Goal: Transaction & Acquisition: Book appointment/travel/reservation

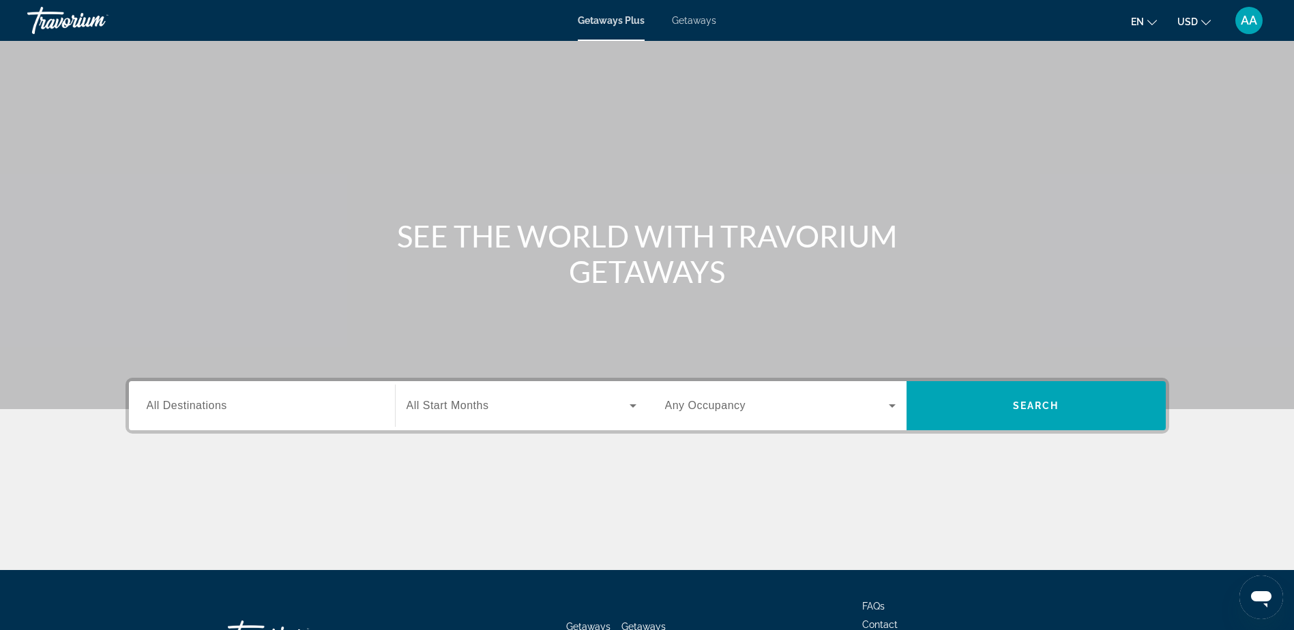
click at [188, 401] on span "All Destinations" at bounding box center [187, 406] width 80 height 12
click at [188, 401] on input "Destination All Destinations" at bounding box center [262, 406] width 231 height 16
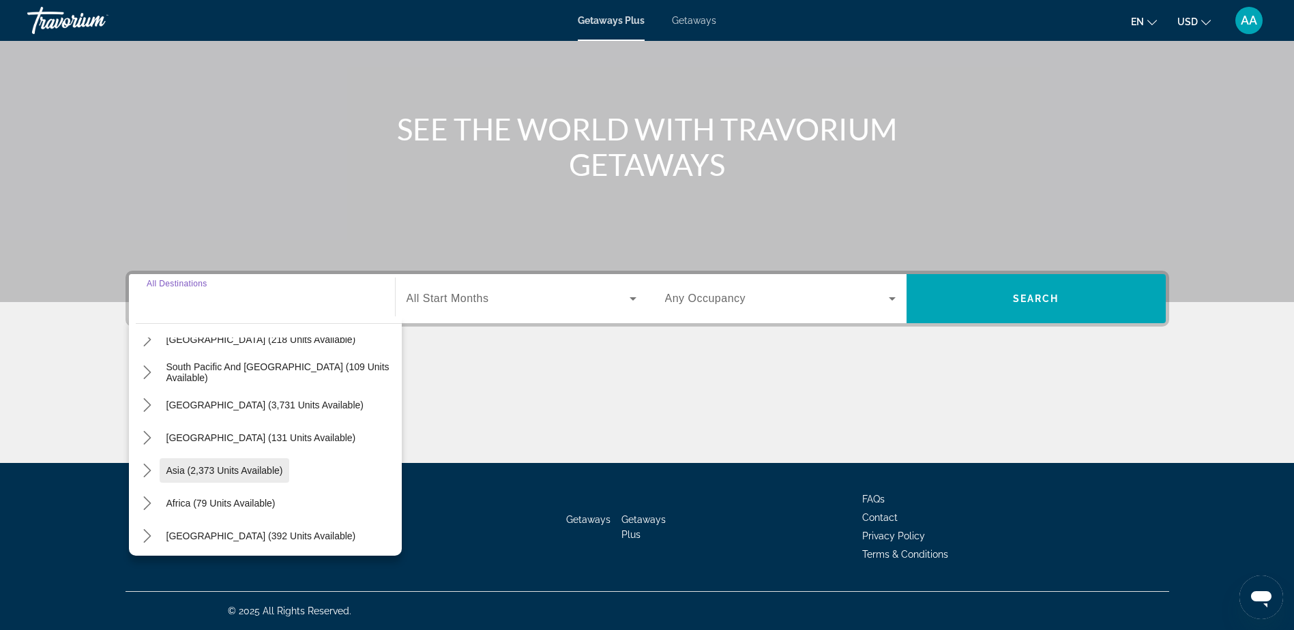
scroll to position [221, 0]
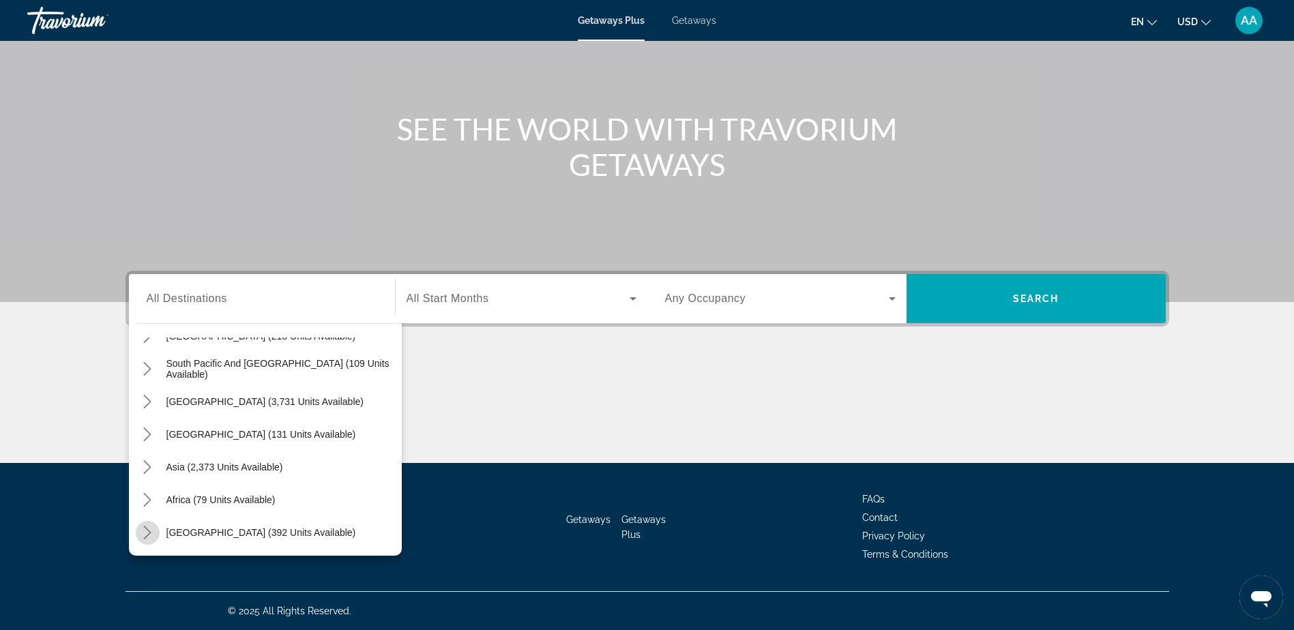
click at [149, 537] on icon "Toggle Middle East (392 units available) submenu" at bounding box center [148, 533] width 14 height 14
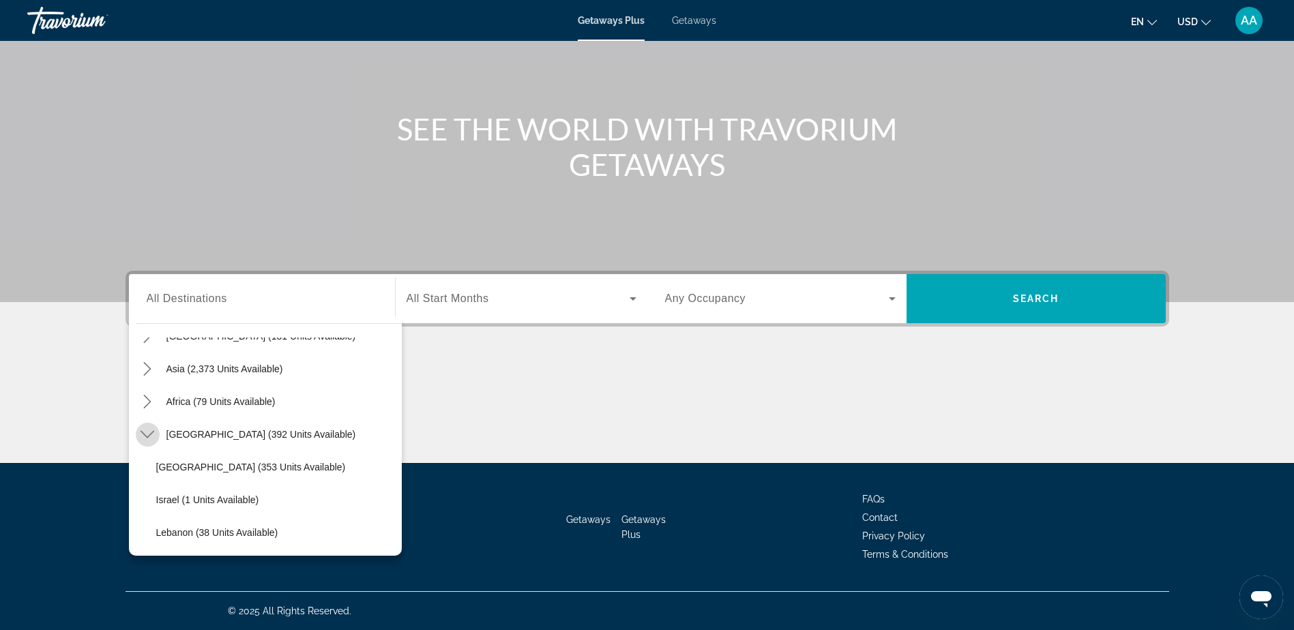
click at [148, 436] on icon "Toggle Middle East (392 units available) submenu" at bounding box center [148, 435] width 14 height 14
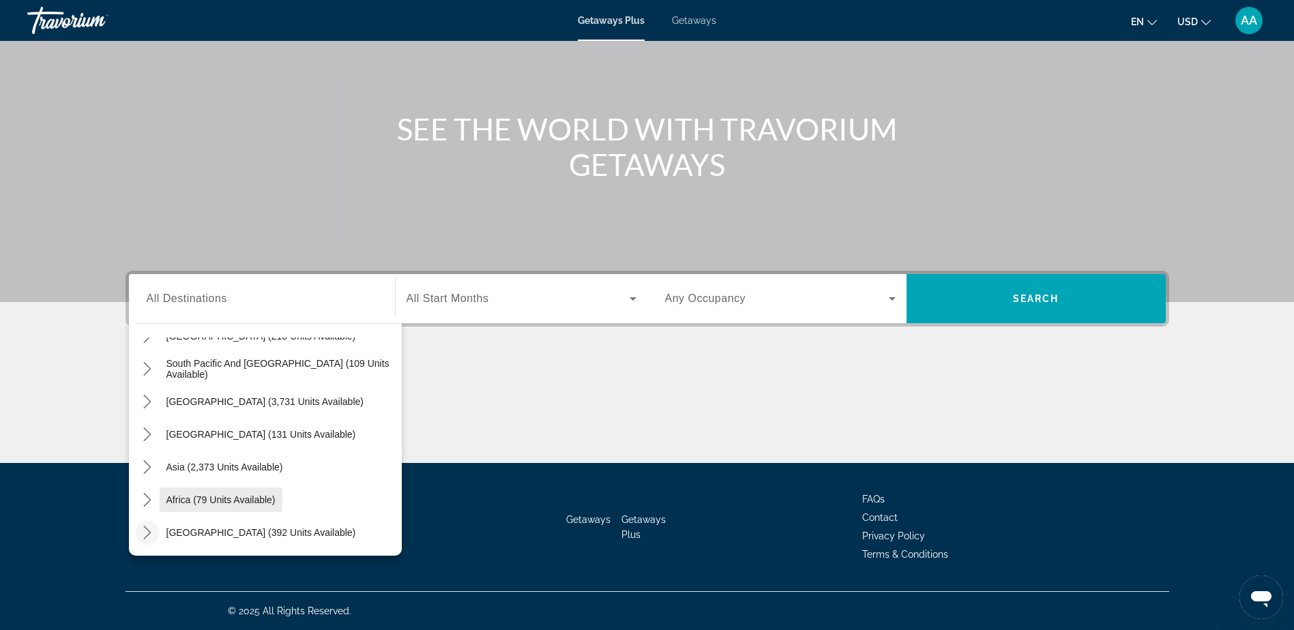
scroll to position [0, 0]
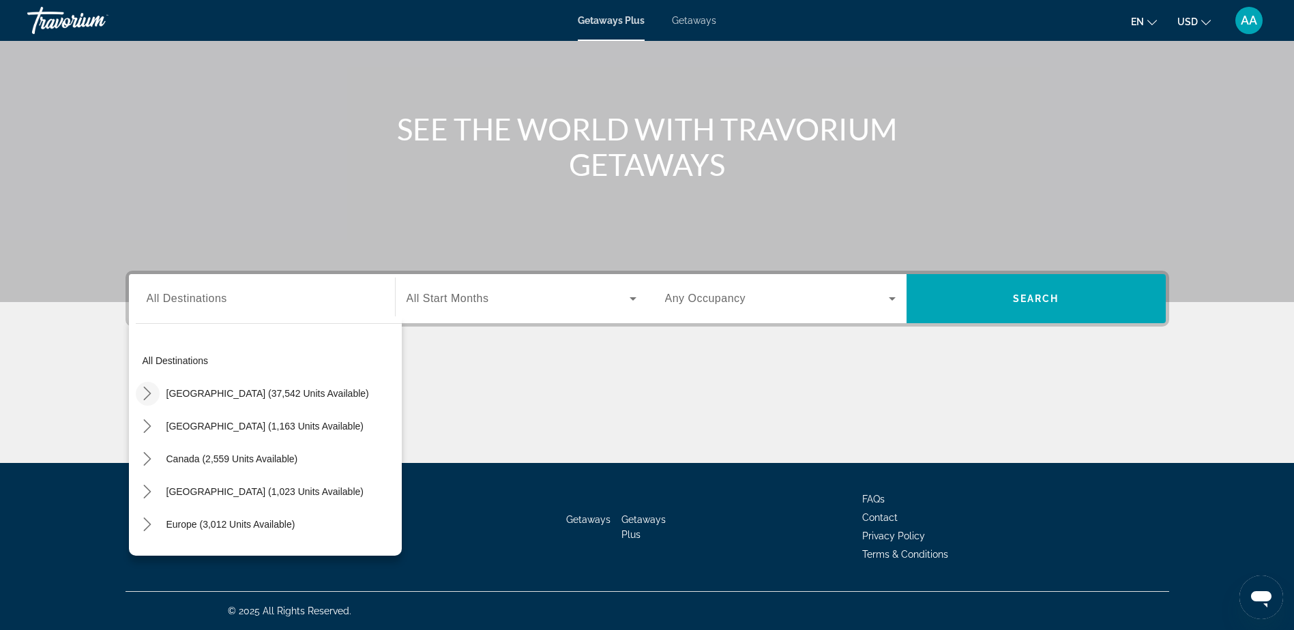
click at [146, 394] on icon "Toggle United States (37,542 units available) submenu" at bounding box center [148, 394] width 14 height 14
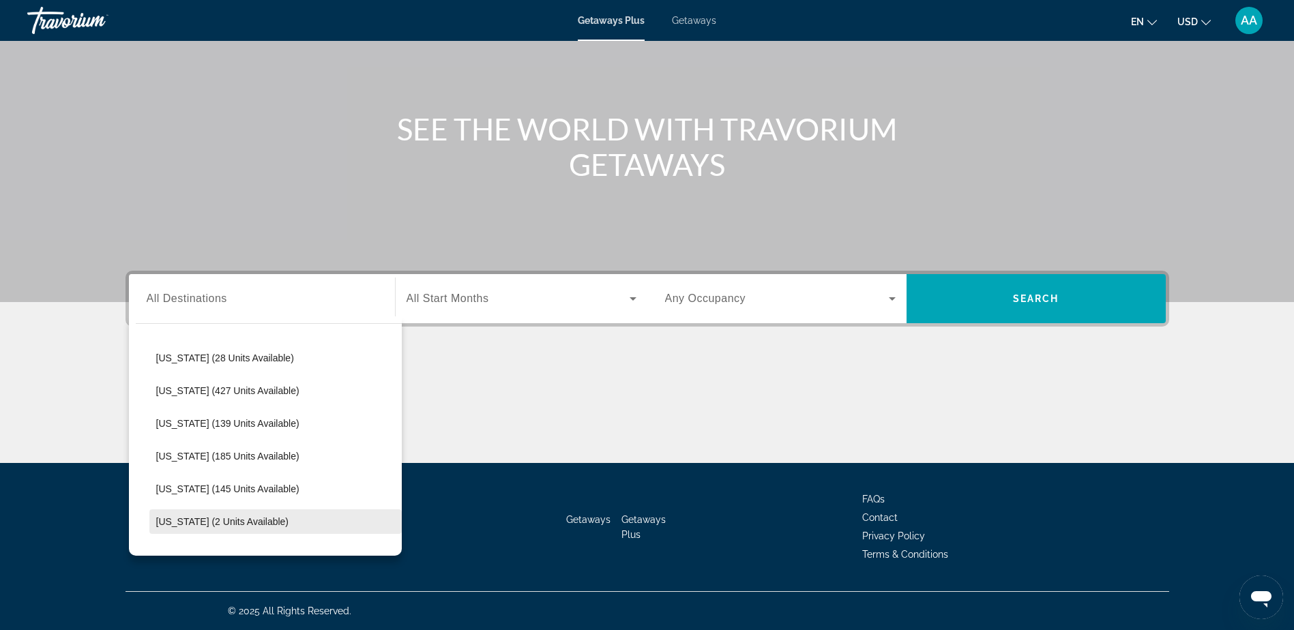
scroll to position [176, 0]
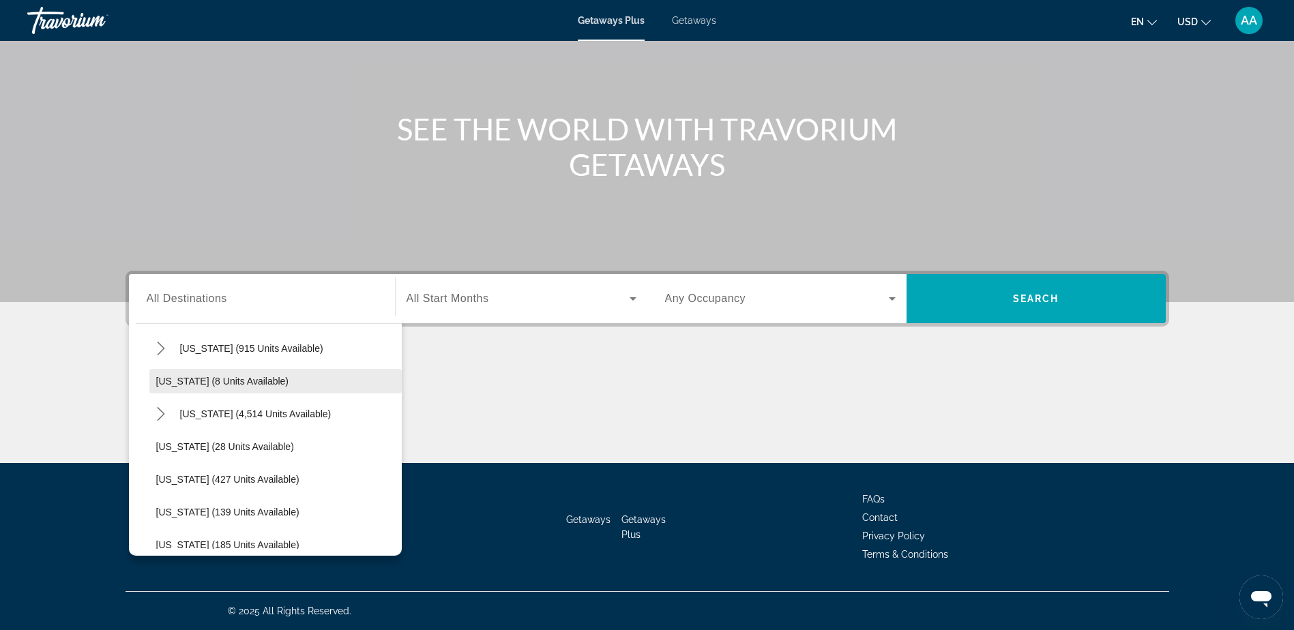
click at [209, 378] on span "[US_STATE] (8 units available)" at bounding box center [222, 381] width 133 height 11
type input "**********"
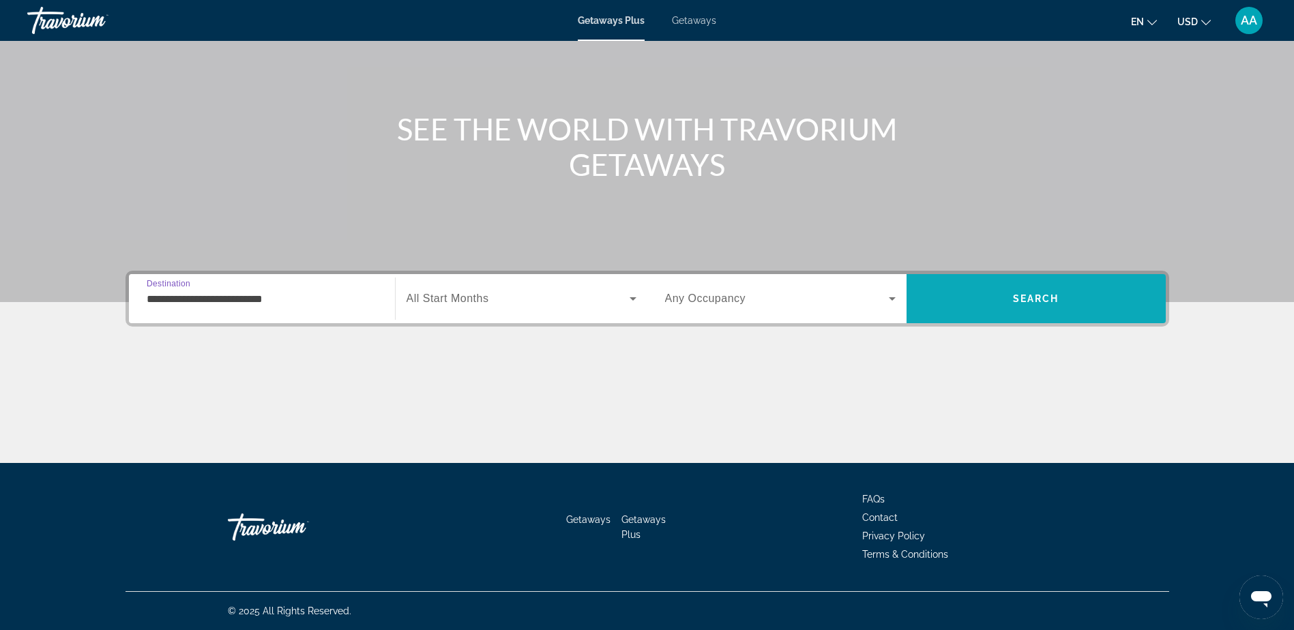
click at [986, 303] on span "Search" at bounding box center [1036, 298] width 259 height 33
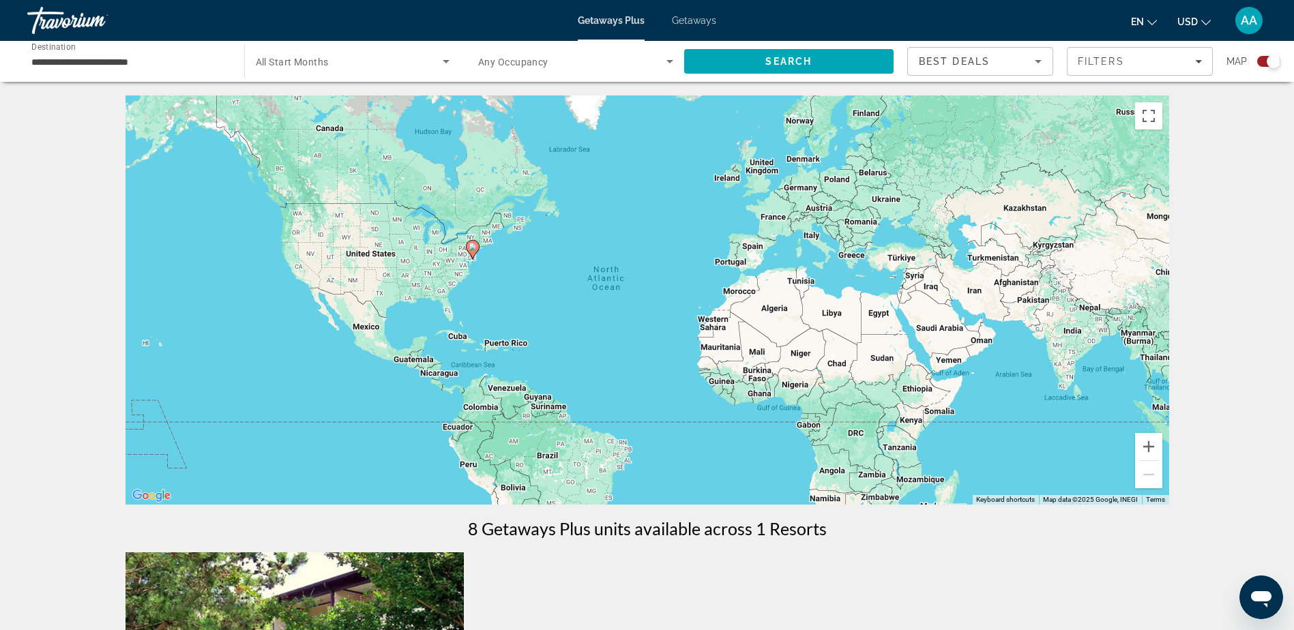
click at [472, 250] on image "Main content" at bounding box center [473, 247] width 8 height 8
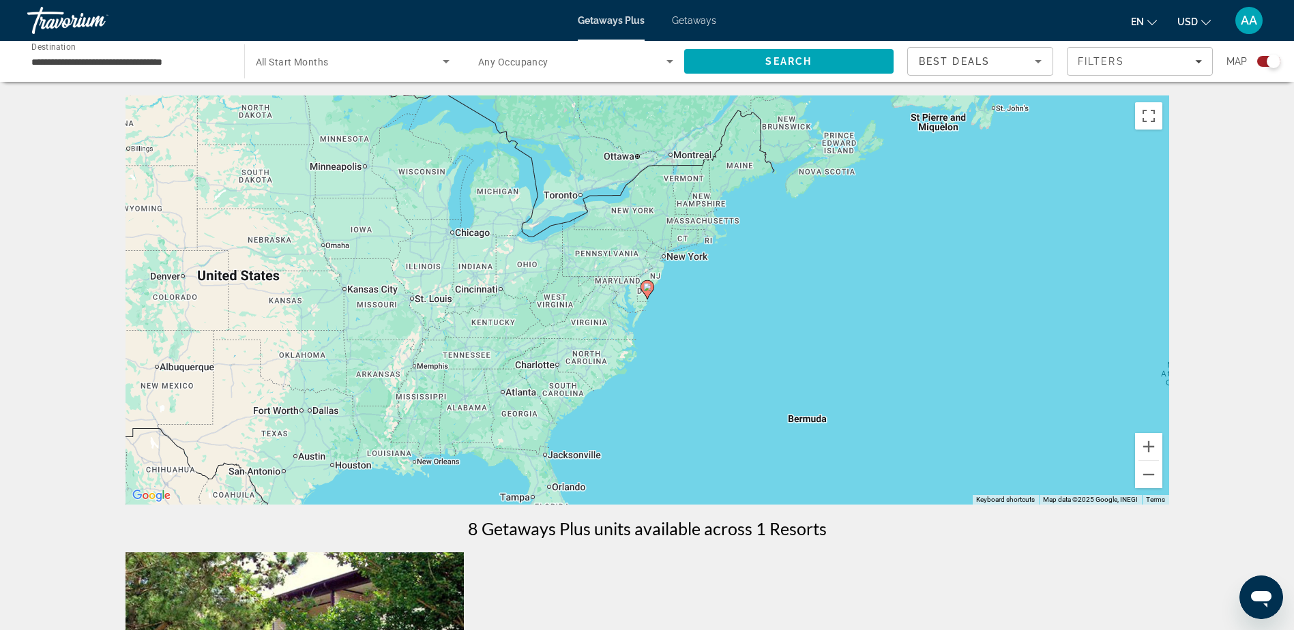
click at [650, 291] on image "Main content" at bounding box center [647, 287] width 8 height 8
type input "**********"
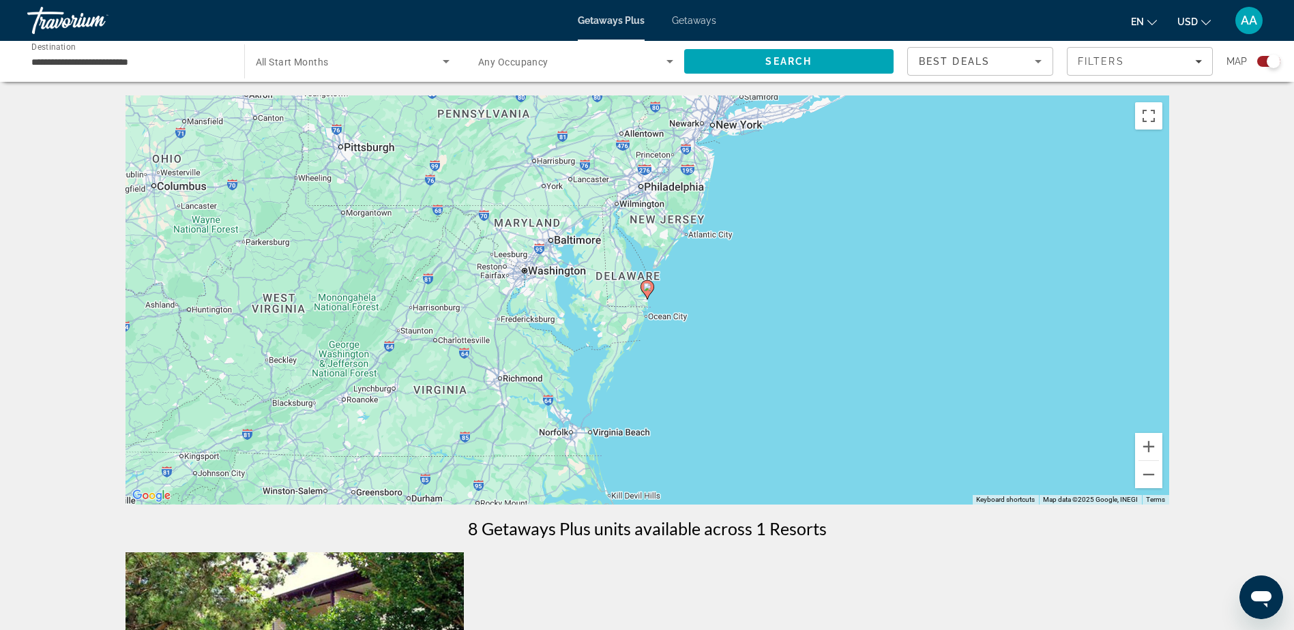
click at [650, 291] on image "Main content" at bounding box center [647, 287] width 8 height 8
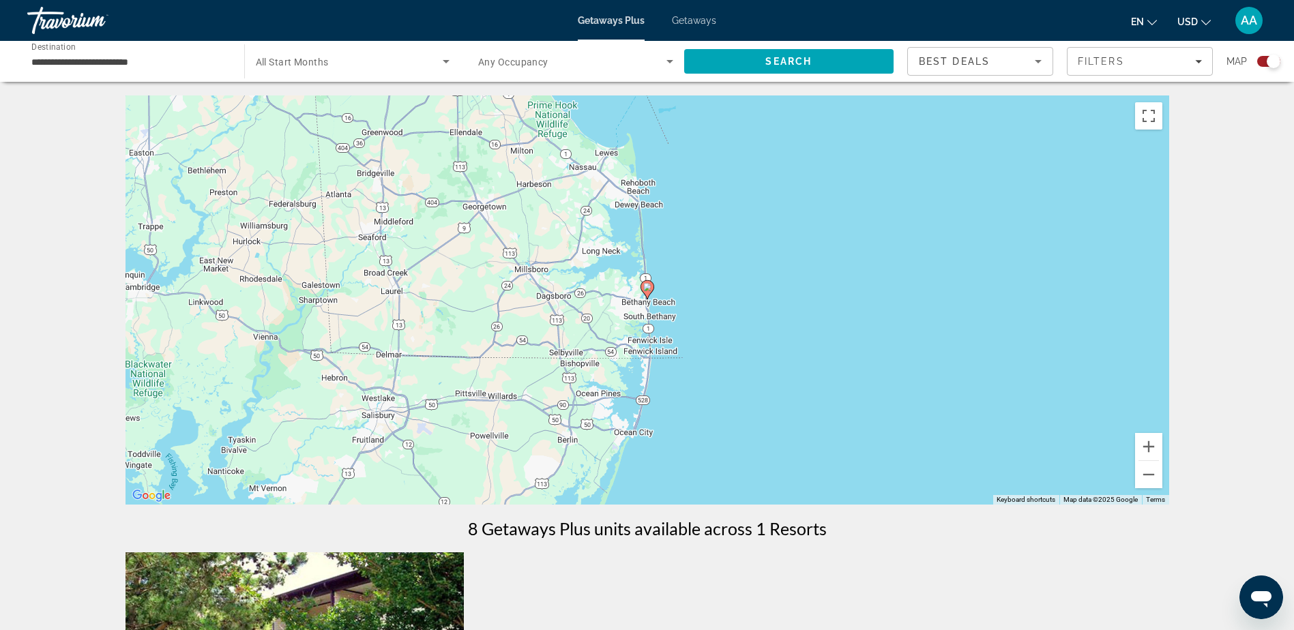
click at [650, 291] on g "Main content" at bounding box center [647, 289] width 14 height 19
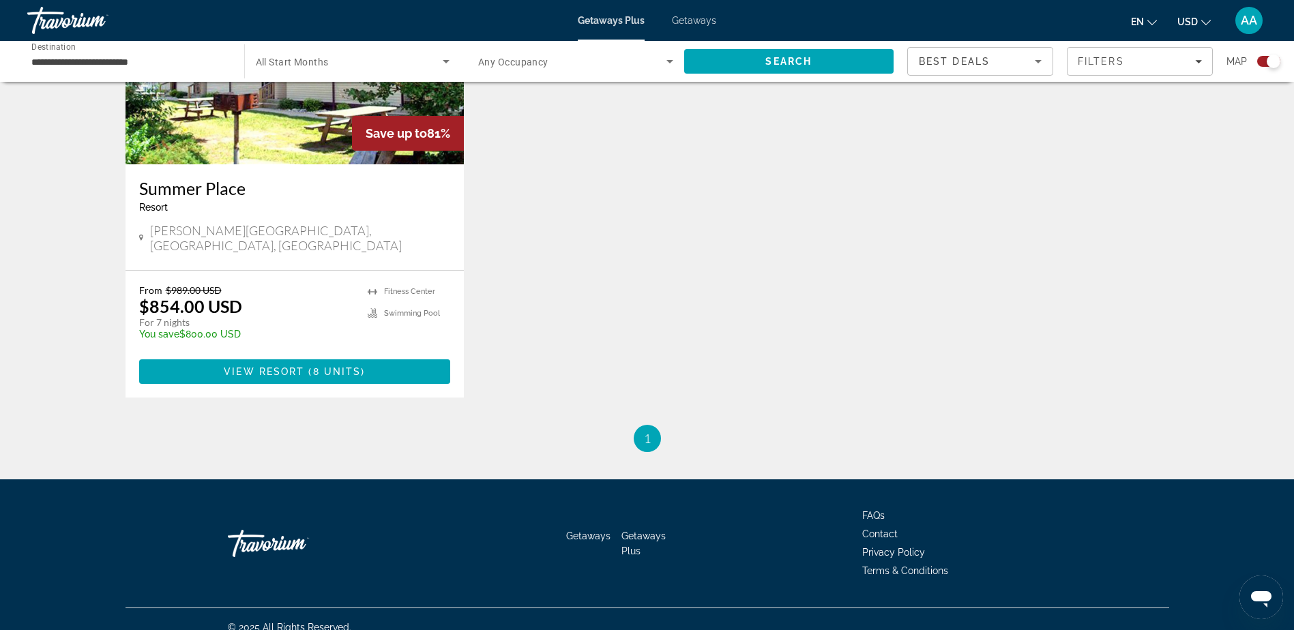
scroll to position [608, 0]
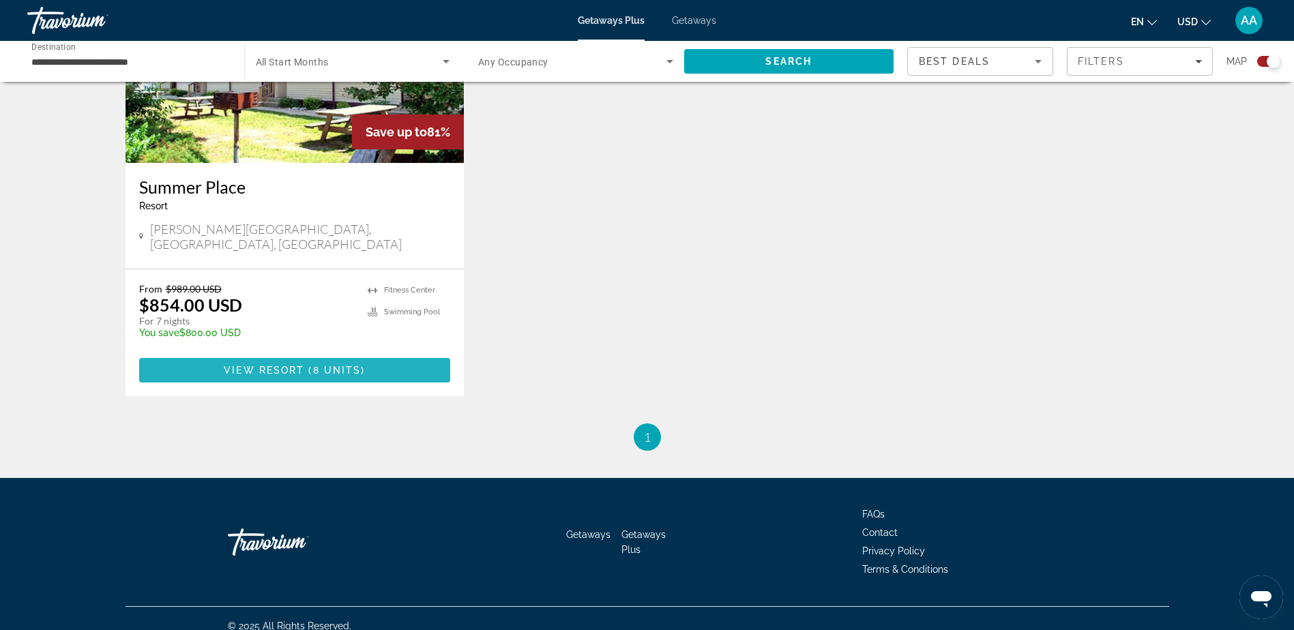
click at [308, 365] on span "Main content" at bounding box center [306, 370] width 4 height 11
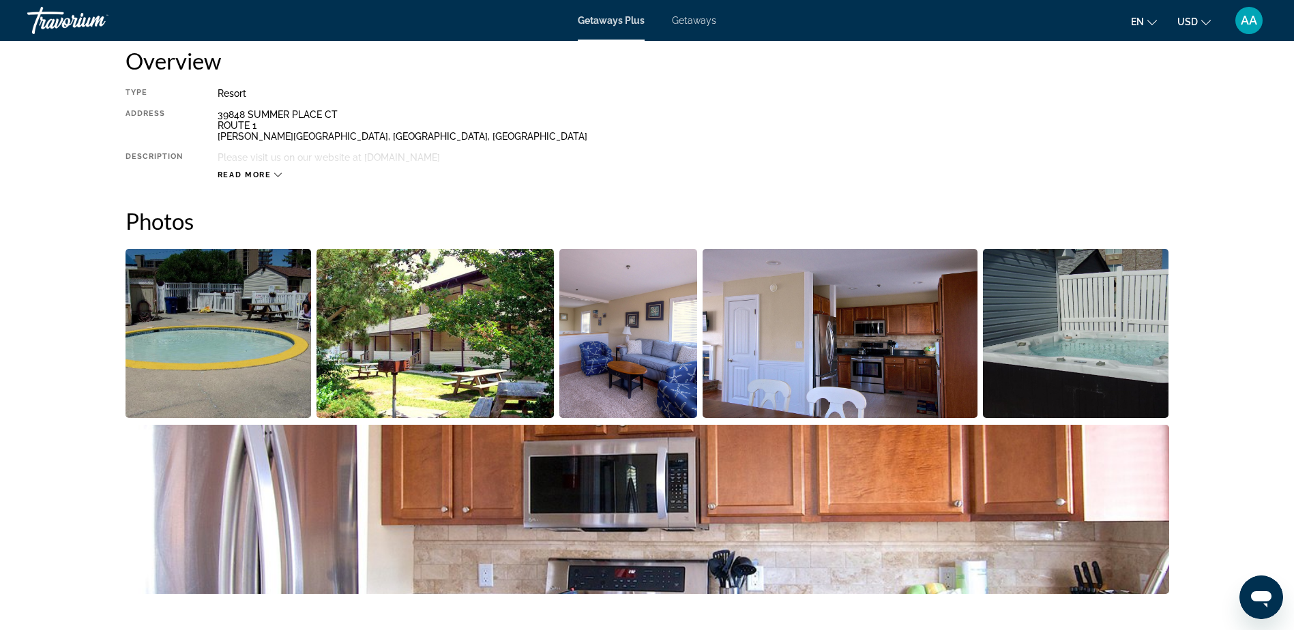
scroll to position [477, 0]
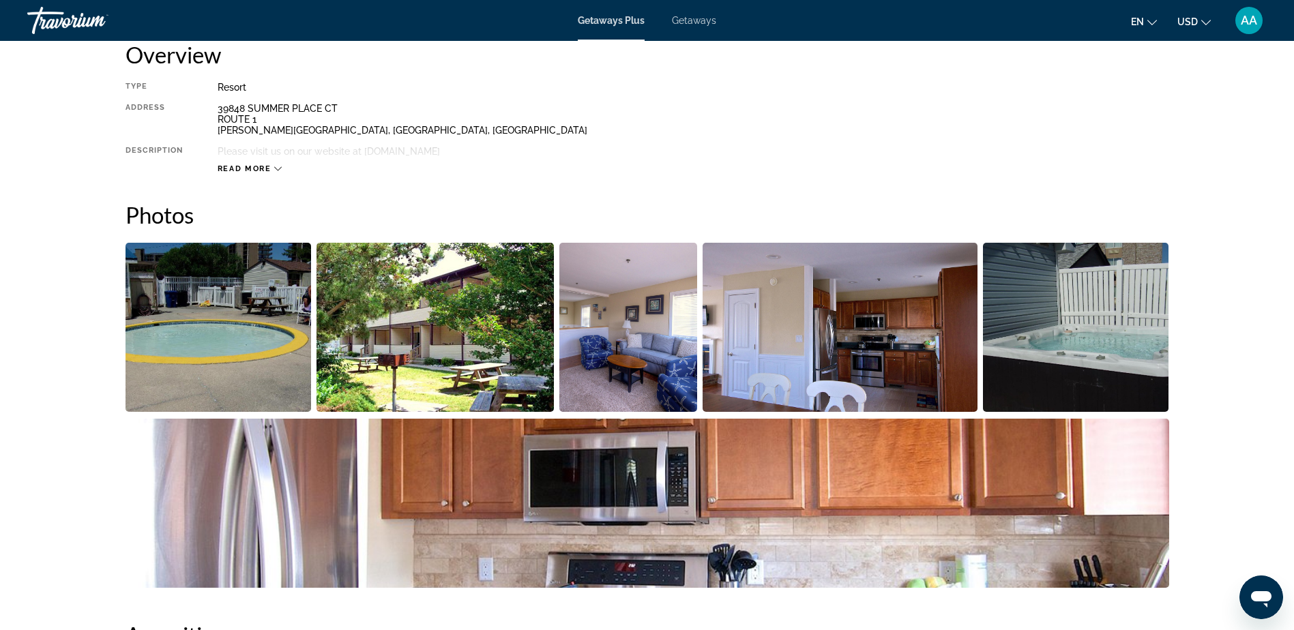
click at [241, 334] on img "Open full-screen image slider" at bounding box center [219, 327] width 186 height 169
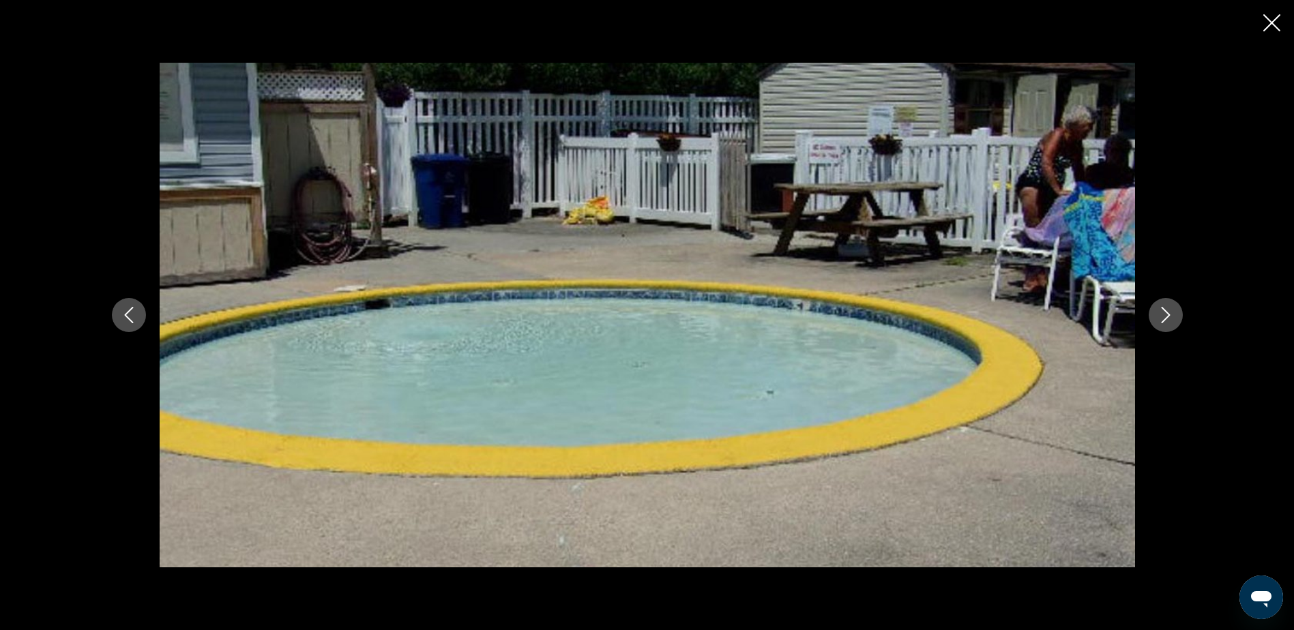
click at [1162, 308] on icon "Next image" at bounding box center [1165, 315] width 9 height 16
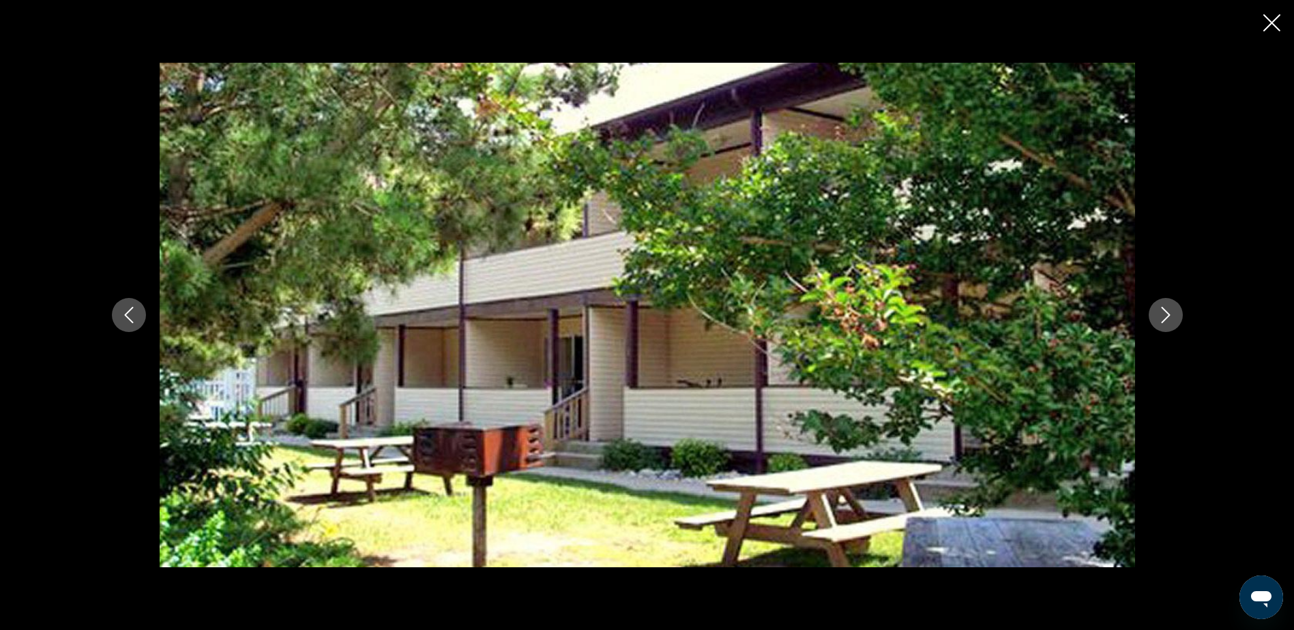
click at [1162, 308] on icon "Next image" at bounding box center [1165, 315] width 9 height 16
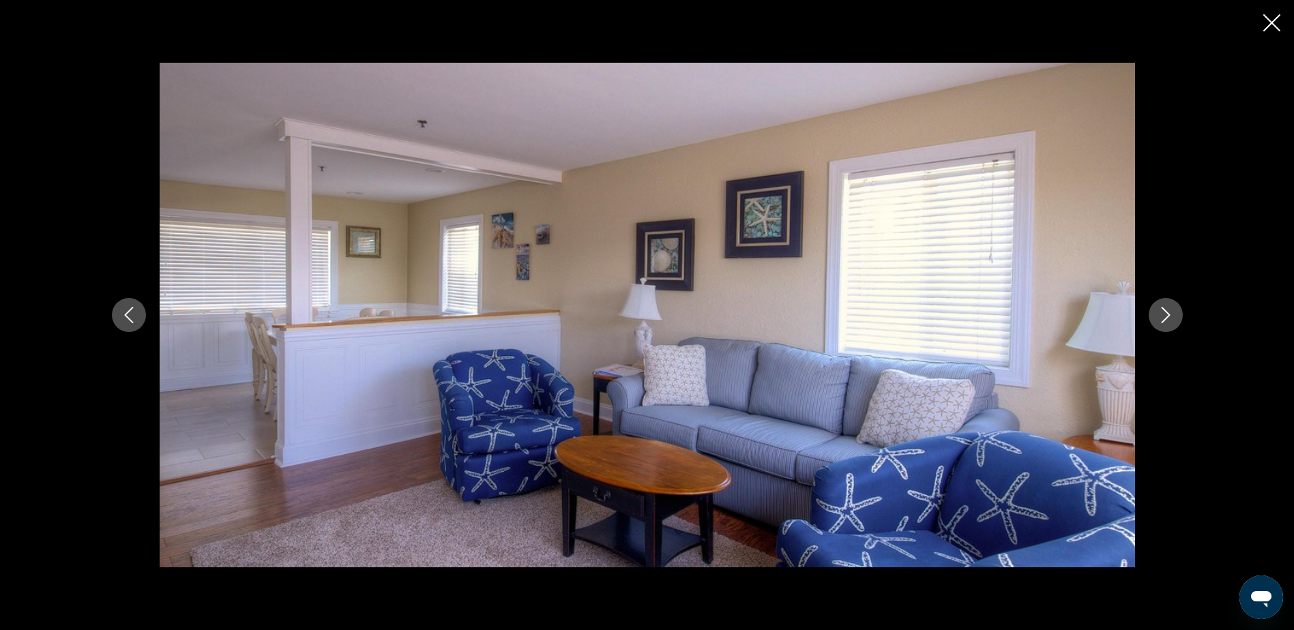
click at [1162, 308] on icon "Next image" at bounding box center [1165, 315] width 9 height 16
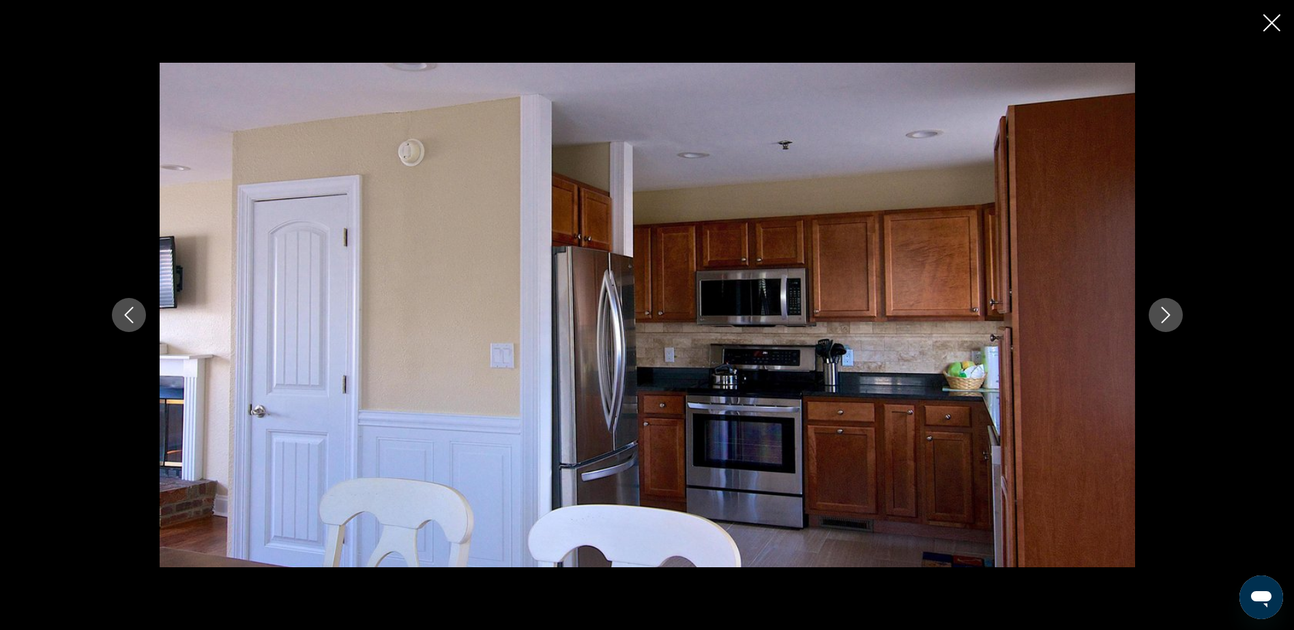
click at [1162, 308] on icon "Next image" at bounding box center [1165, 315] width 9 height 16
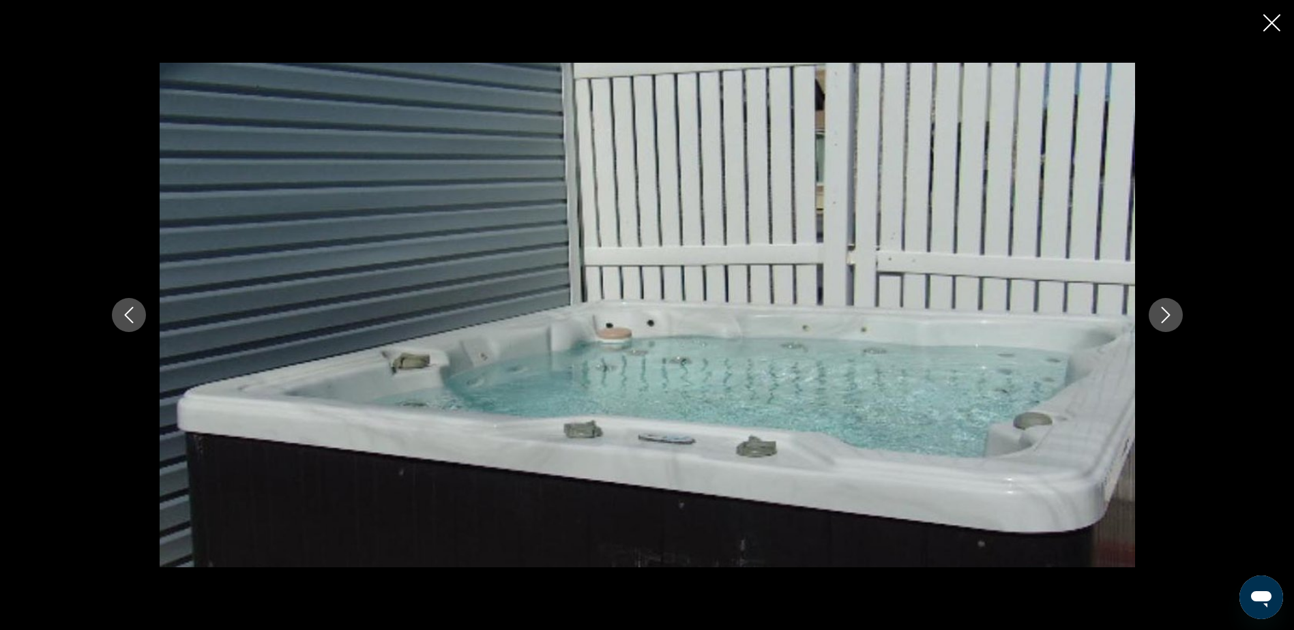
click at [1162, 308] on icon "Next image" at bounding box center [1165, 315] width 9 height 16
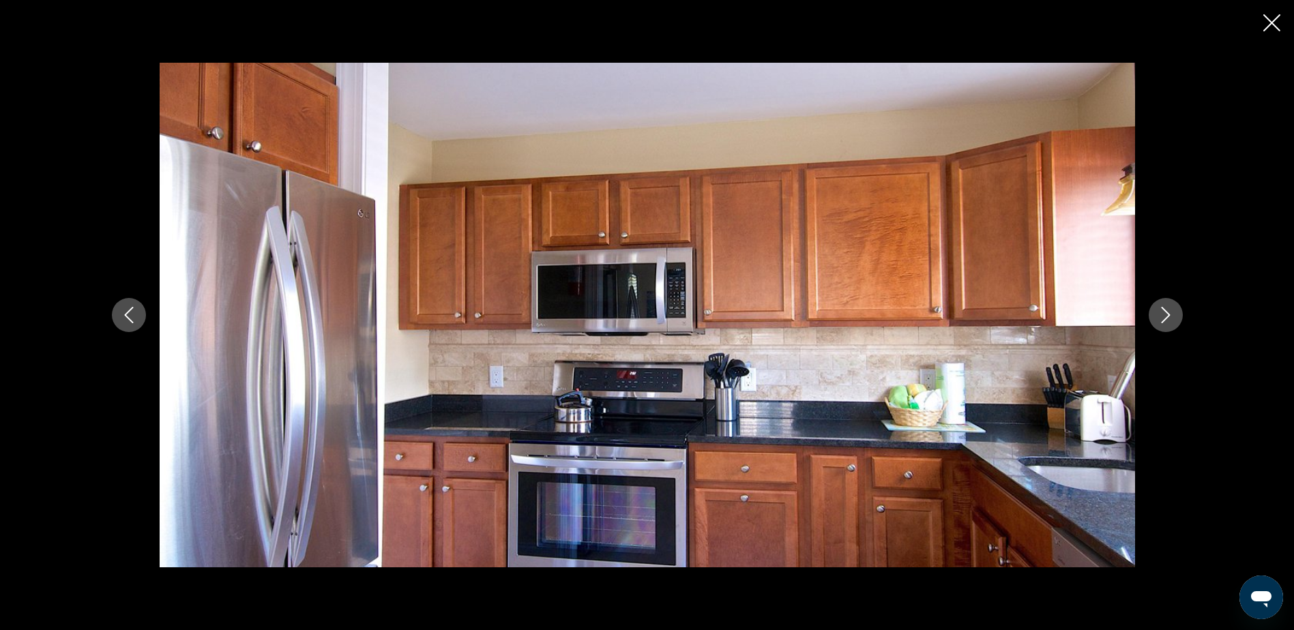
click at [1162, 308] on icon "Next image" at bounding box center [1165, 315] width 9 height 16
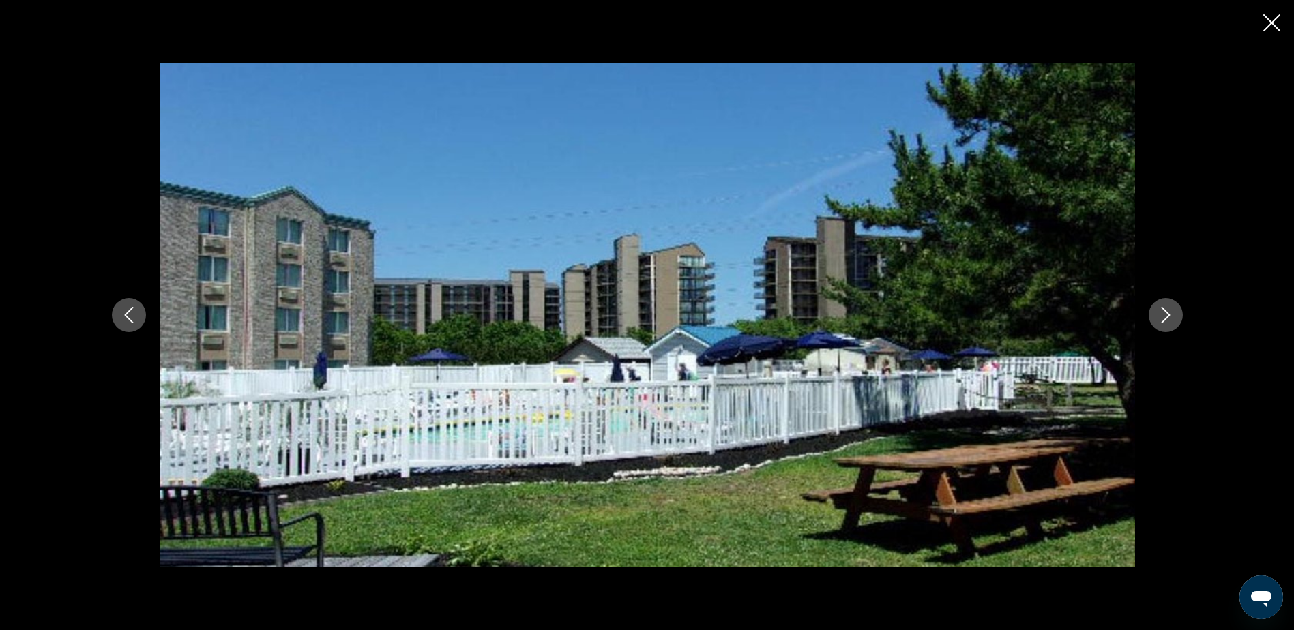
click at [1162, 308] on icon "Next image" at bounding box center [1165, 315] width 9 height 16
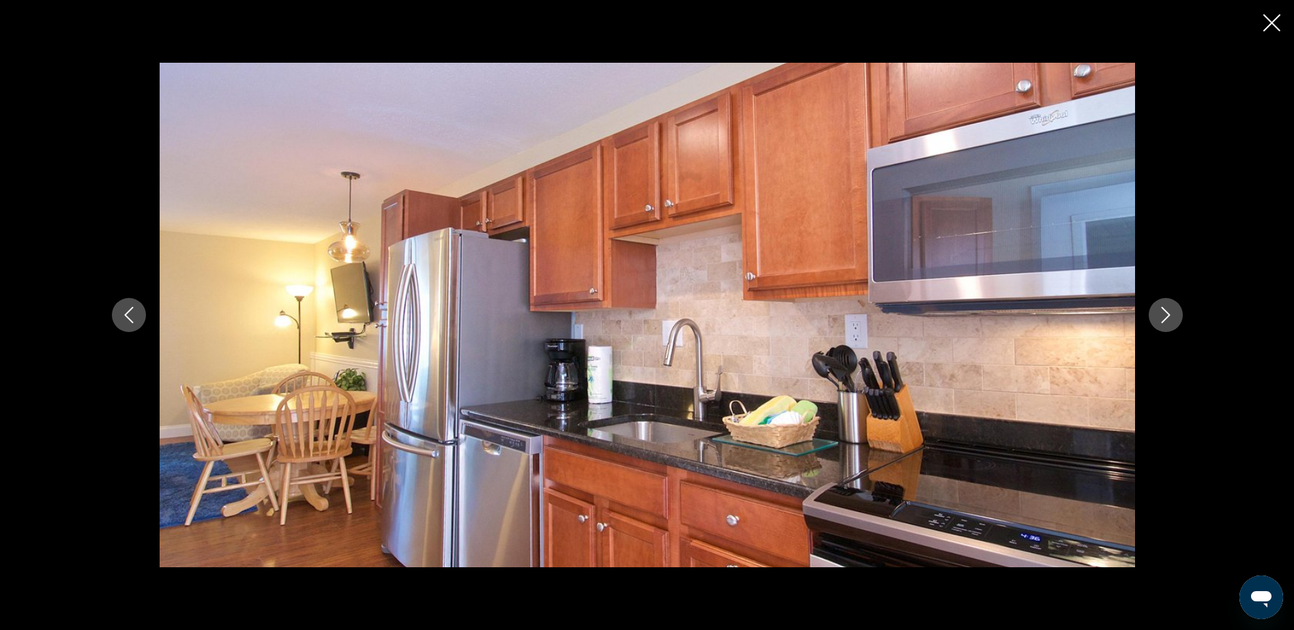
click at [1162, 308] on icon "Next image" at bounding box center [1165, 315] width 9 height 16
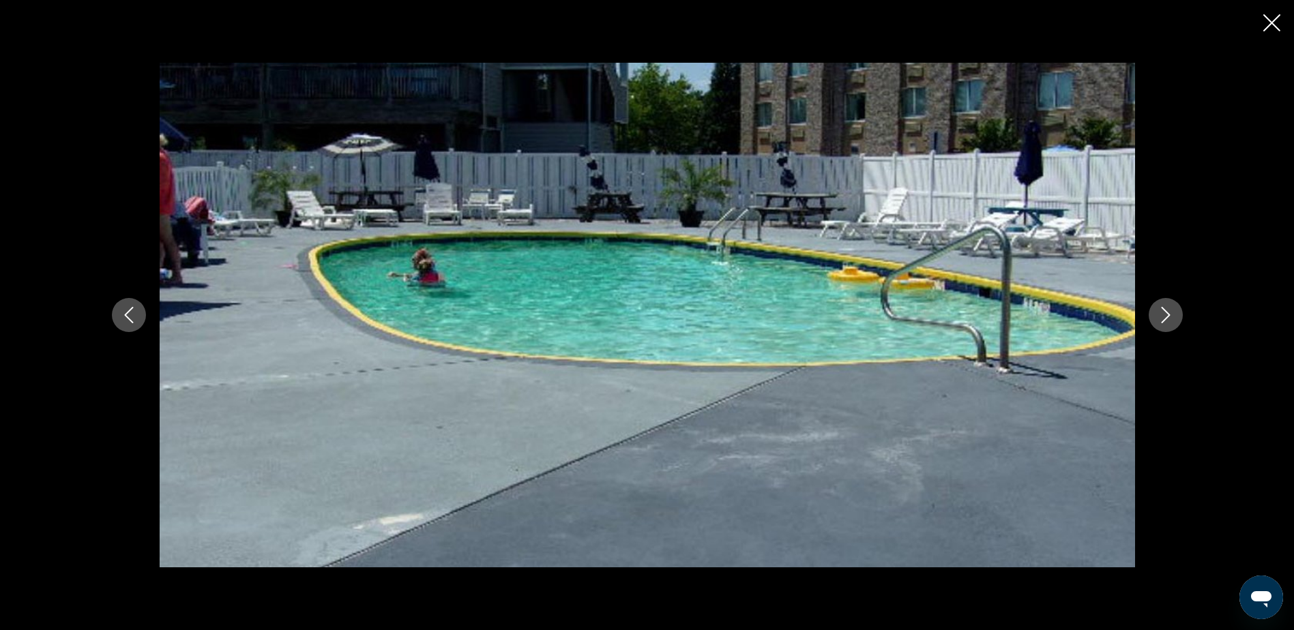
click at [1265, 27] on icon "Close slideshow" at bounding box center [1271, 22] width 17 height 17
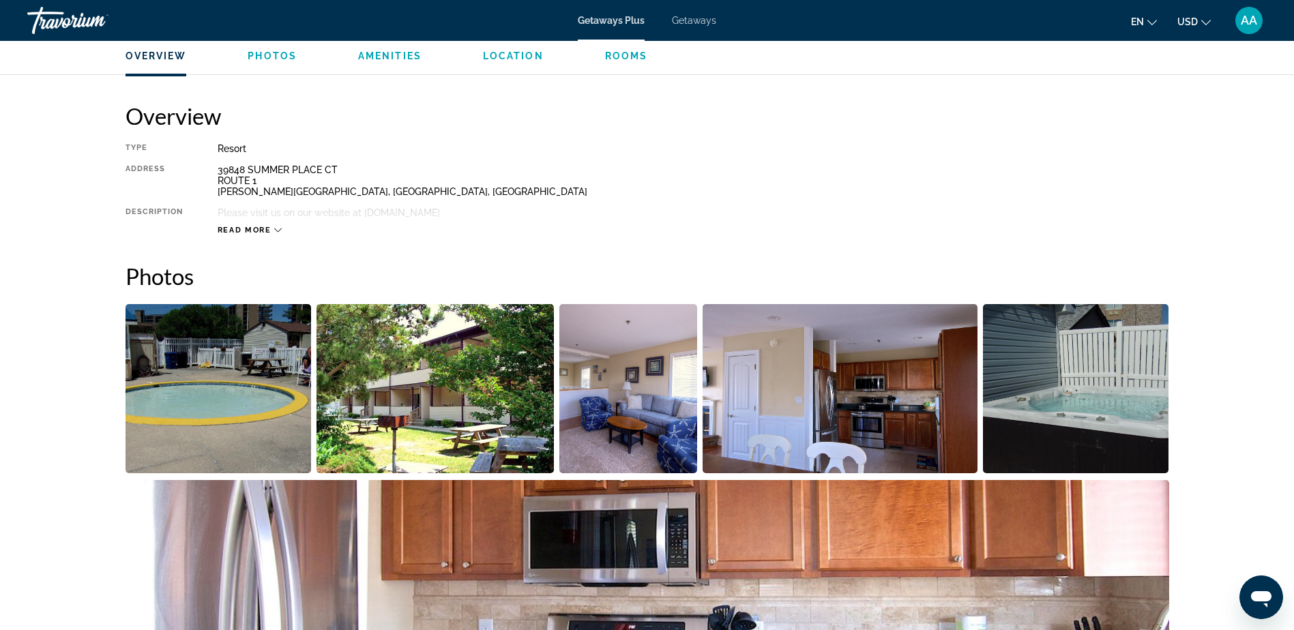
scroll to position [409, 0]
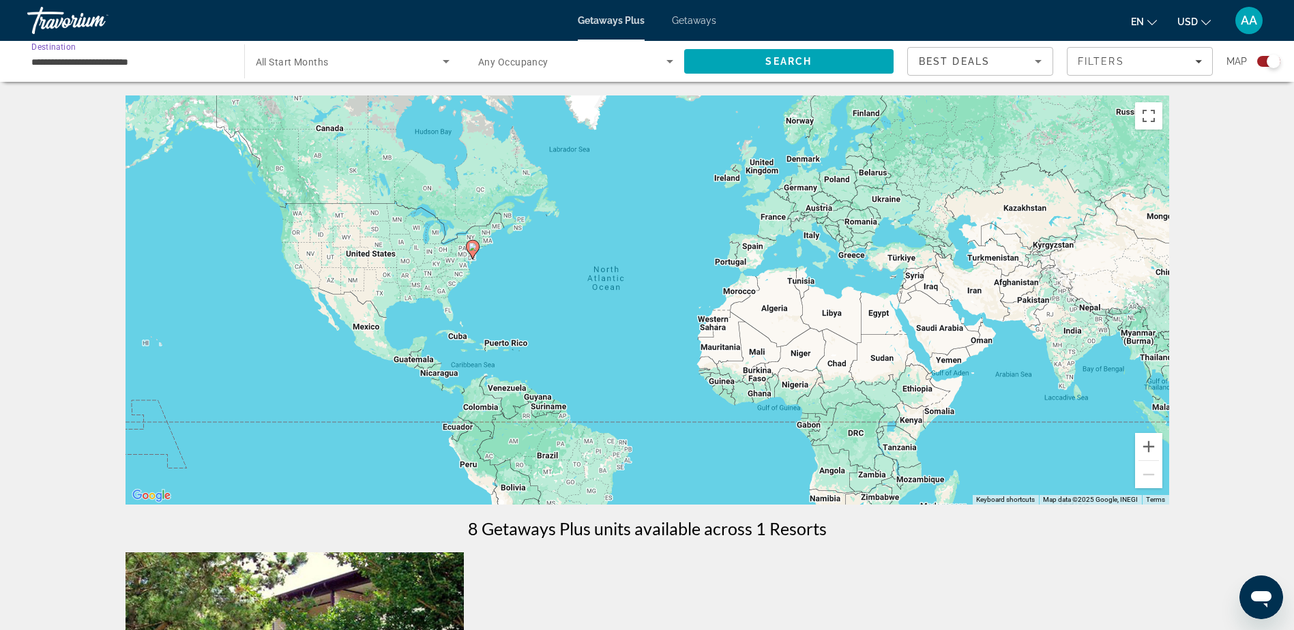
click at [89, 63] on input "**********" at bounding box center [128, 62] width 195 height 16
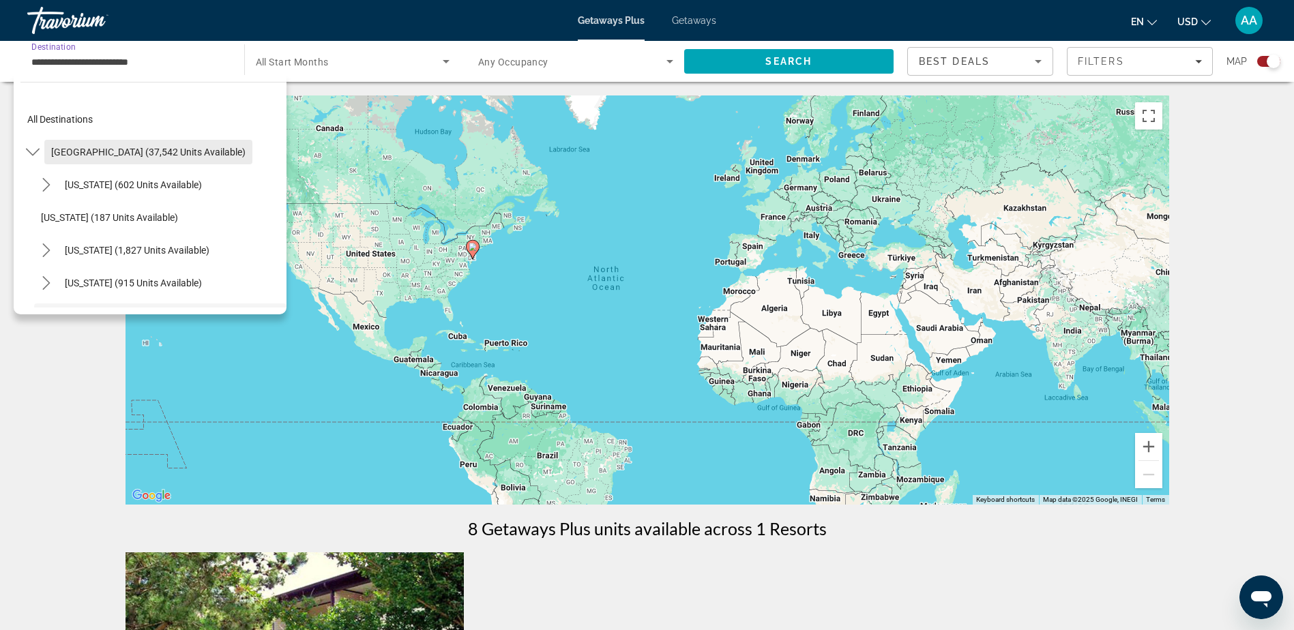
click at [91, 150] on span "[GEOGRAPHIC_DATA] (37,542 units available)" at bounding box center [148, 152] width 194 height 11
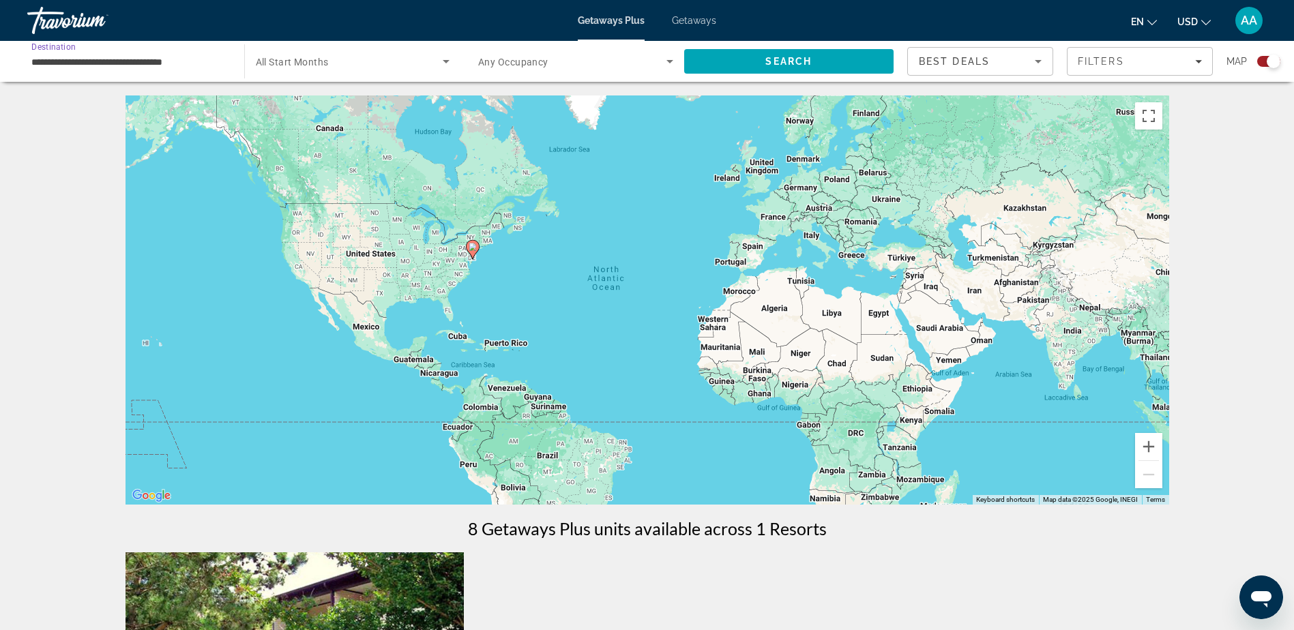
click at [117, 54] on input "**********" at bounding box center [128, 62] width 195 height 16
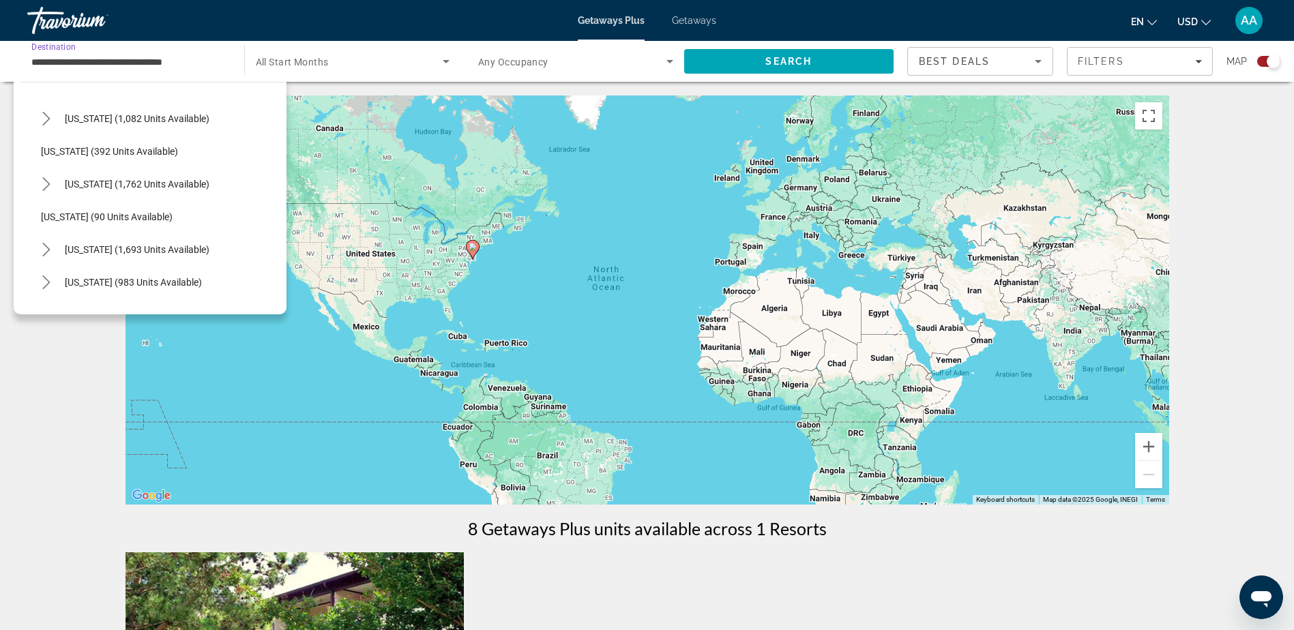
scroll to position [955, 0]
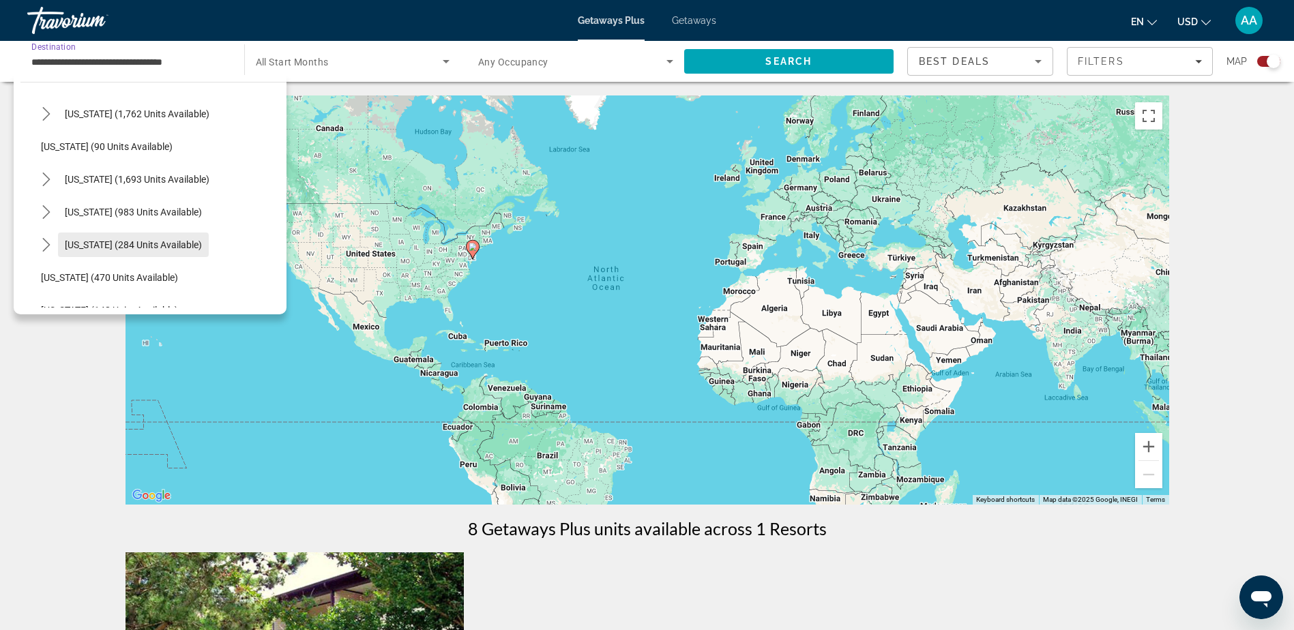
click at [74, 246] on span "[US_STATE] (284 units available)" at bounding box center [133, 244] width 137 height 11
type input "**********"
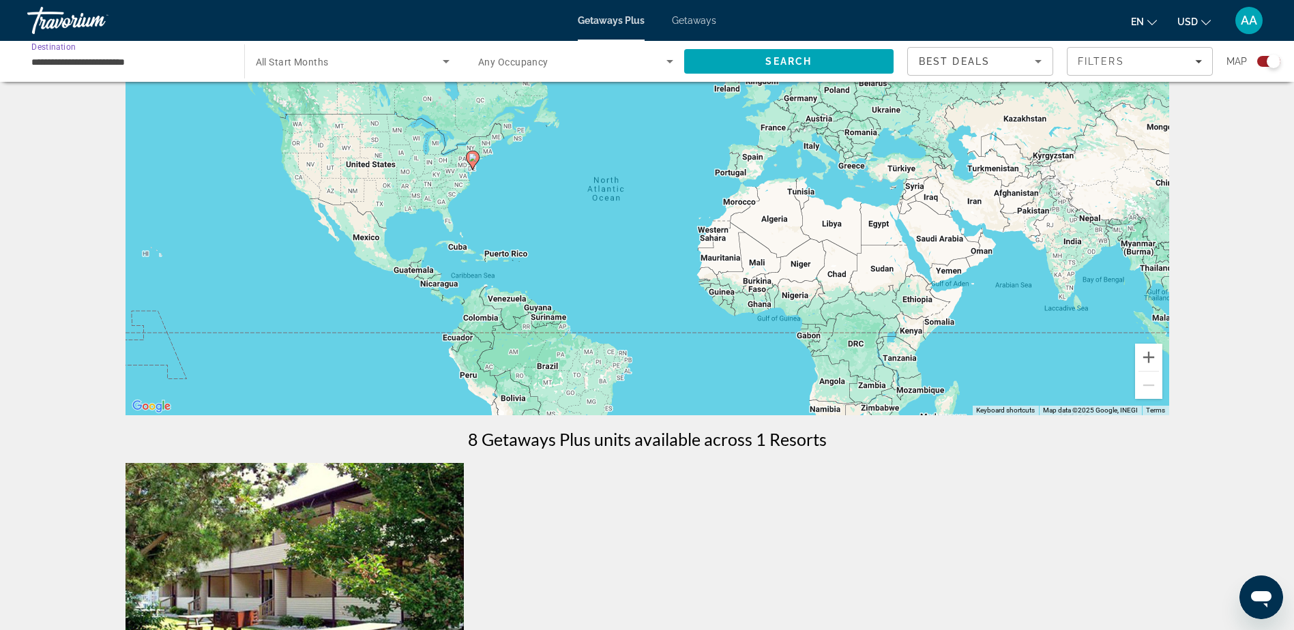
scroll to position [68, 0]
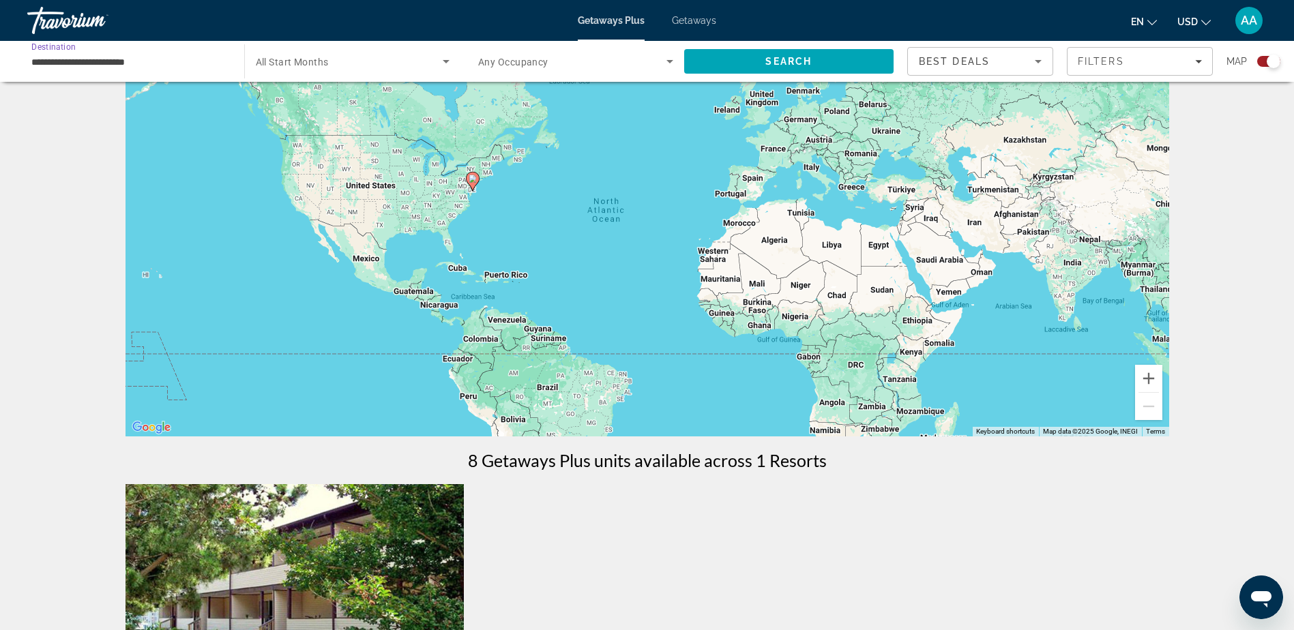
click at [117, 63] on input "**********" at bounding box center [128, 62] width 195 height 16
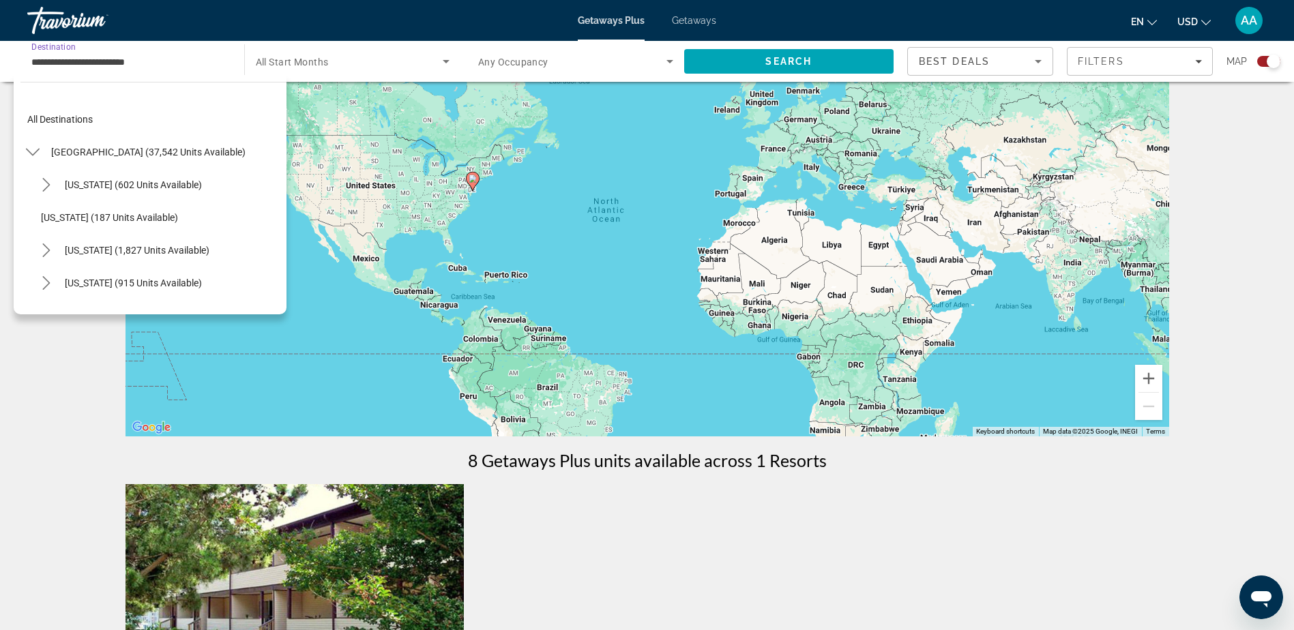
scroll to position [998, 0]
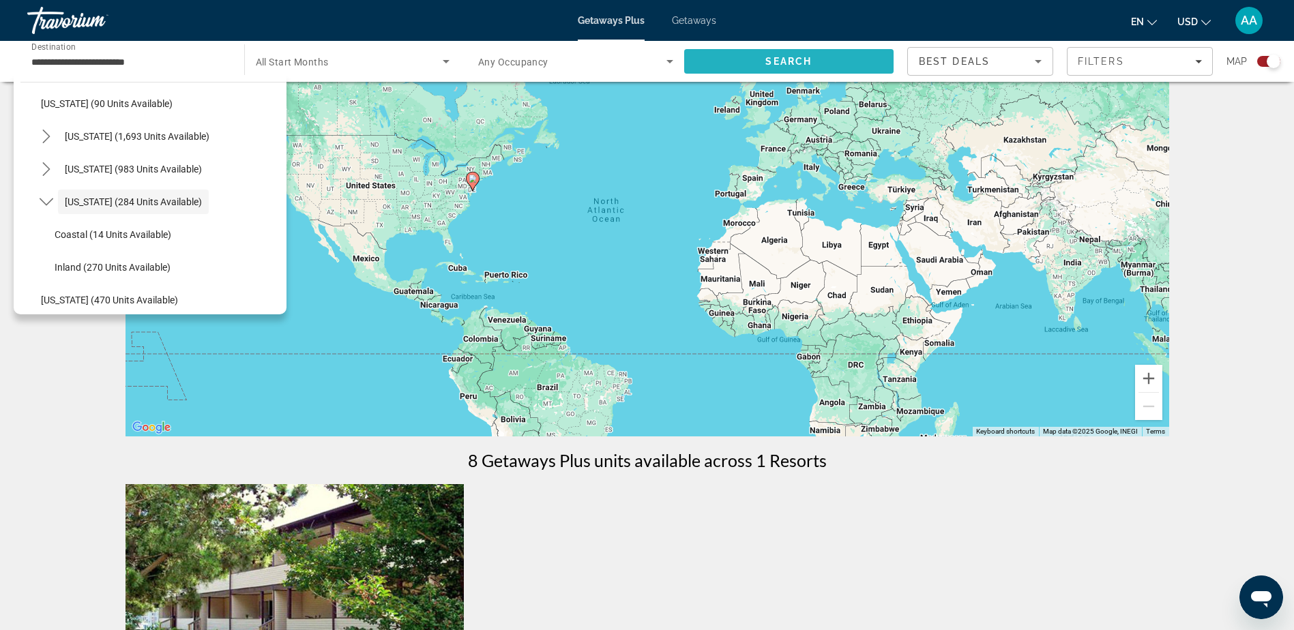
click at [763, 61] on span "Search" at bounding box center [789, 61] width 210 height 33
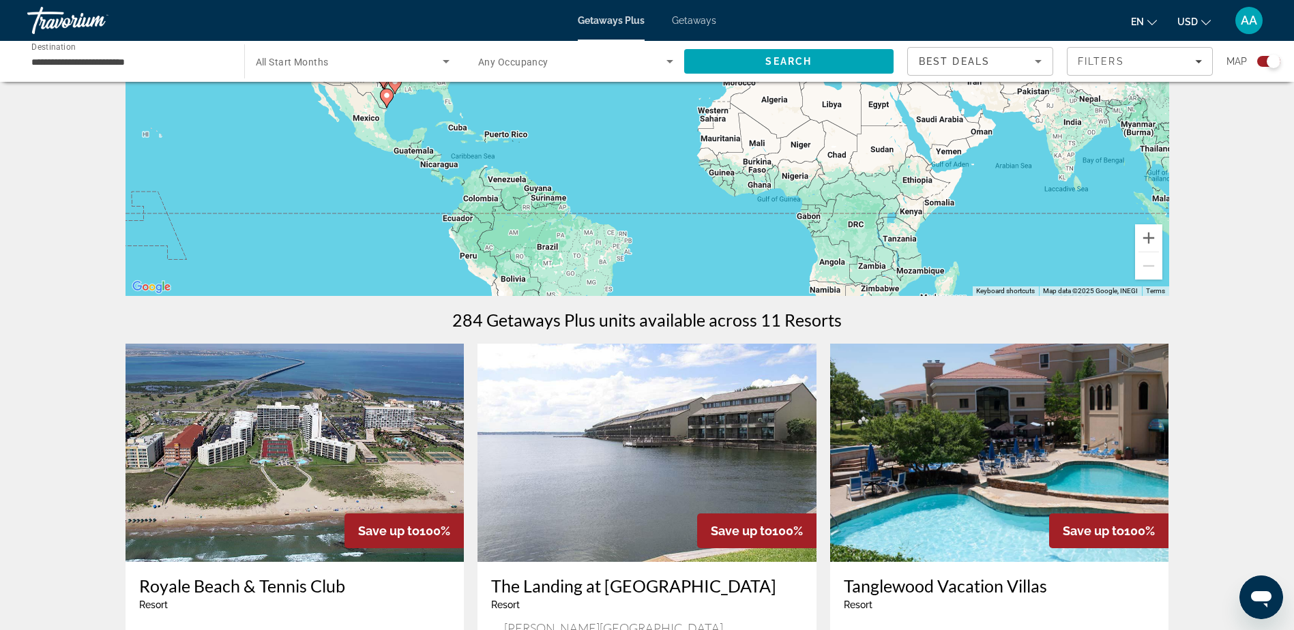
scroll to position [273, 0]
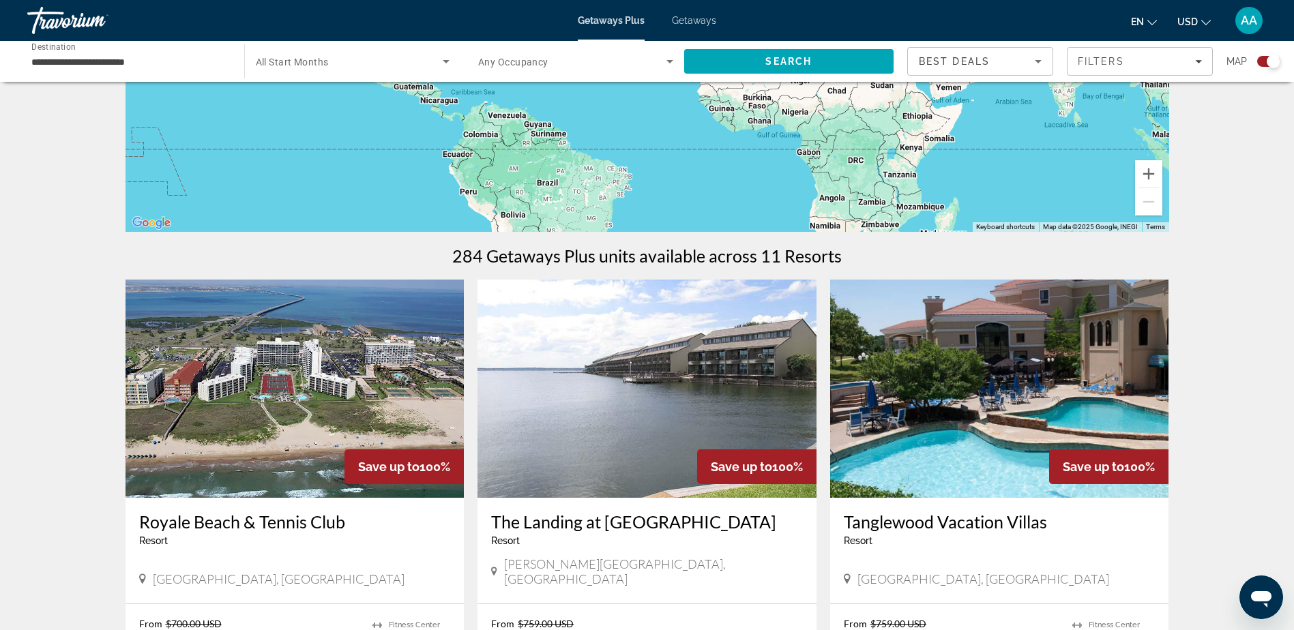
click at [321, 402] on img "Main content" at bounding box center [295, 389] width 339 height 218
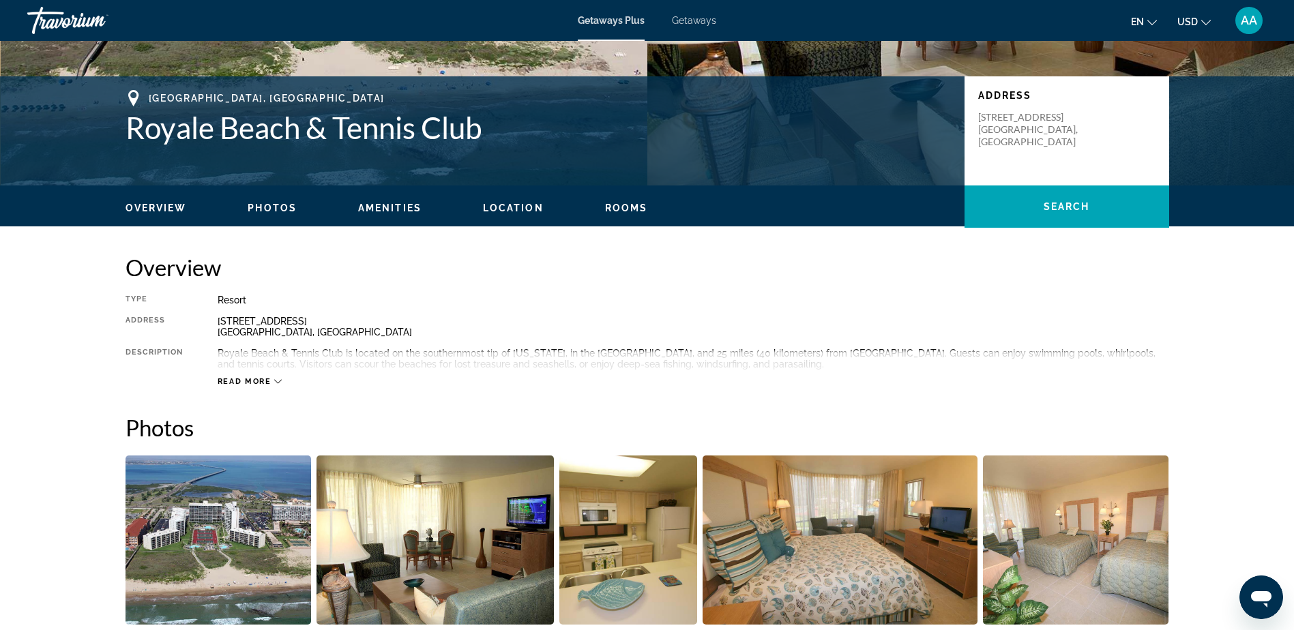
scroll to position [263, 0]
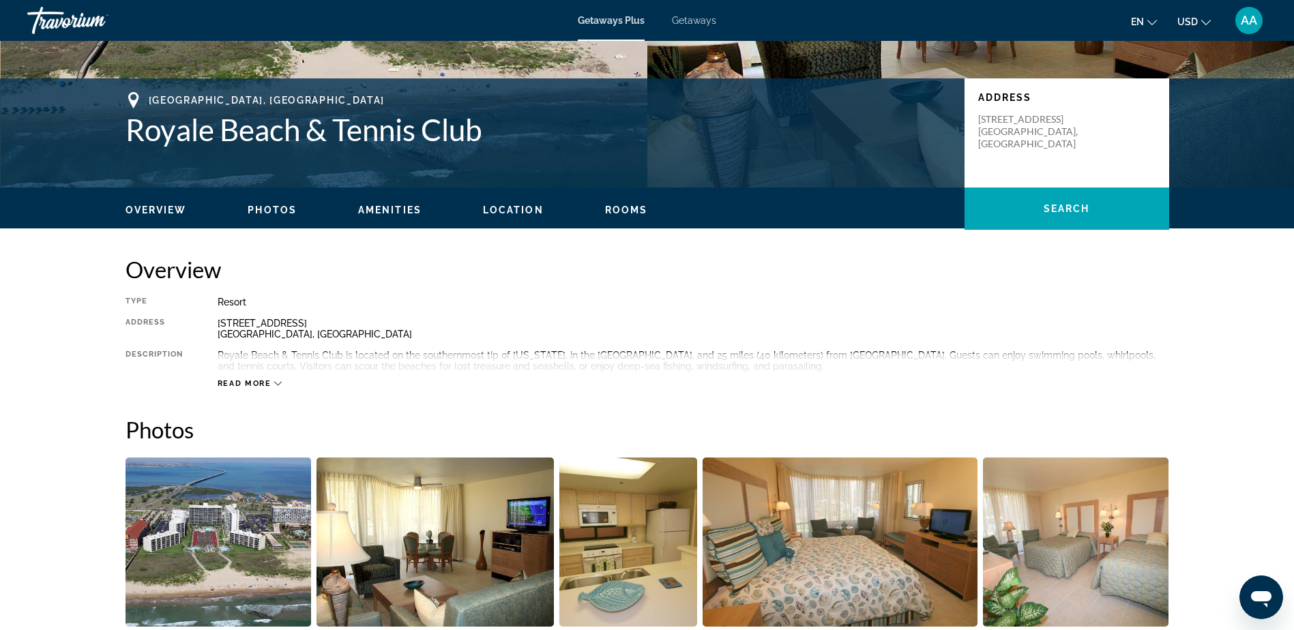
click at [224, 549] on img "Open full-screen image slider" at bounding box center [219, 542] width 186 height 169
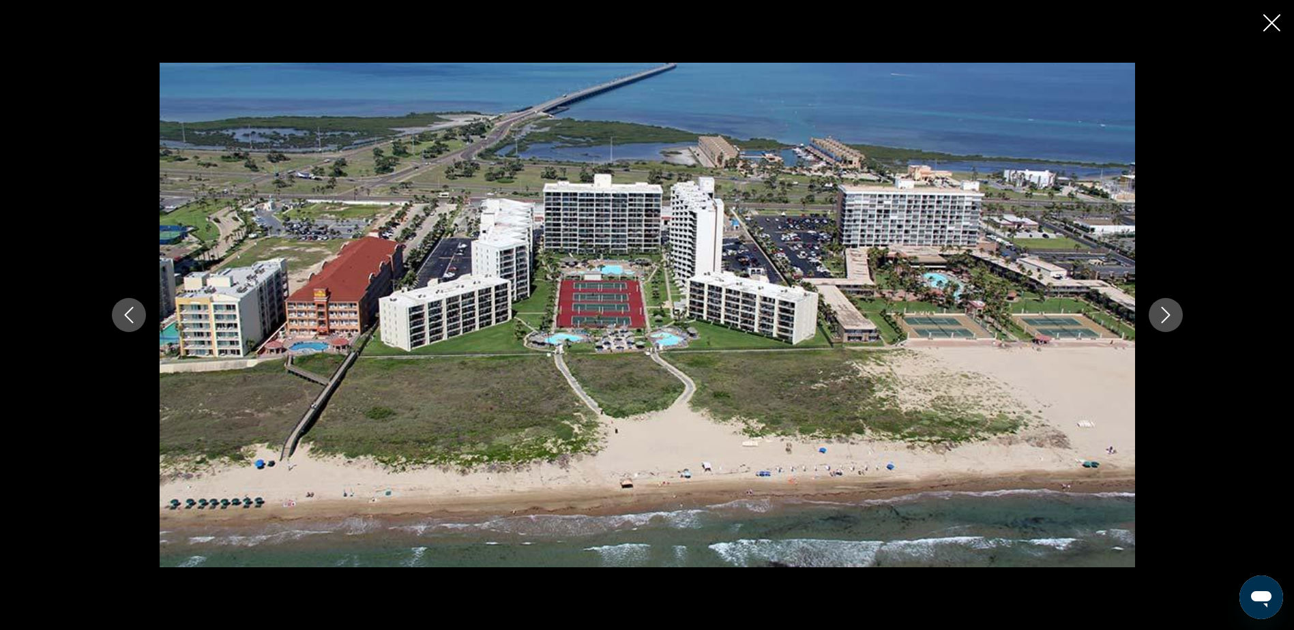
click at [1162, 314] on icon "Next image" at bounding box center [1166, 315] width 16 height 16
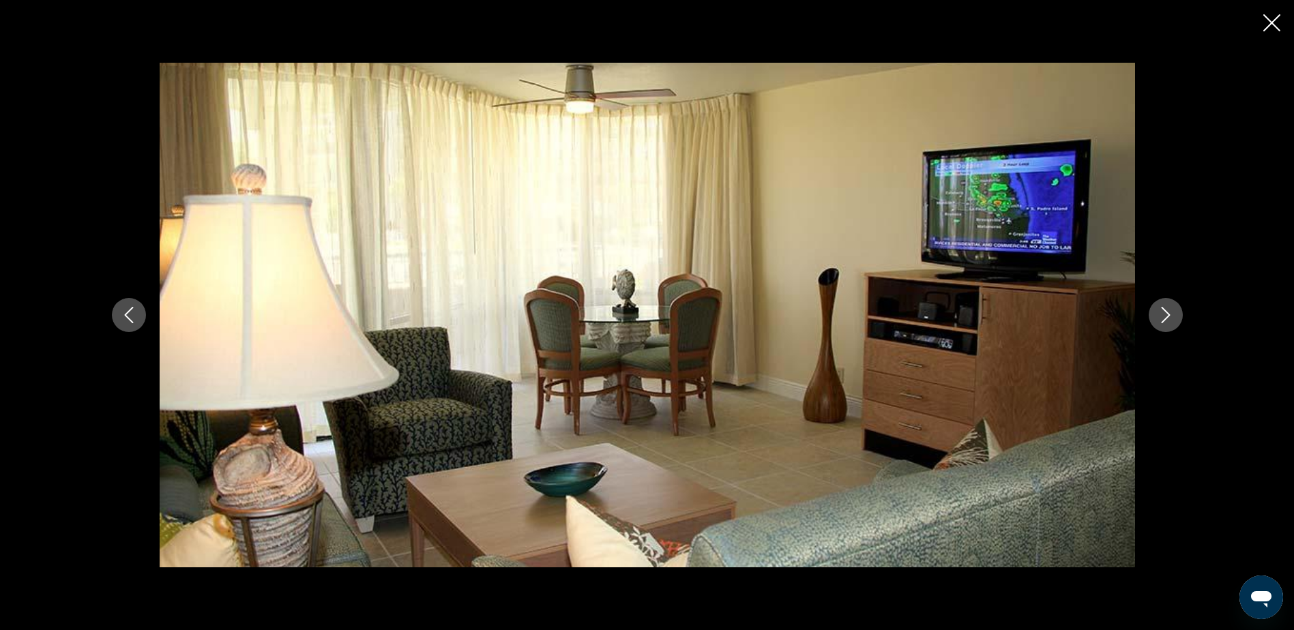
click at [1162, 314] on icon "Next image" at bounding box center [1166, 315] width 16 height 16
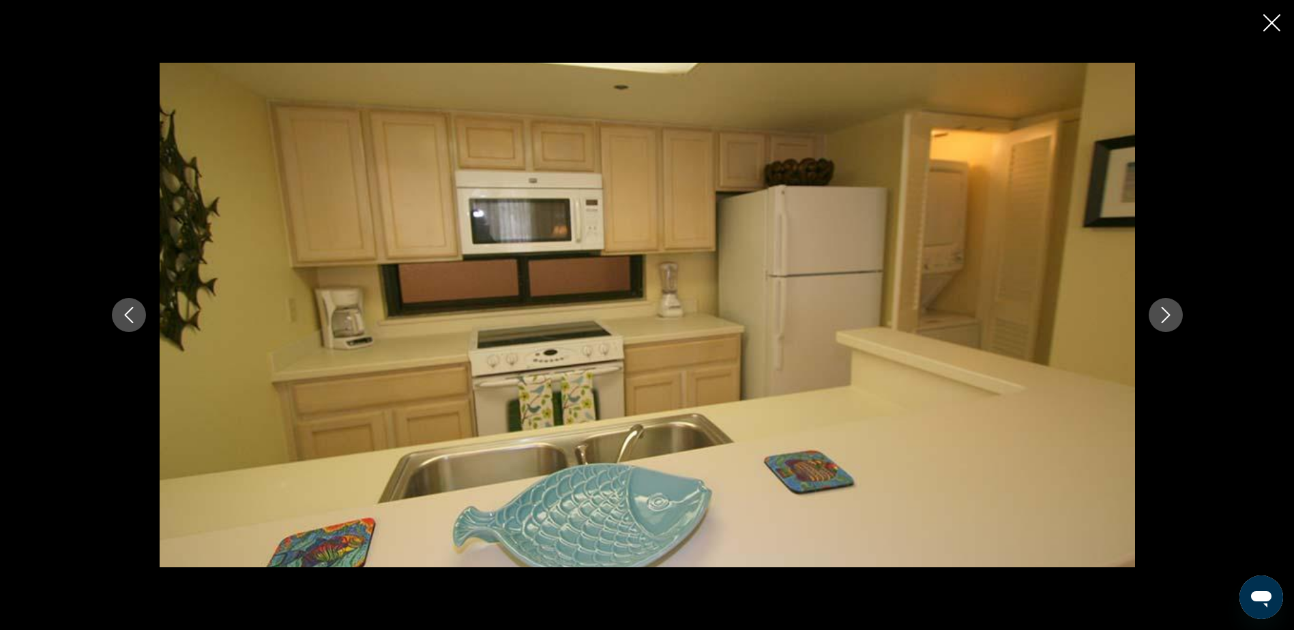
click at [1162, 314] on icon "Next image" at bounding box center [1166, 315] width 16 height 16
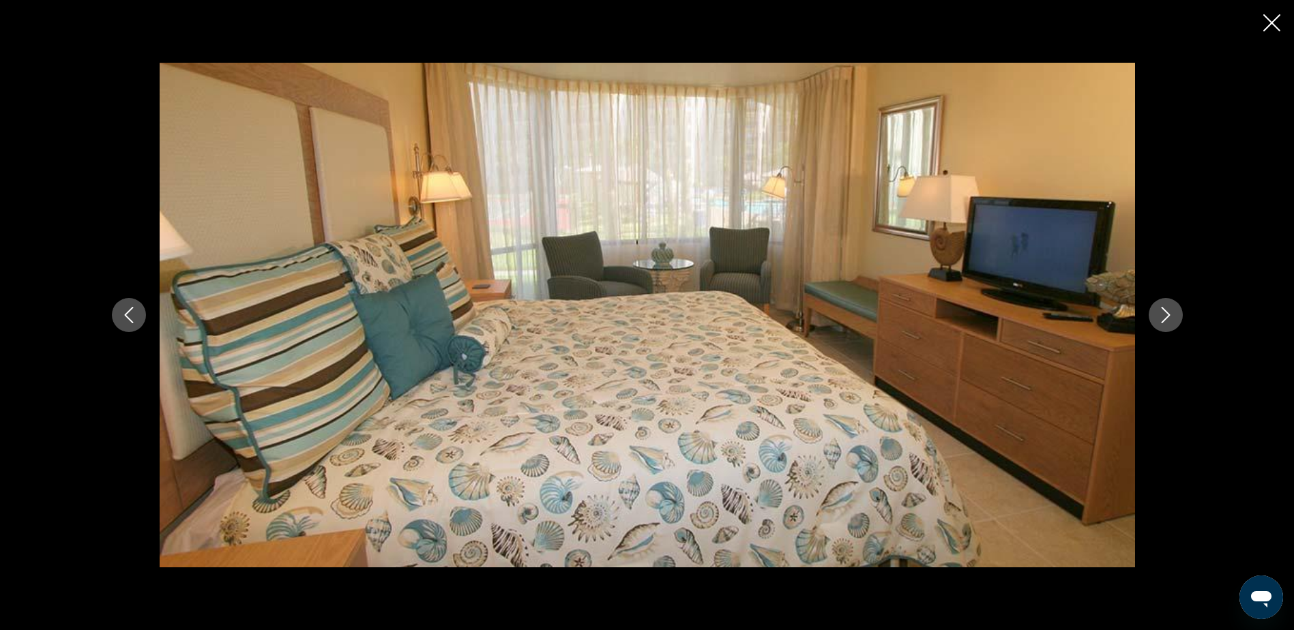
click at [1162, 314] on icon "Next image" at bounding box center [1166, 315] width 16 height 16
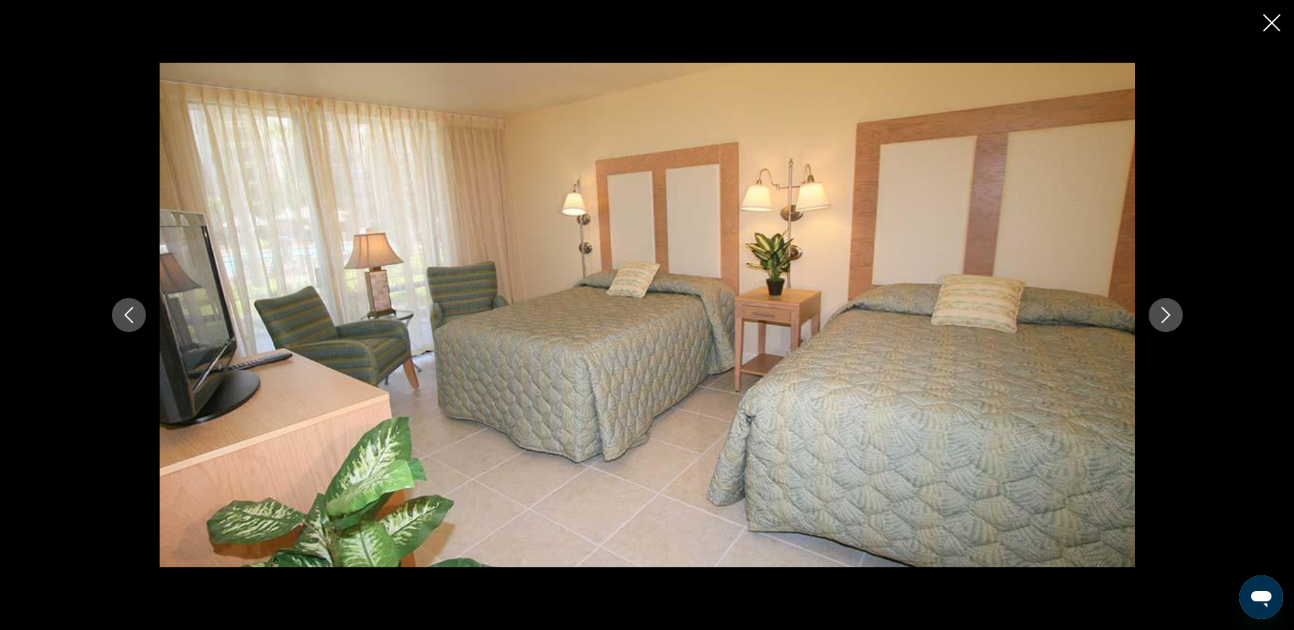
click at [1162, 314] on icon "Next image" at bounding box center [1166, 315] width 16 height 16
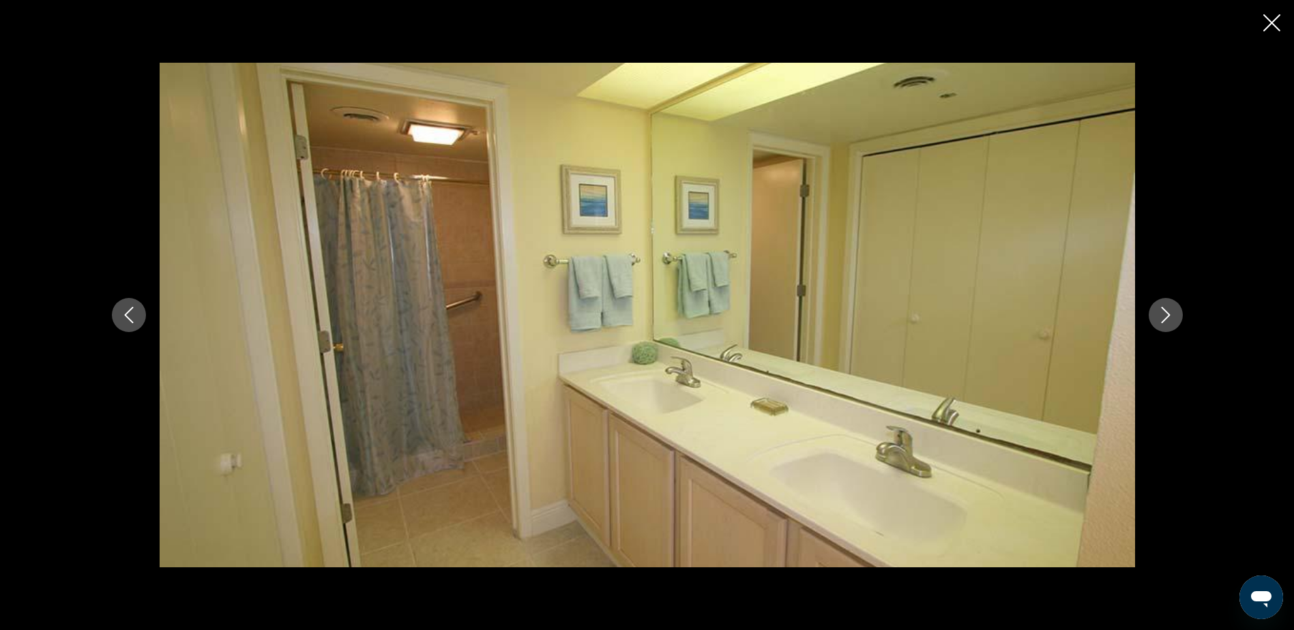
click at [1162, 314] on icon "Next image" at bounding box center [1166, 315] width 16 height 16
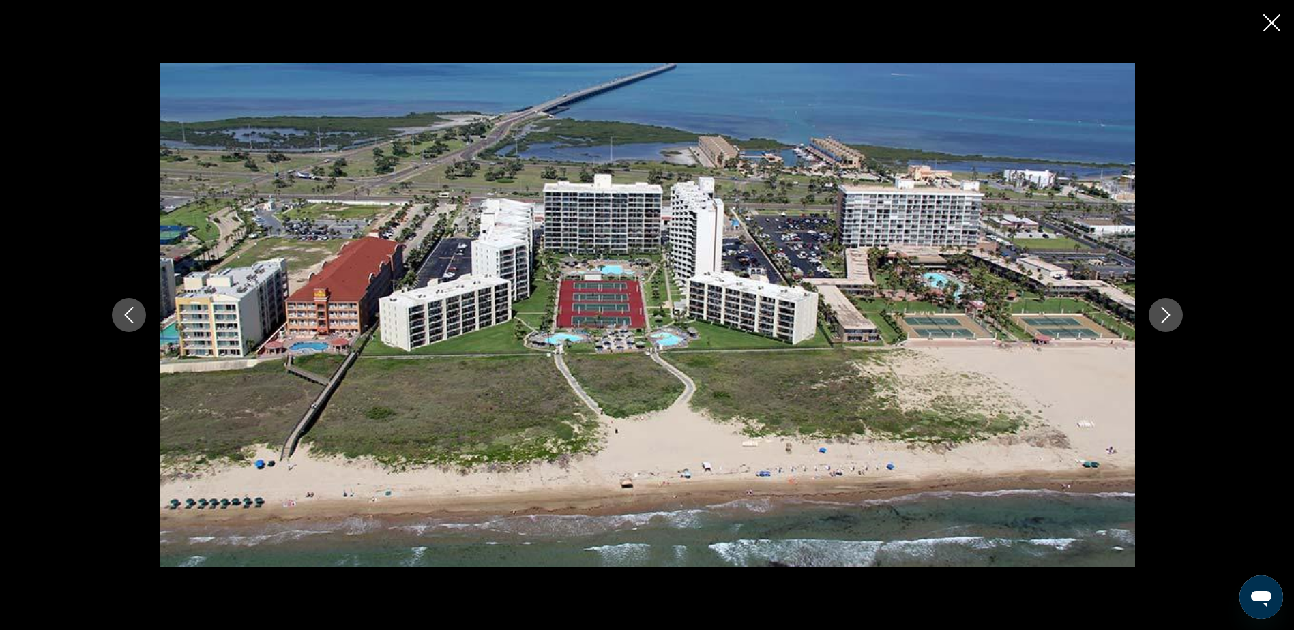
click at [1162, 314] on icon "Next image" at bounding box center [1166, 315] width 16 height 16
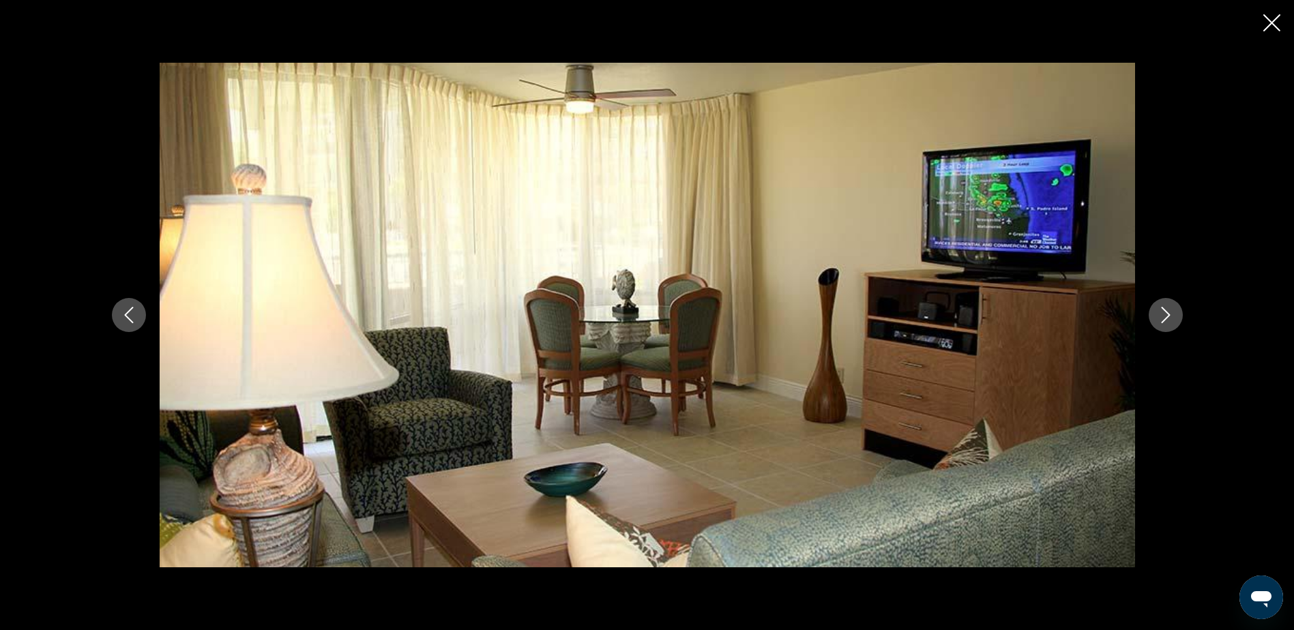
click at [1162, 314] on icon "Next image" at bounding box center [1166, 315] width 16 height 16
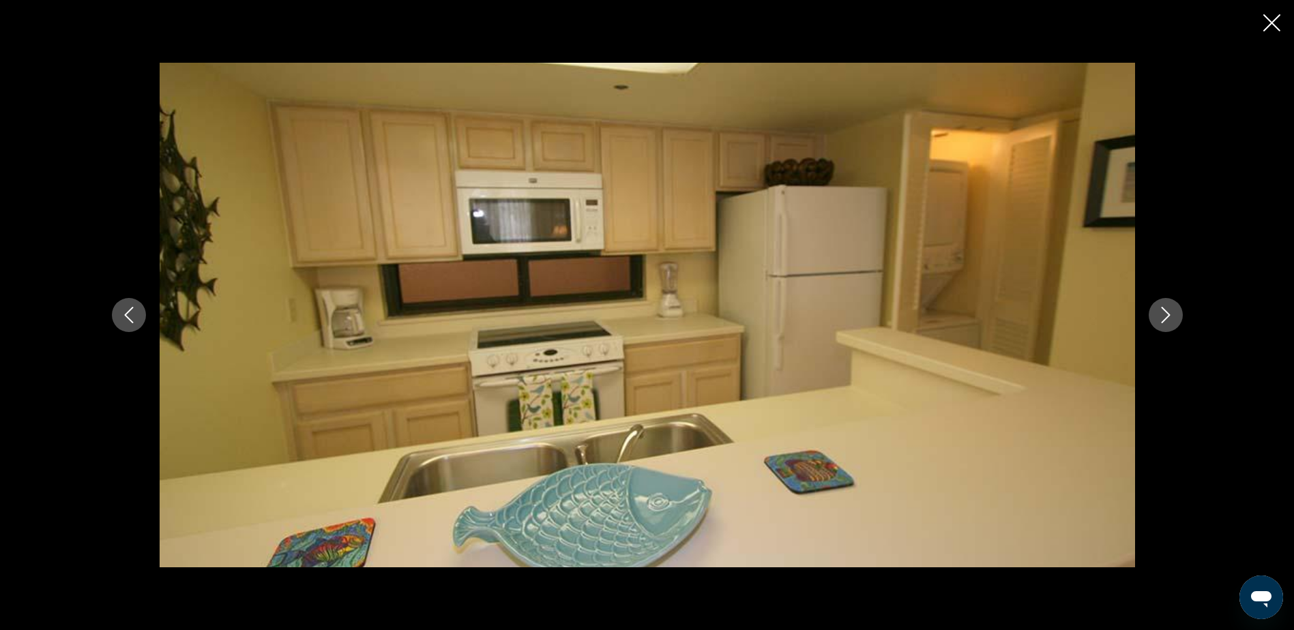
click at [1162, 314] on icon "Next image" at bounding box center [1166, 315] width 16 height 16
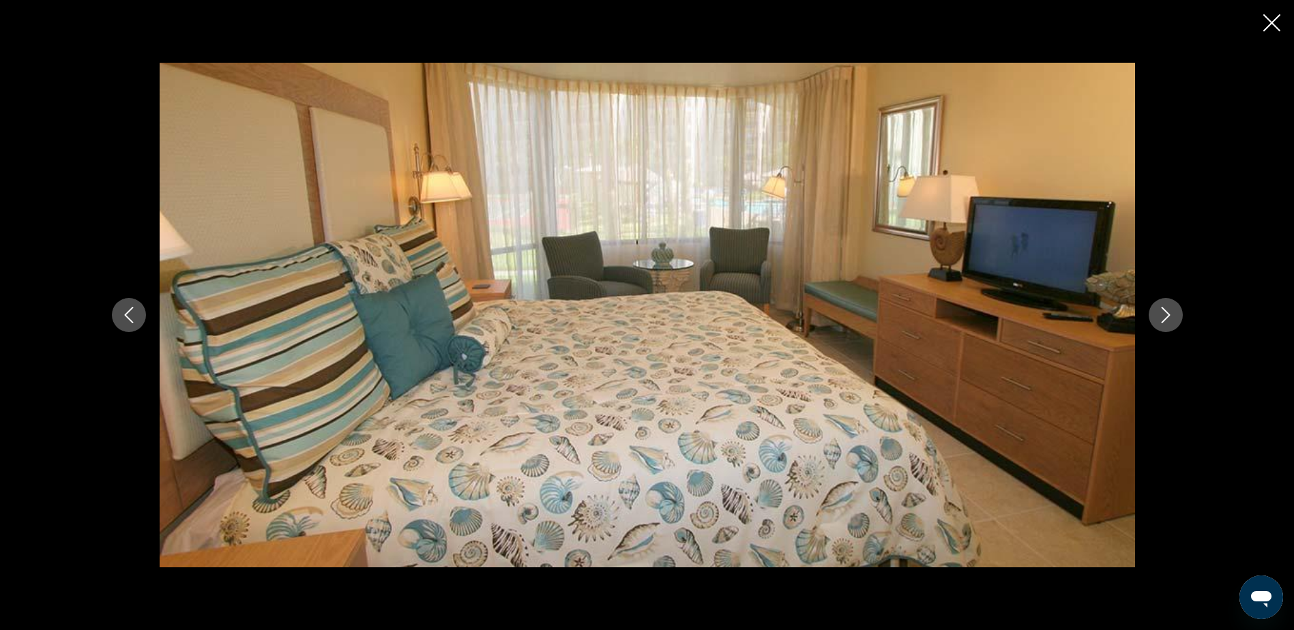
click at [1162, 314] on icon "Next image" at bounding box center [1166, 315] width 16 height 16
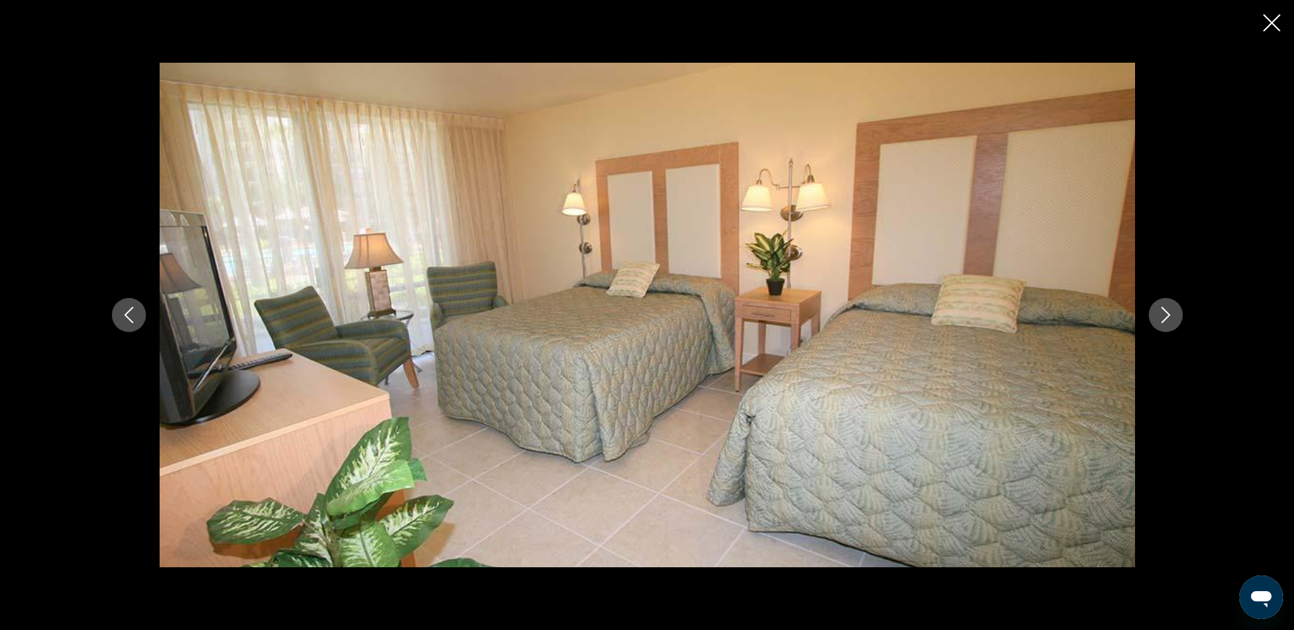
click at [1162, 314] on icon "Next image" at bounding box center [1166, 315] width 16 height 16
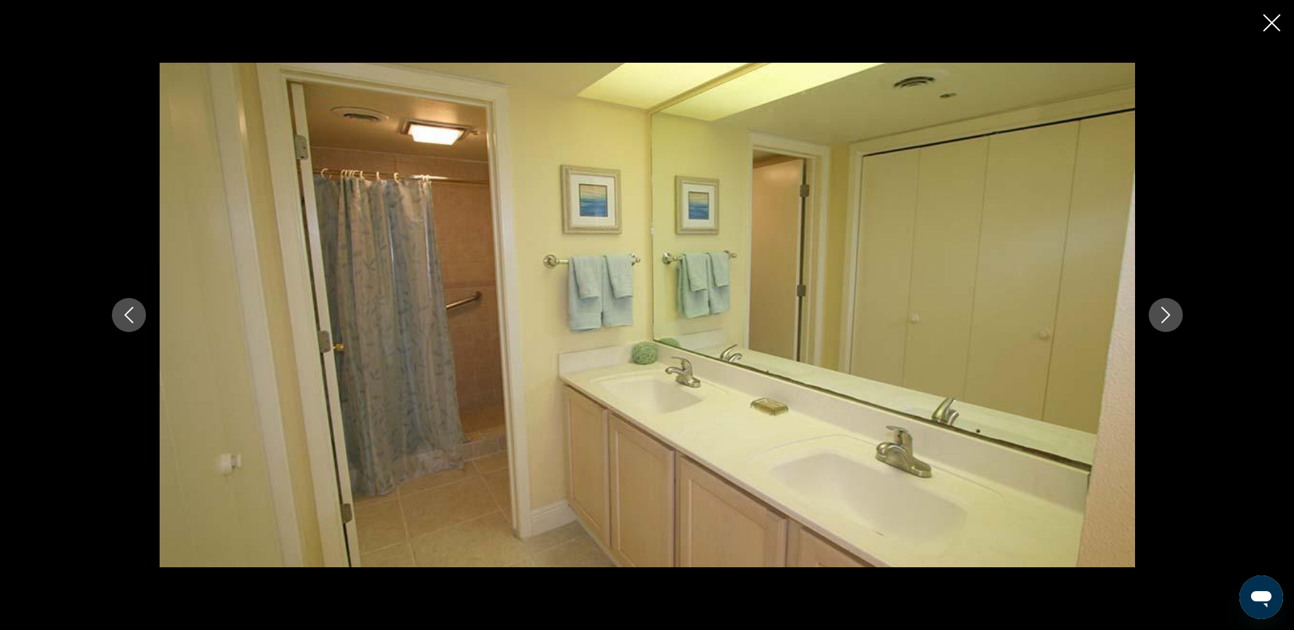
click at [1162, 314] on icon "Next image" at bounding box center [1166, 315] width 16 height 16
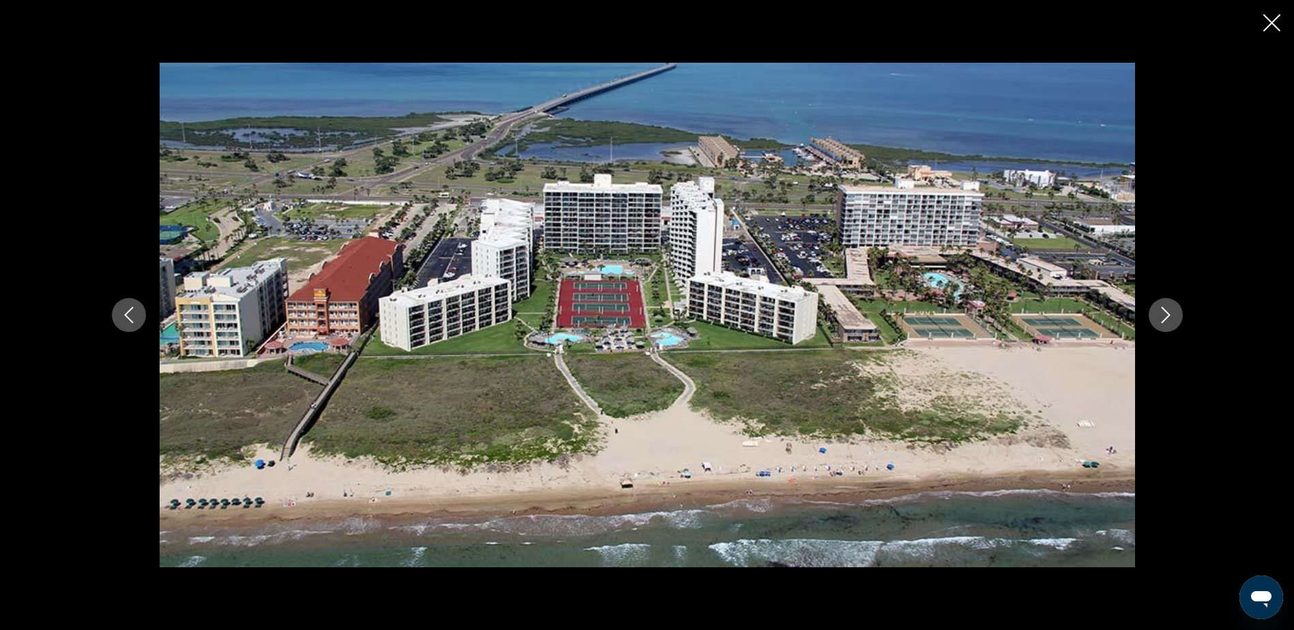
click at [1271, 22] on icon "Close slideshow" at bounding box center [1271, 22] width 17 height 17
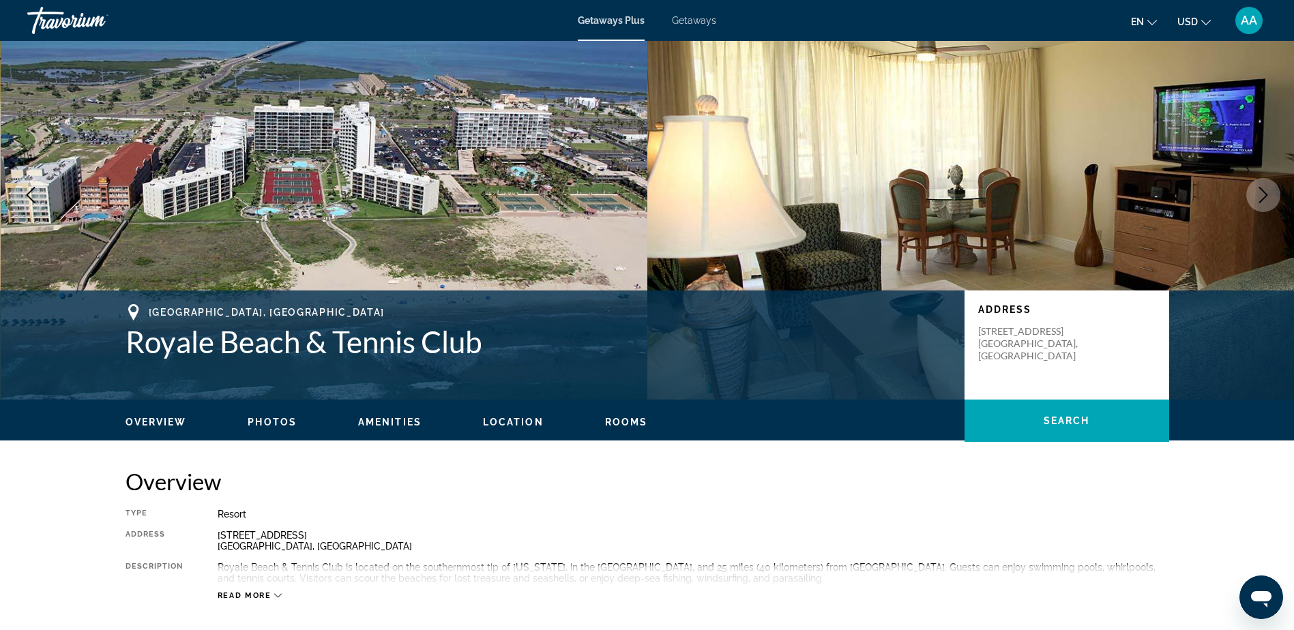
scroll to position [0, 0]
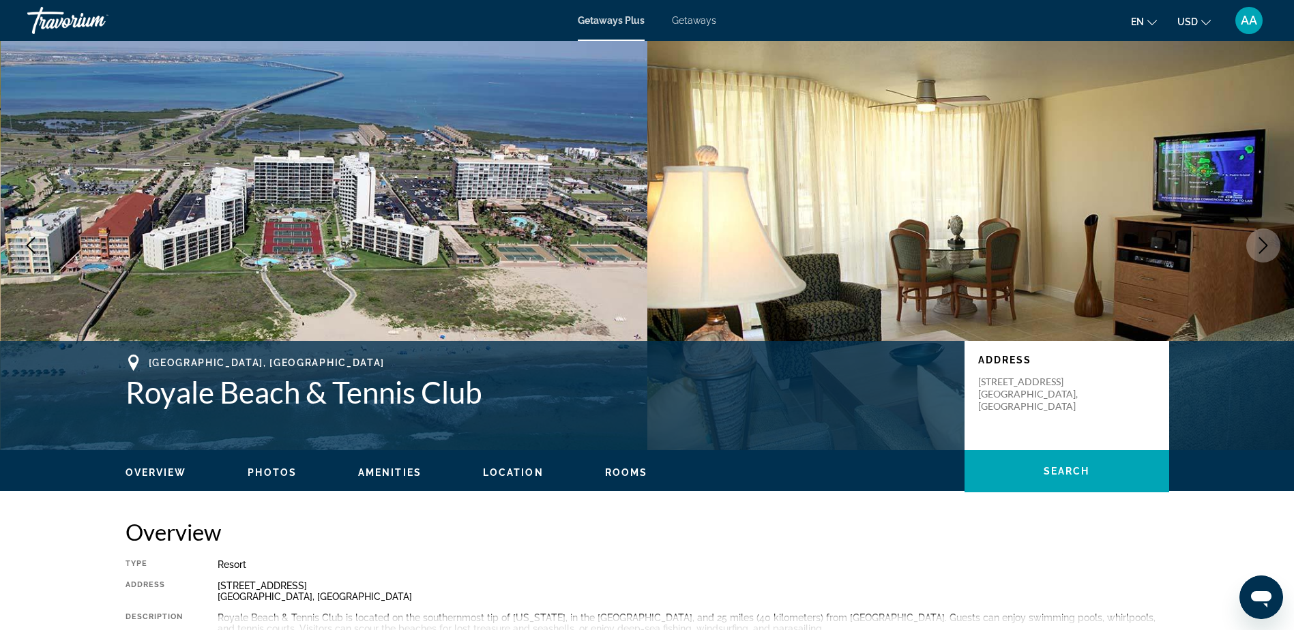
click at [690, 22] on span "Getaways" at bounding box center [694, 20] width 44 height 11
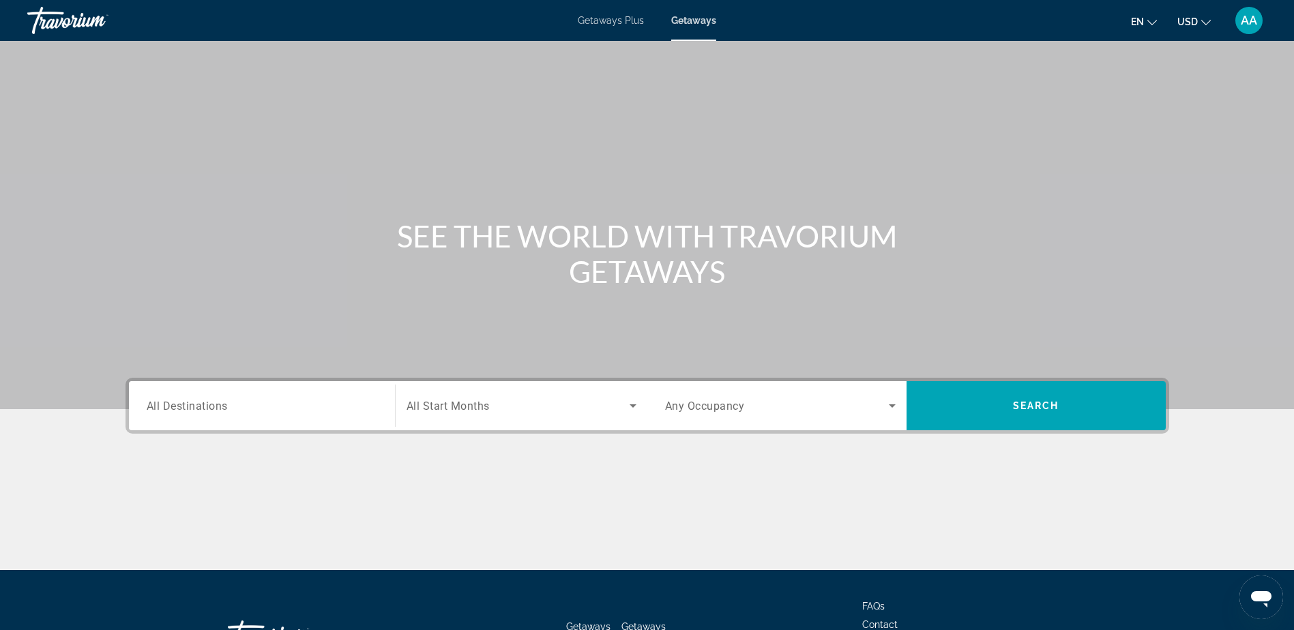
click at [239, 406] on input "Destination All Destinations" at bounding box center [262, 406] width 231 height 16
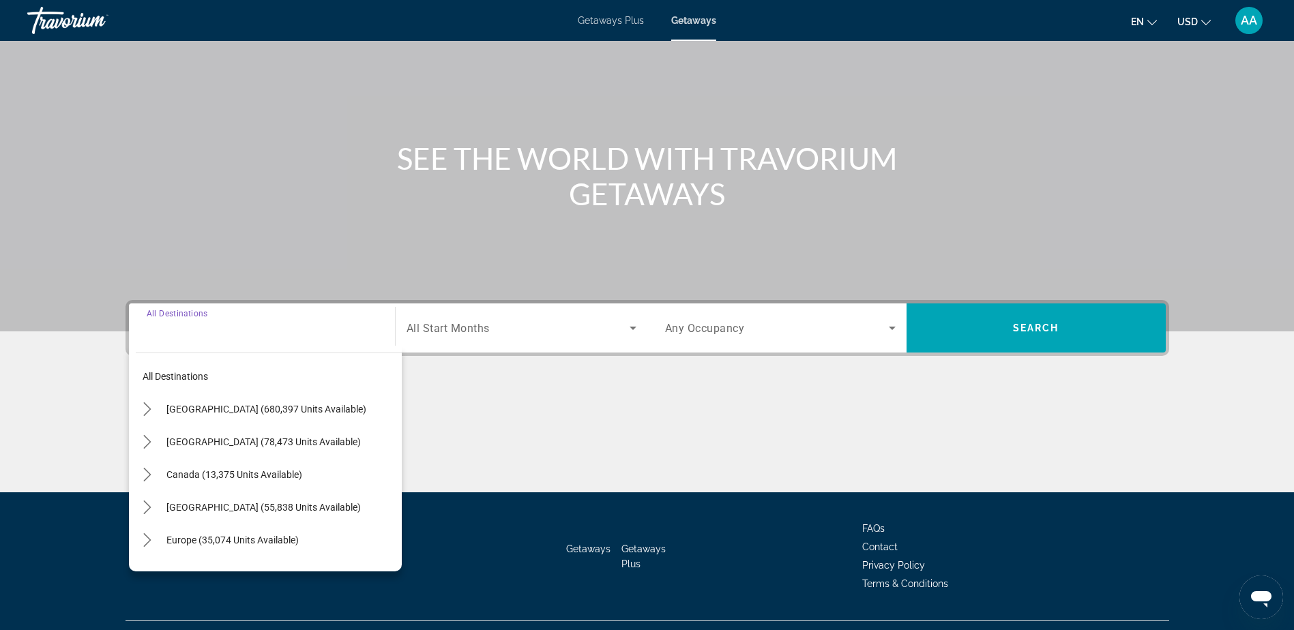
scroll to position [107, 0]
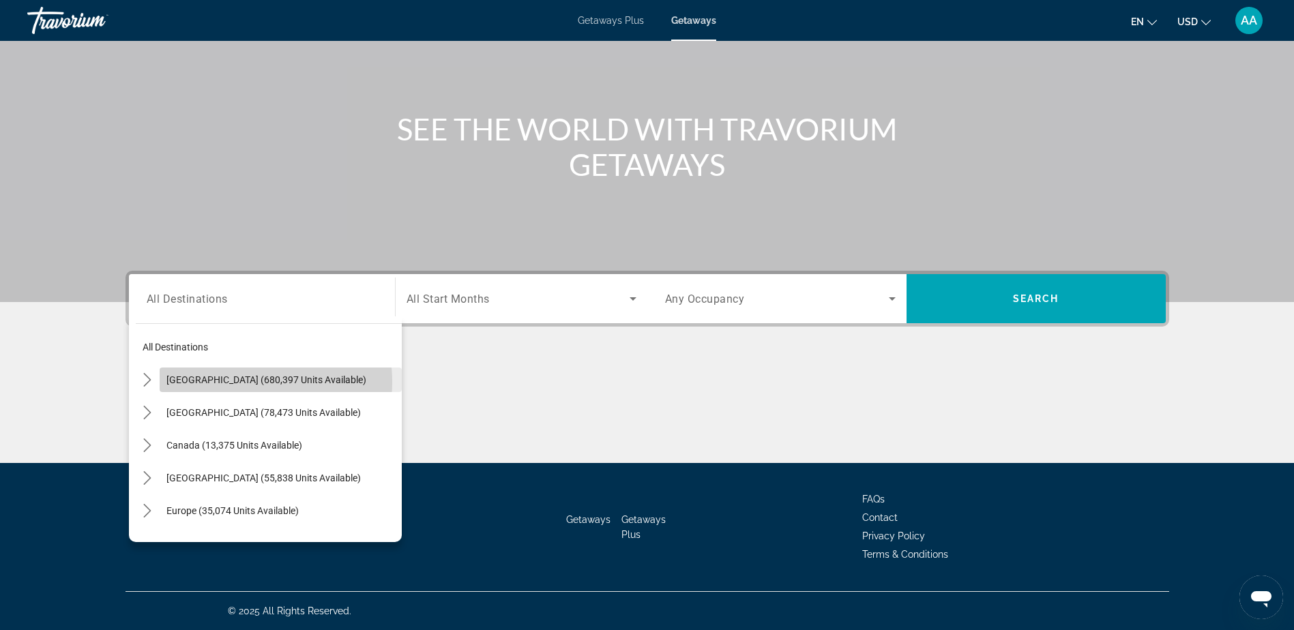
click at [244, 382] on span "[GEOGRAPHIC_DATA] (680,397 units available)" at bounding box center [266, 379] width 200 height 11
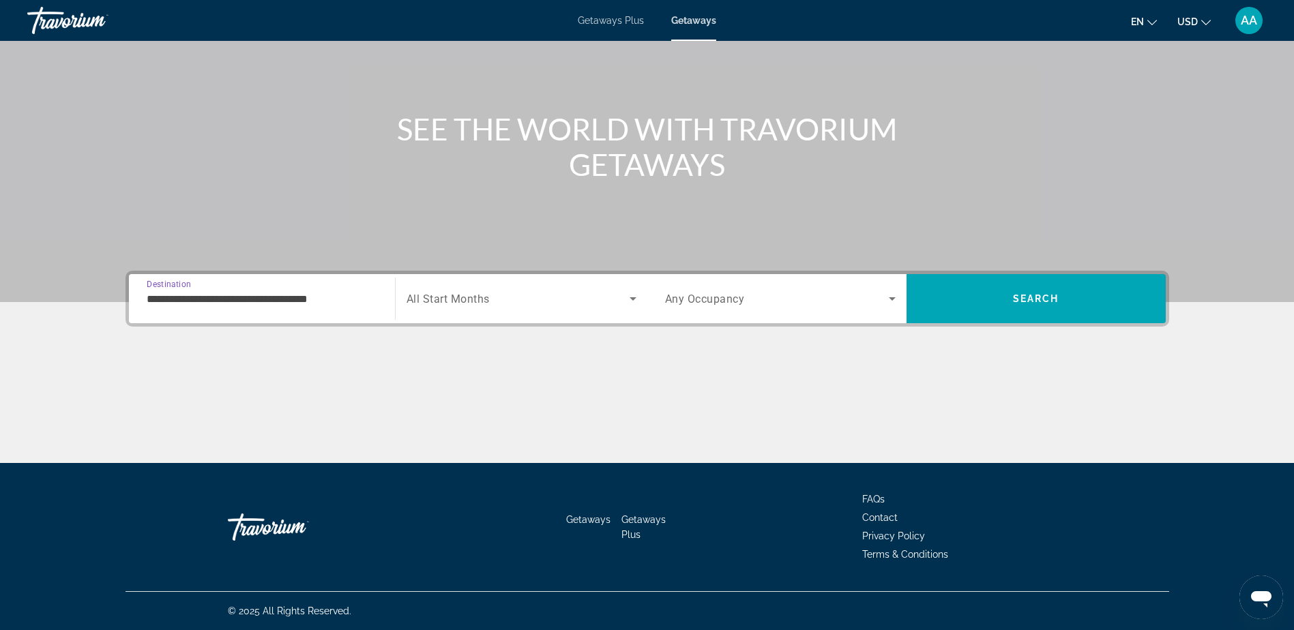
click at [233, 301] on input "**********" at bounding box center [262, 299] width 231 height 16
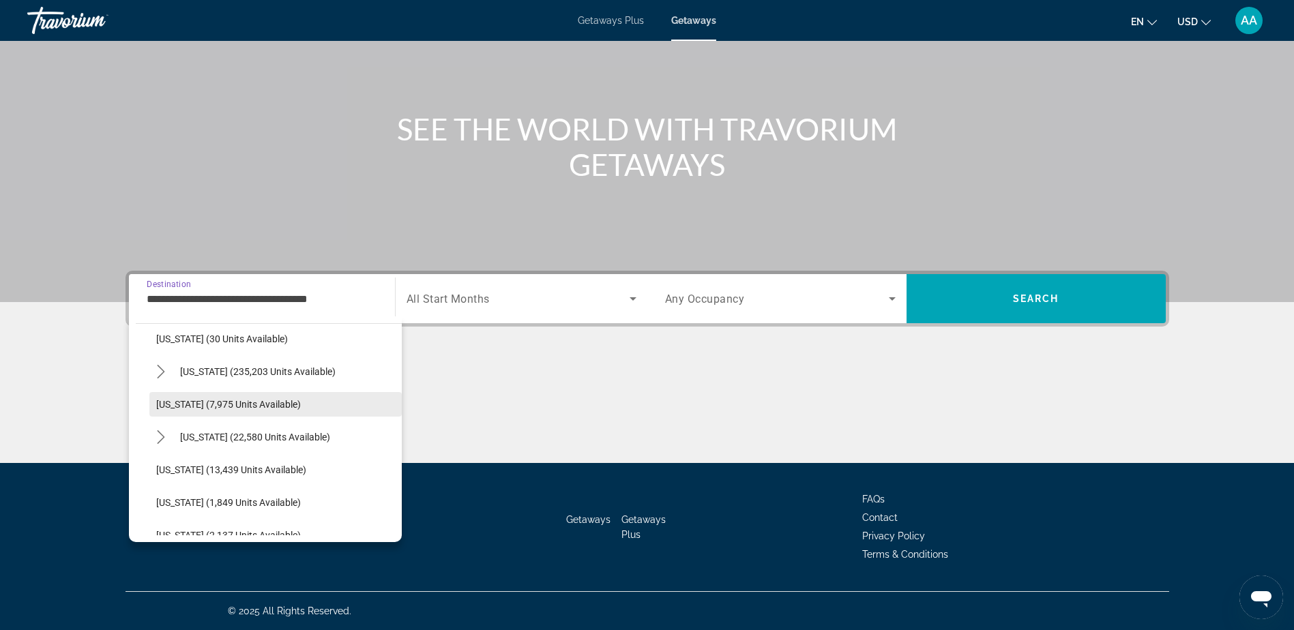
scroll to position [136, 0]
click at [216, 408] on span "[US_STATE] (30 units available)" at bounding box center [222, 407] width 132 height 11
type input "**********"
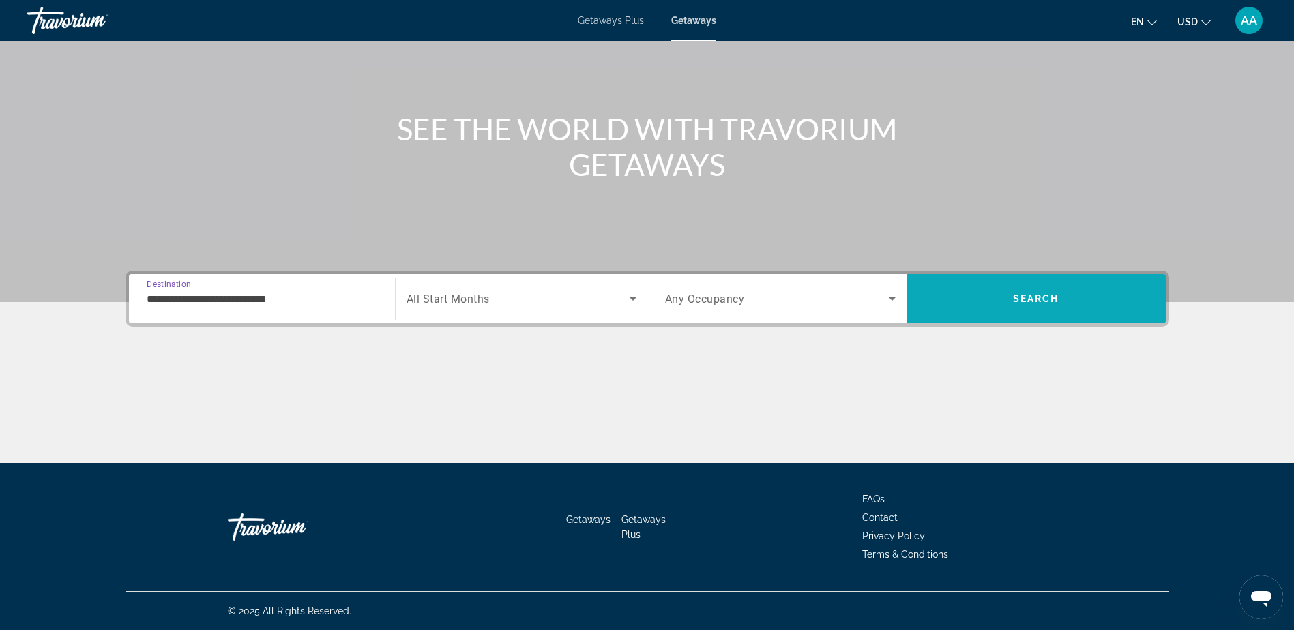
click at [1030, 299] on span "Search" at bounding box center [1036, 298] width 46 height 11
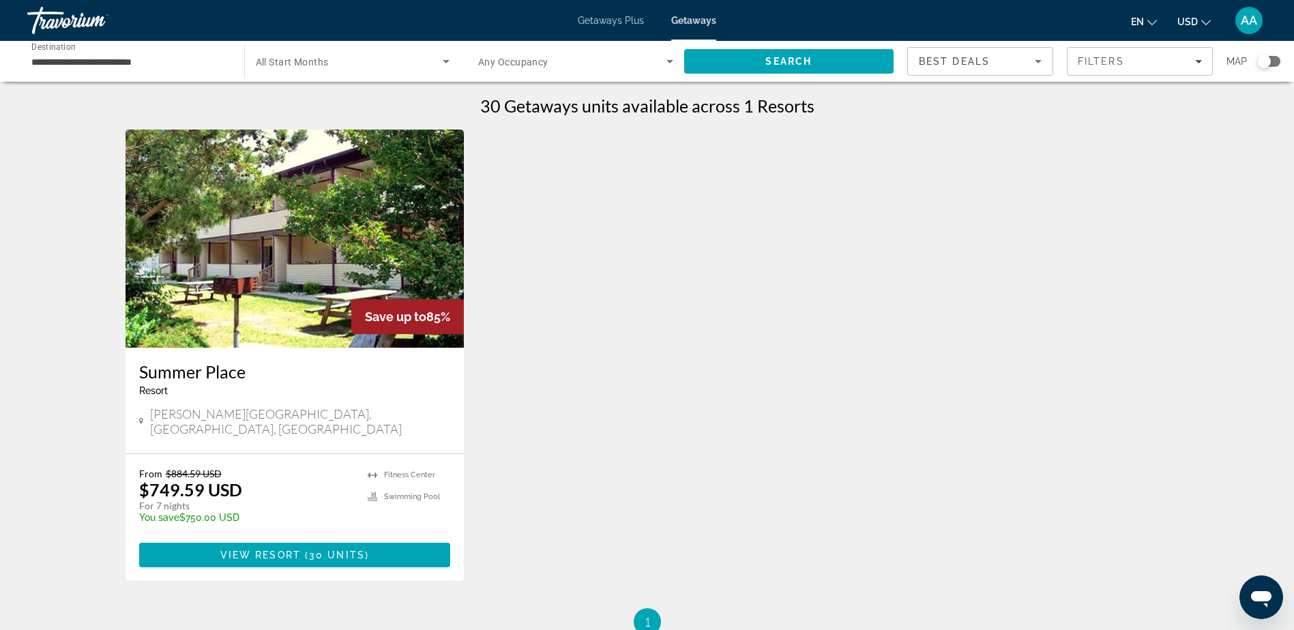
click at [85, 58] on input "**********" at bounding box center [128, 62] width 195 height 16
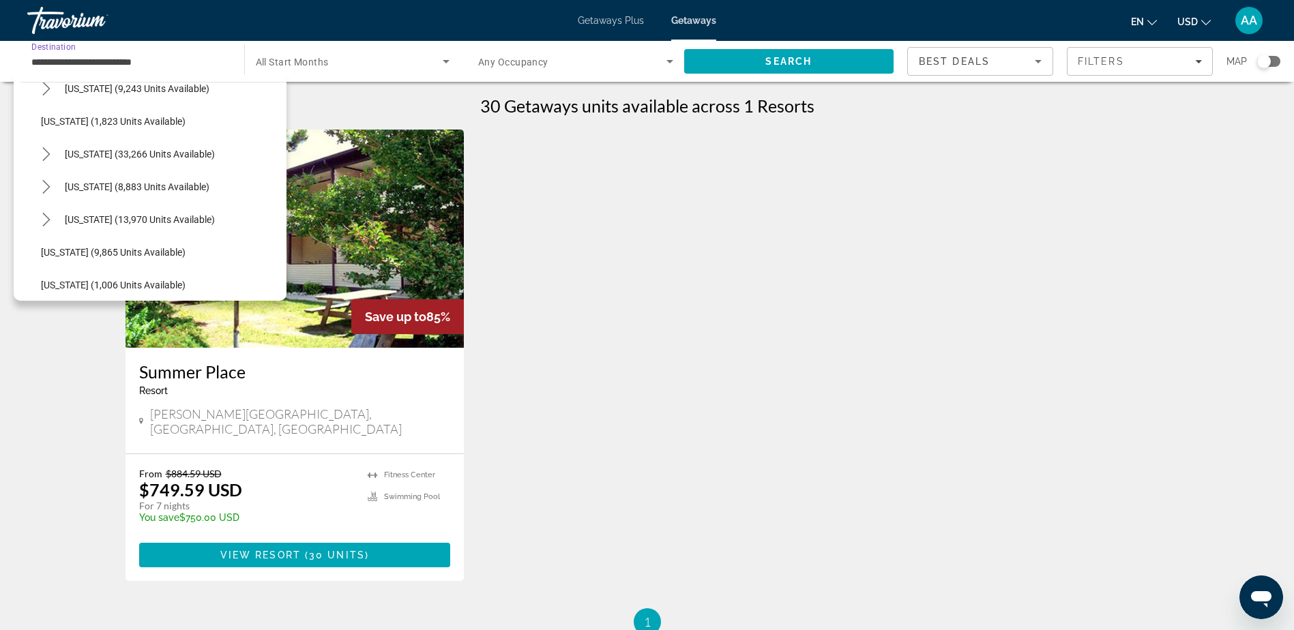
scroll to position [1160, 0]
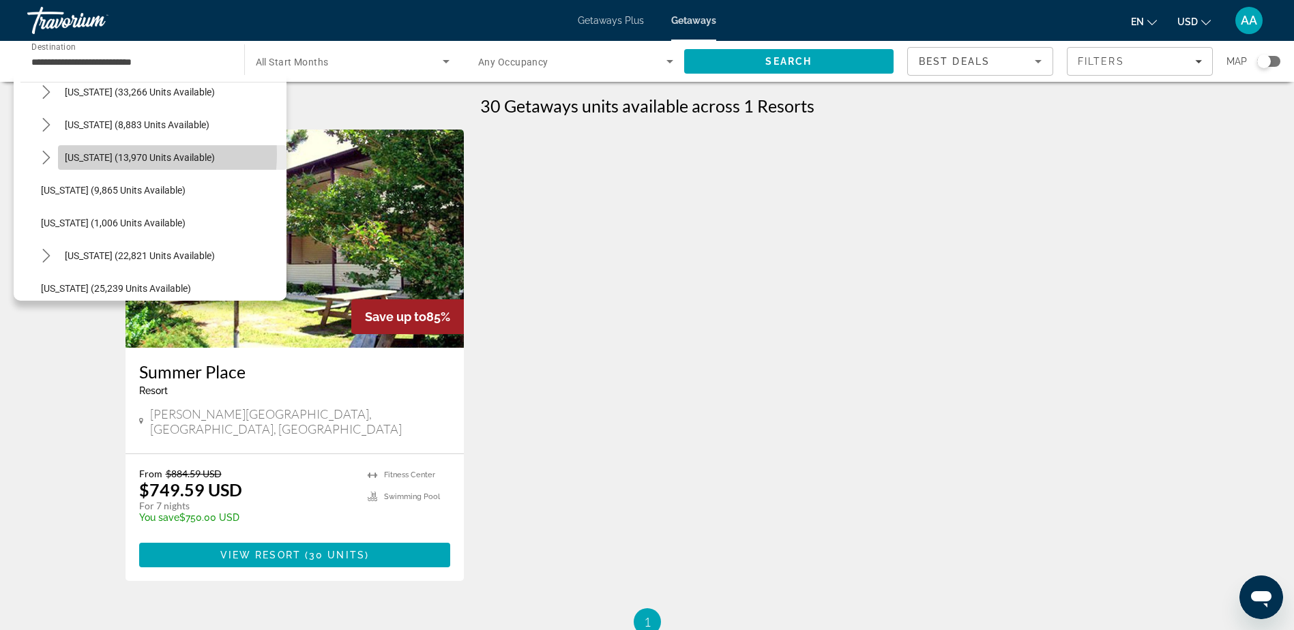
click at [110, 154] on span "[US_STATE] (13,970 units available)" at bounding box center [140, 157] width 150 height 11
type input "**********"
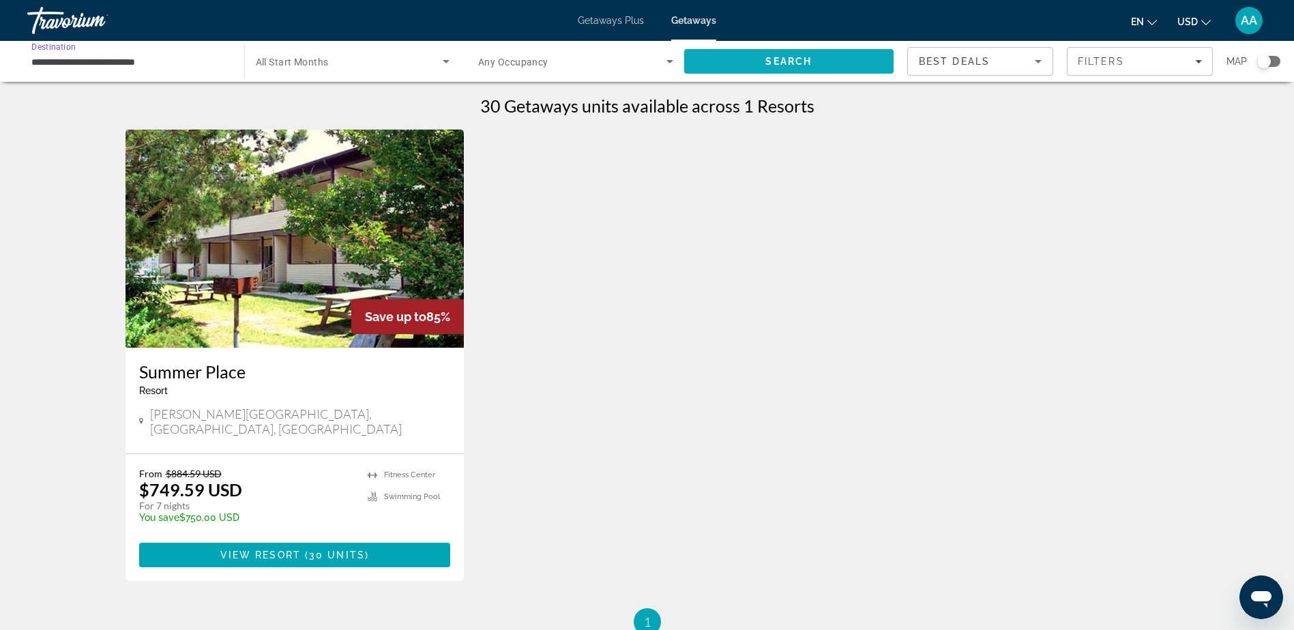
click at [792, 61] on span "Search" at bounding box center [788, 61] width 46 height 11
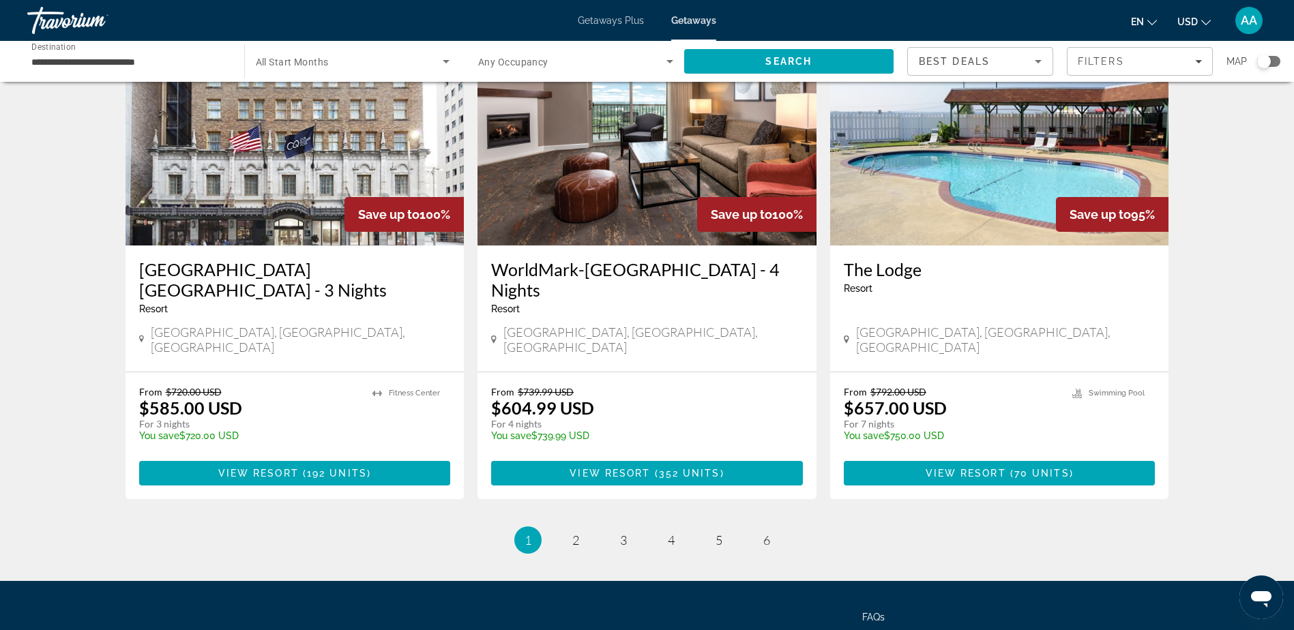
scroll to position [1617, 0]
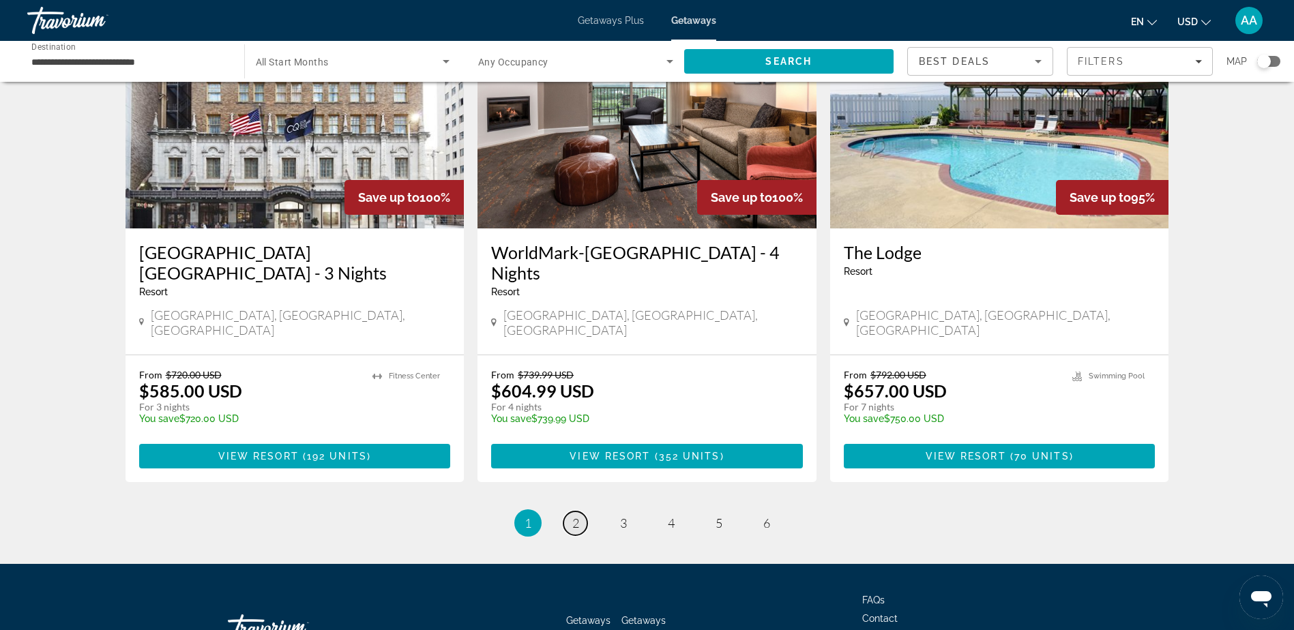
click at [574, 516] on span "2" at bounding box center [575, 523] width 7 height 15
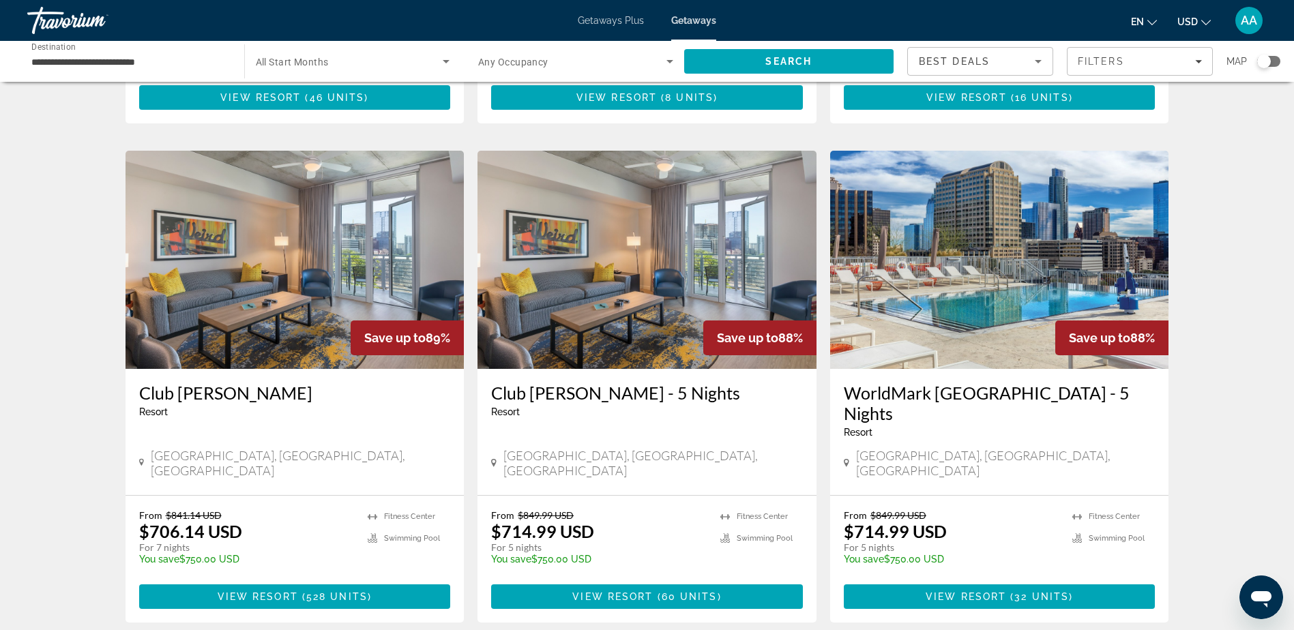
scroll to position [1501, 0]
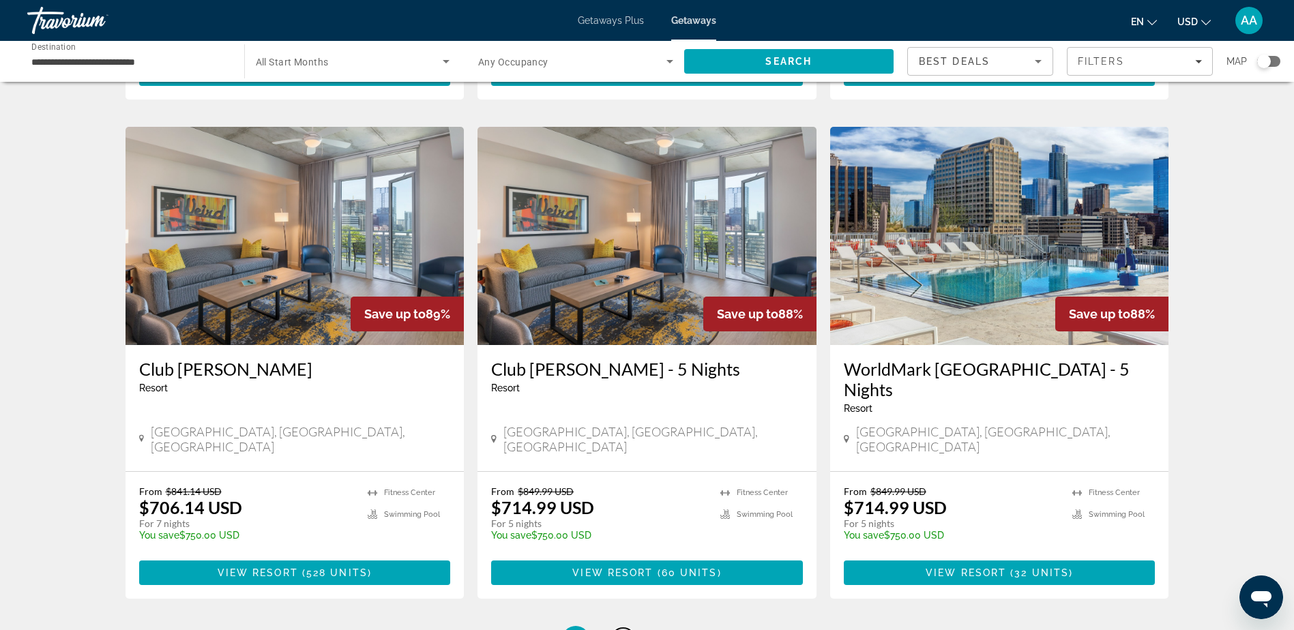
click at [623, 630] on span "3" at bounding box center [623, 639] width 7 height 15
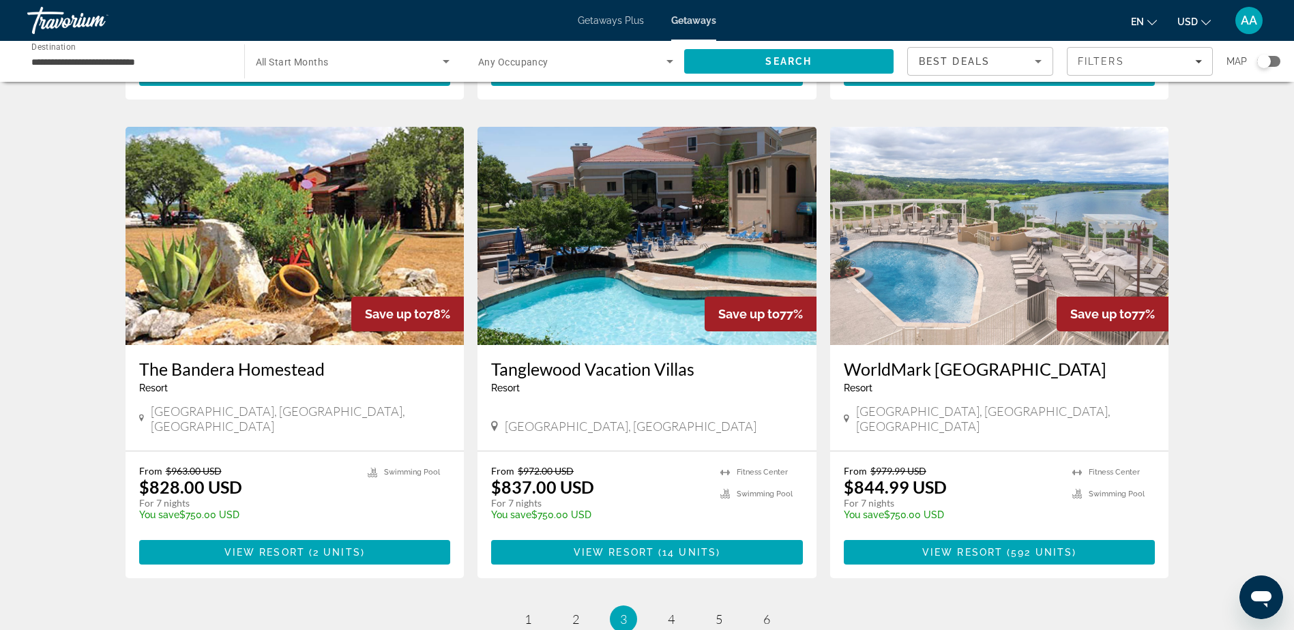
scroll to position [1569, 0]
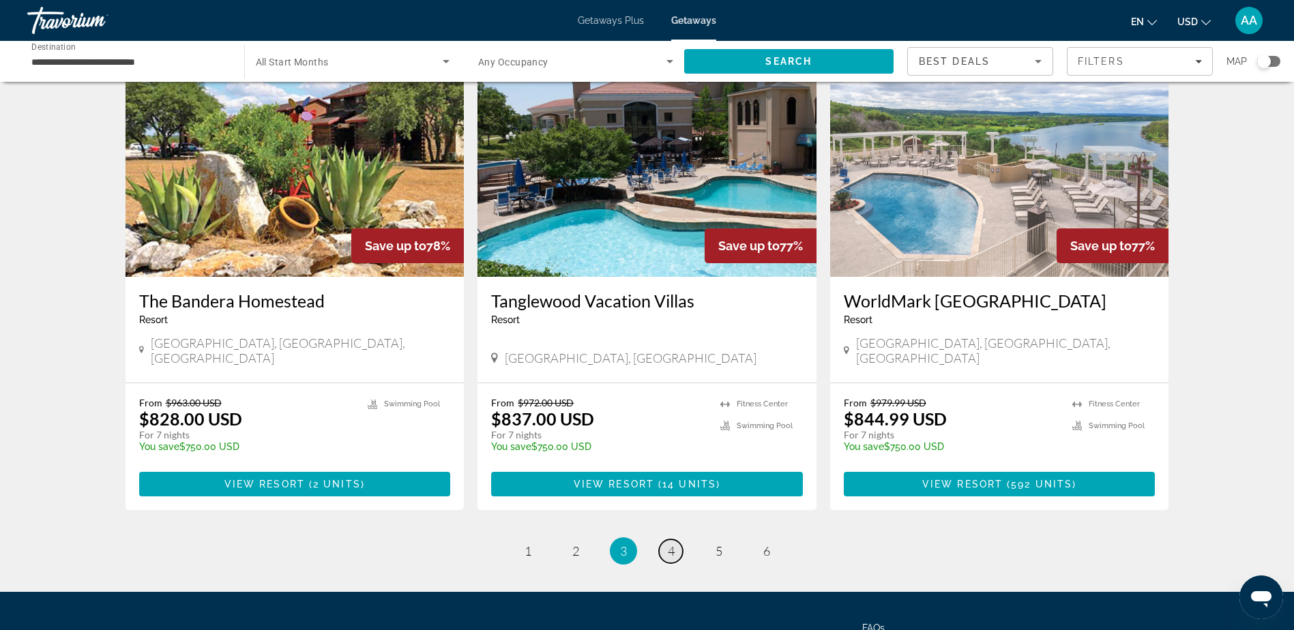
click at [673, 544] on span "4" at bounding box center [671, 551] width 7 height 15
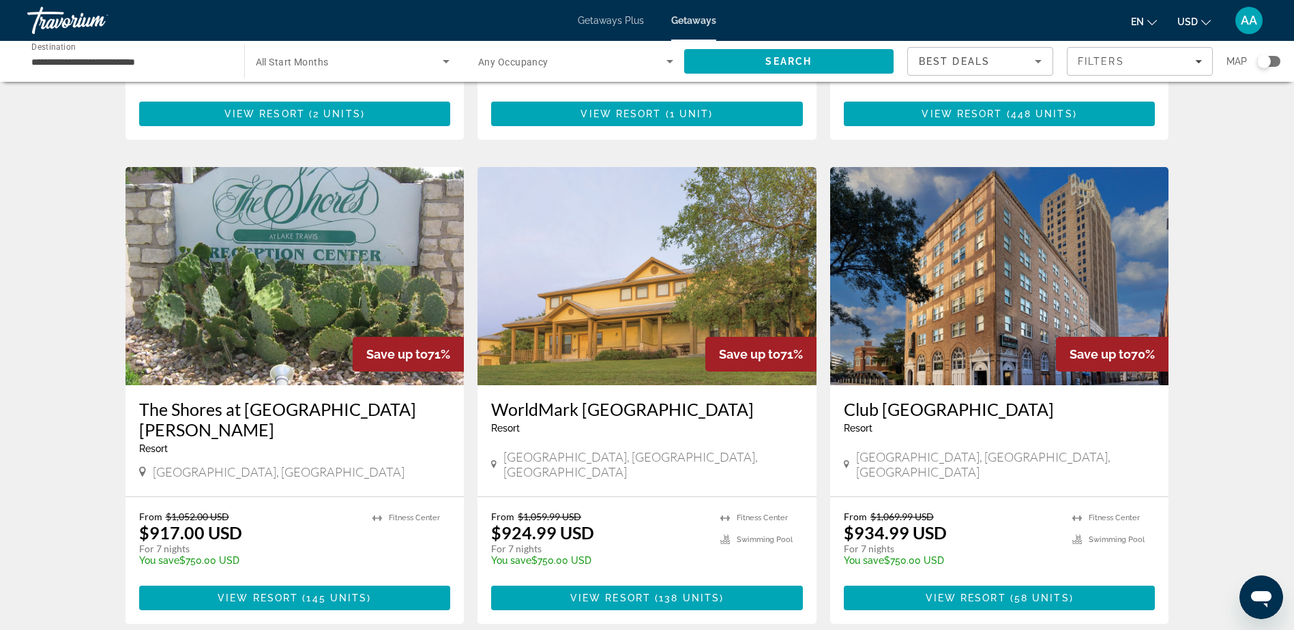
scroll to position [1617, 0]
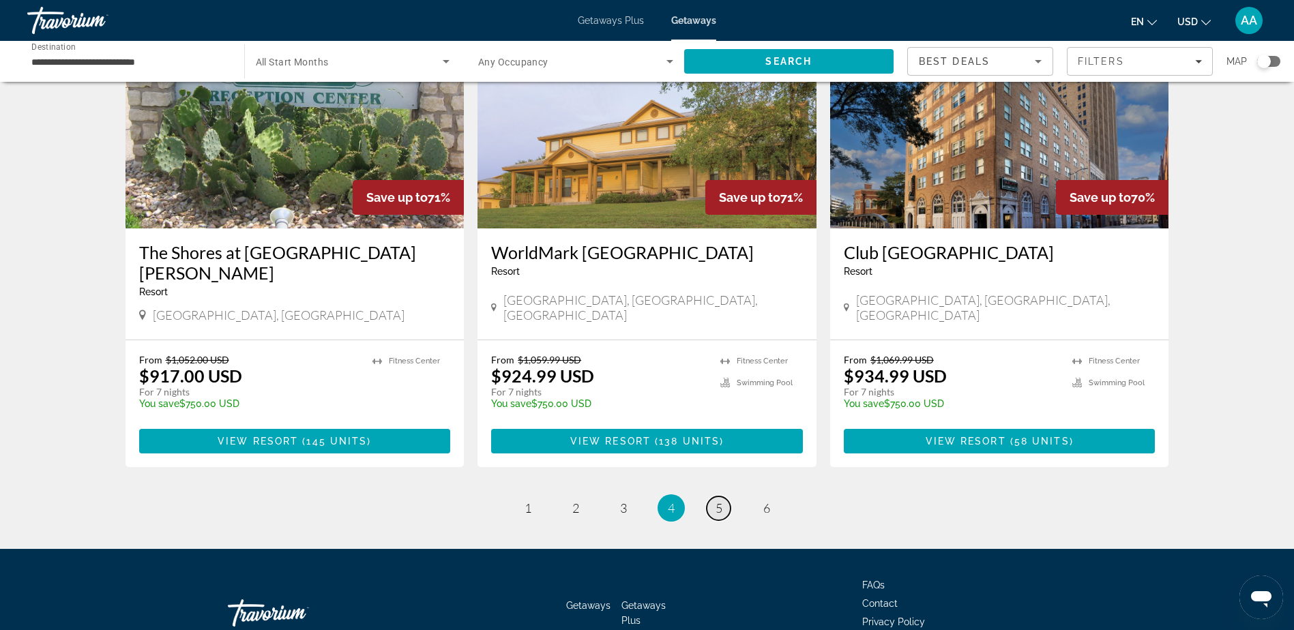
click at [717, 501] on span "5" at bounding box center [719, 508] width 7 height 15
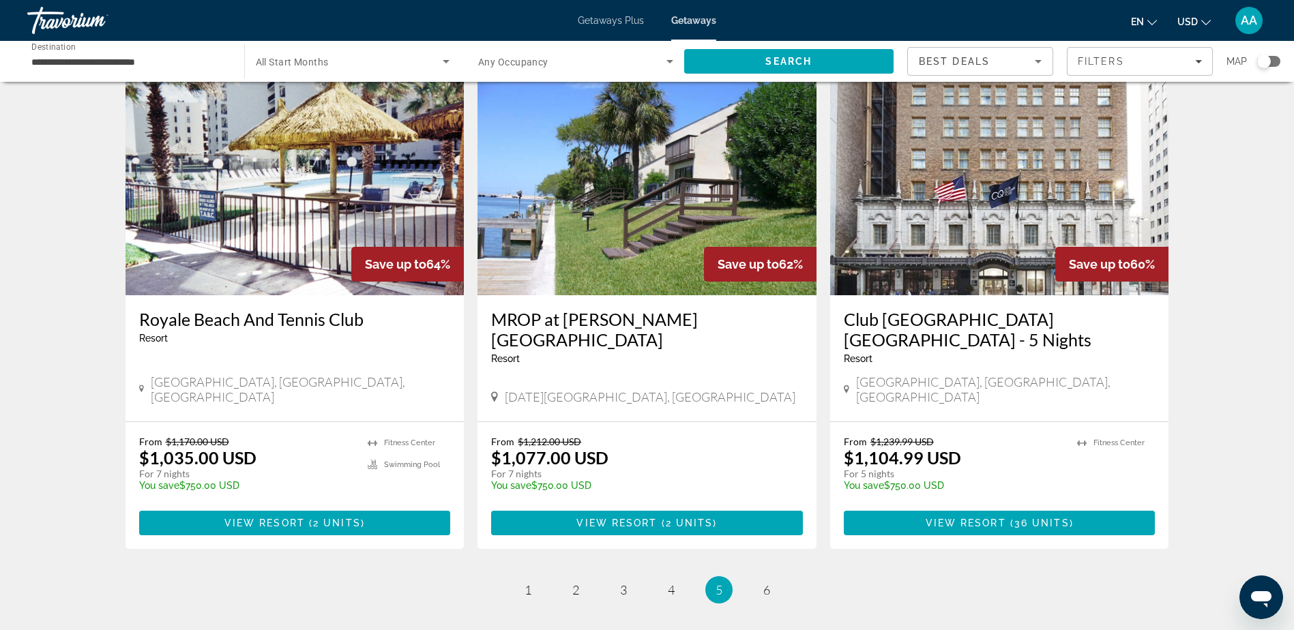
scroll to position [1617, 0]
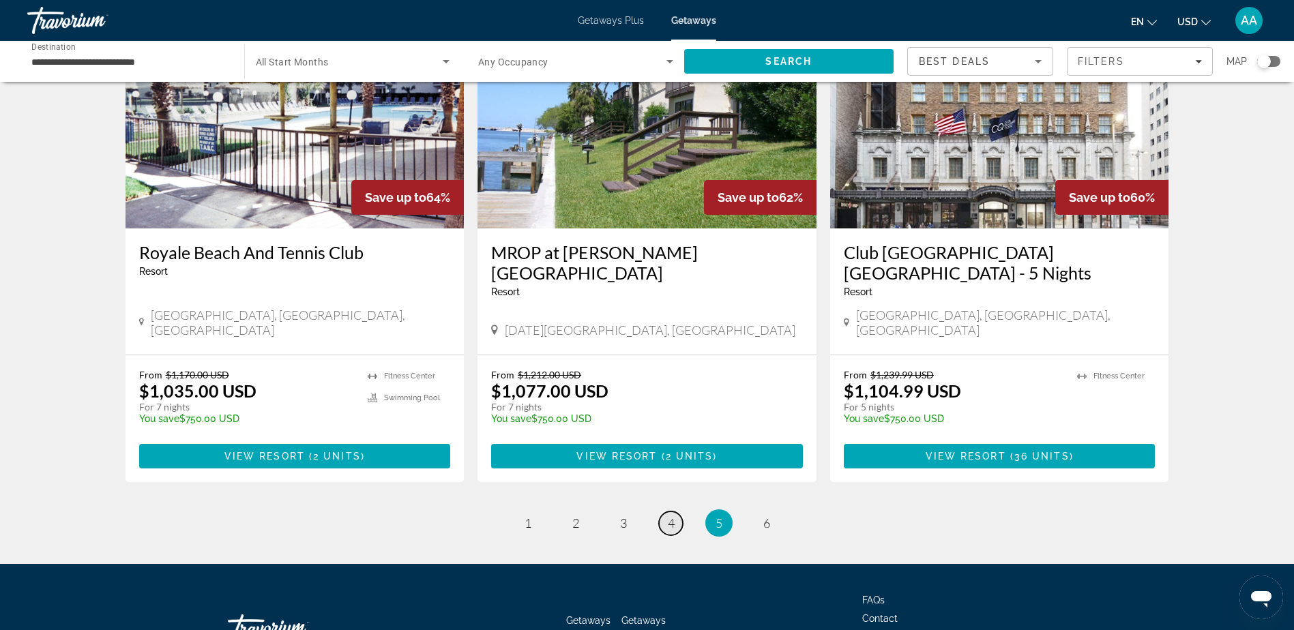
click at [670, 516] on span "4" at bounding box center [671, 523] width 7 height 15
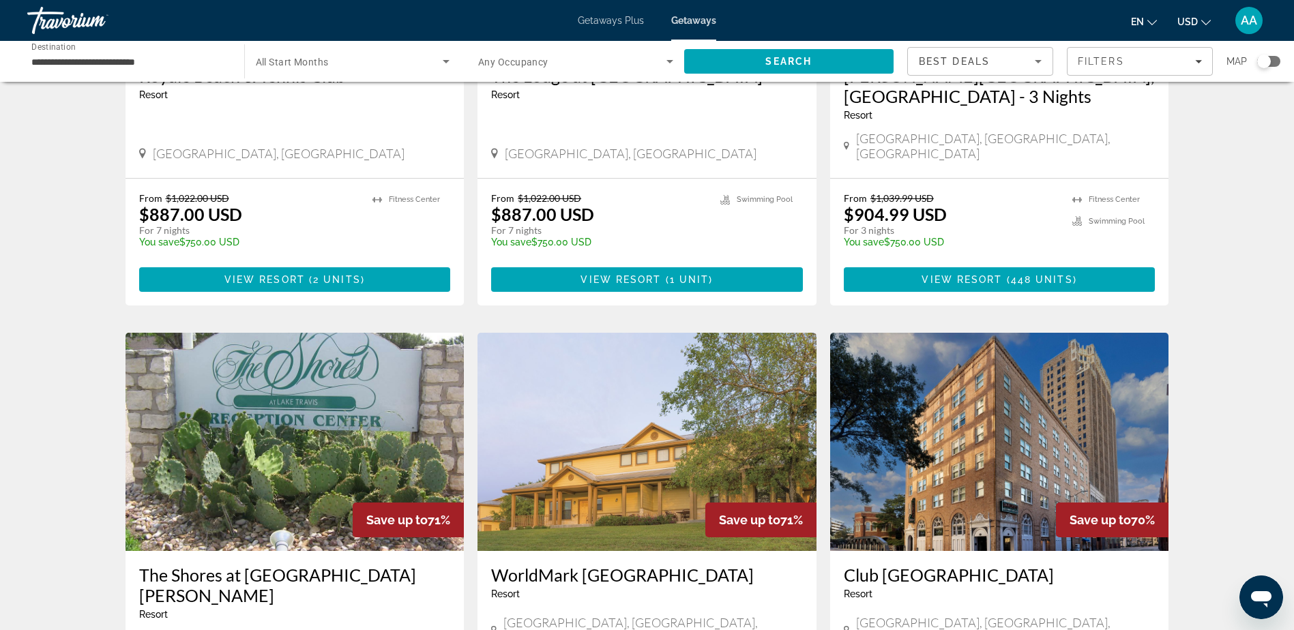
scroll to position [1296, 0]
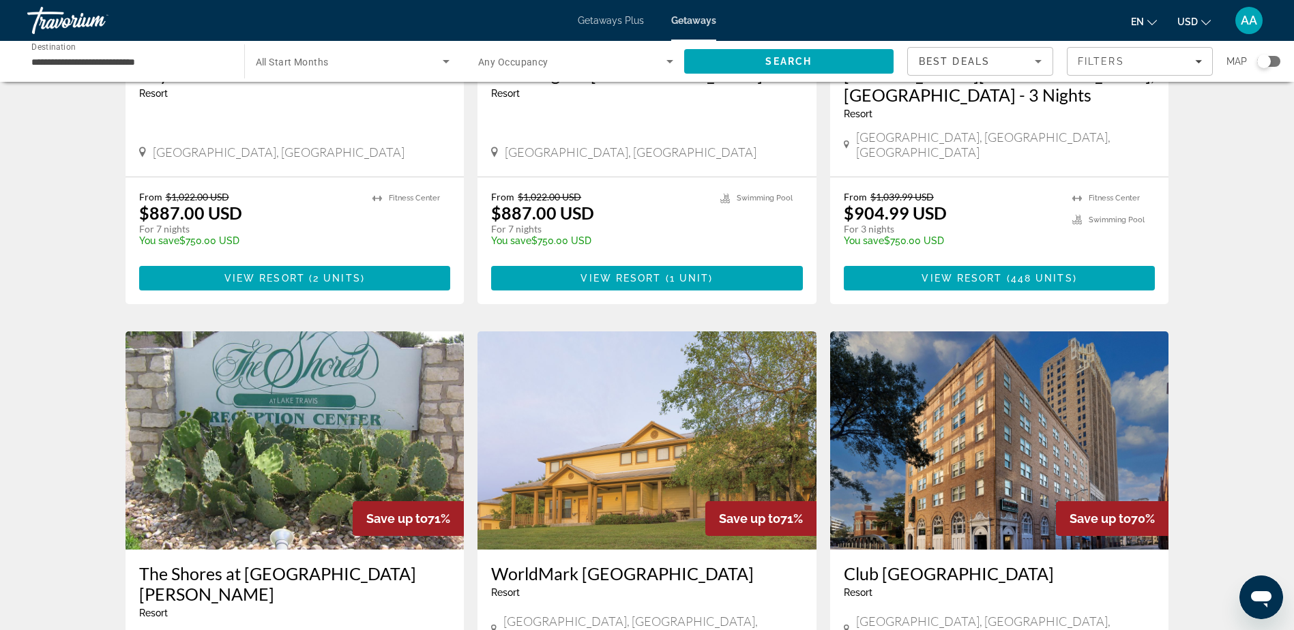
click at [661, 418] on img "Main content" at bounding box center [646, 440] width 339 height 218
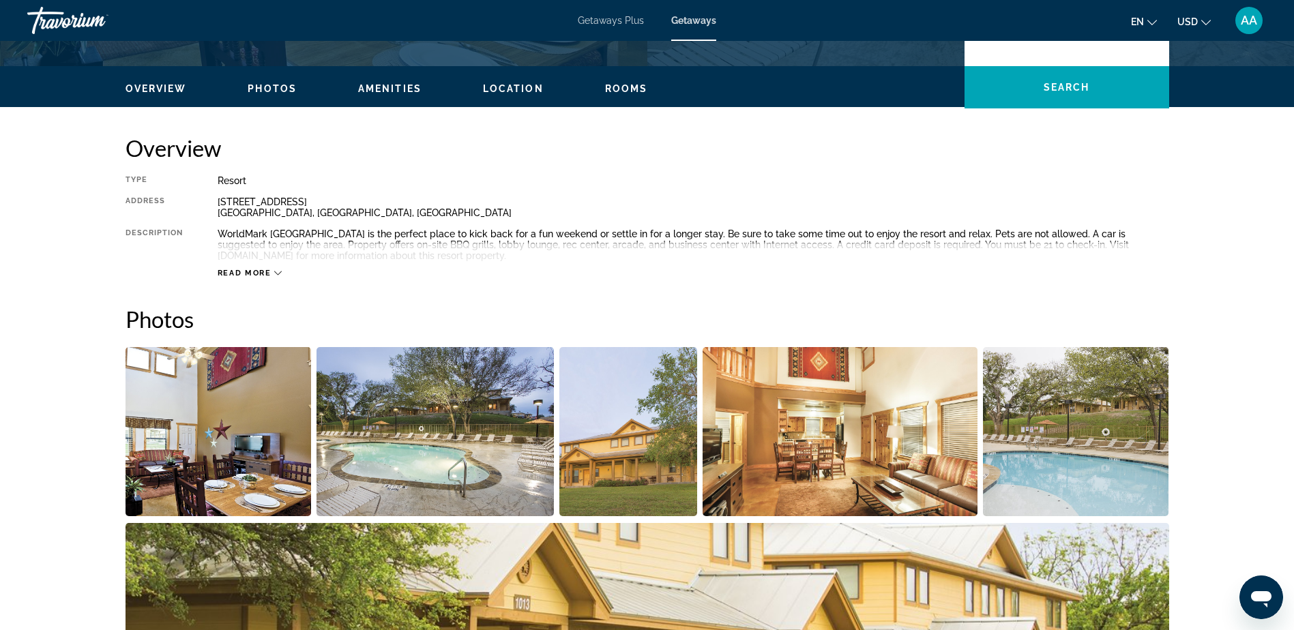
scroll to position [409, 0]
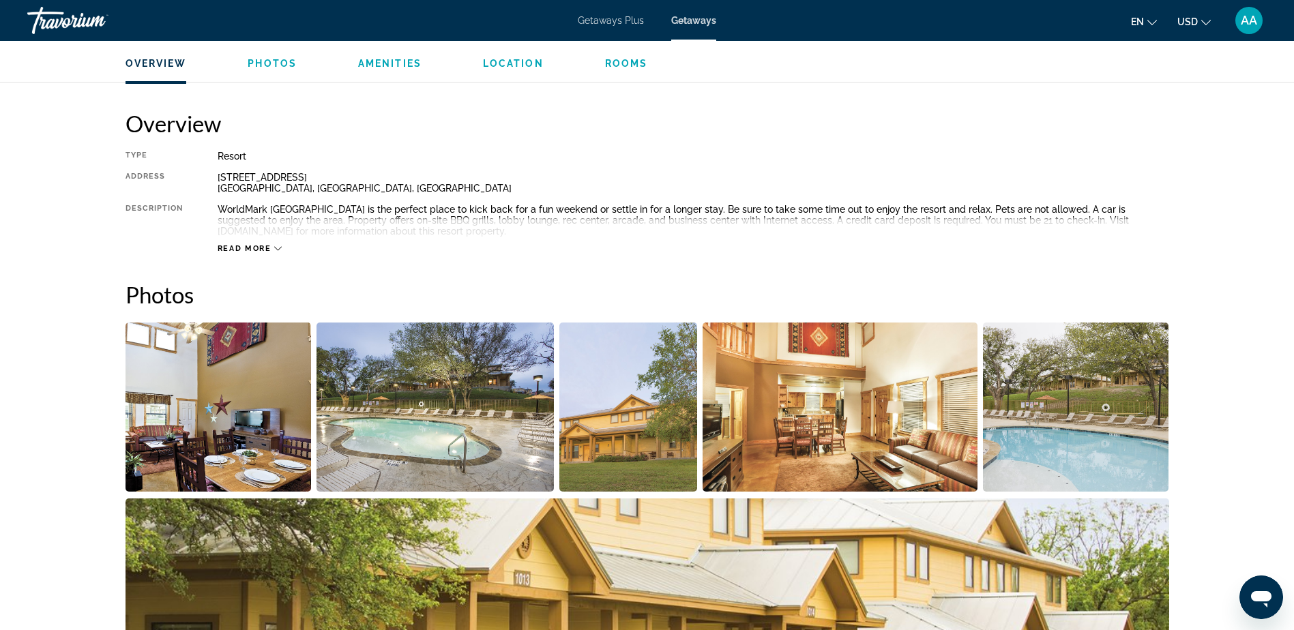
click at [201, 408] on img "Open full-screen image slider" at bounding box center [219, 407] width 186 height 169
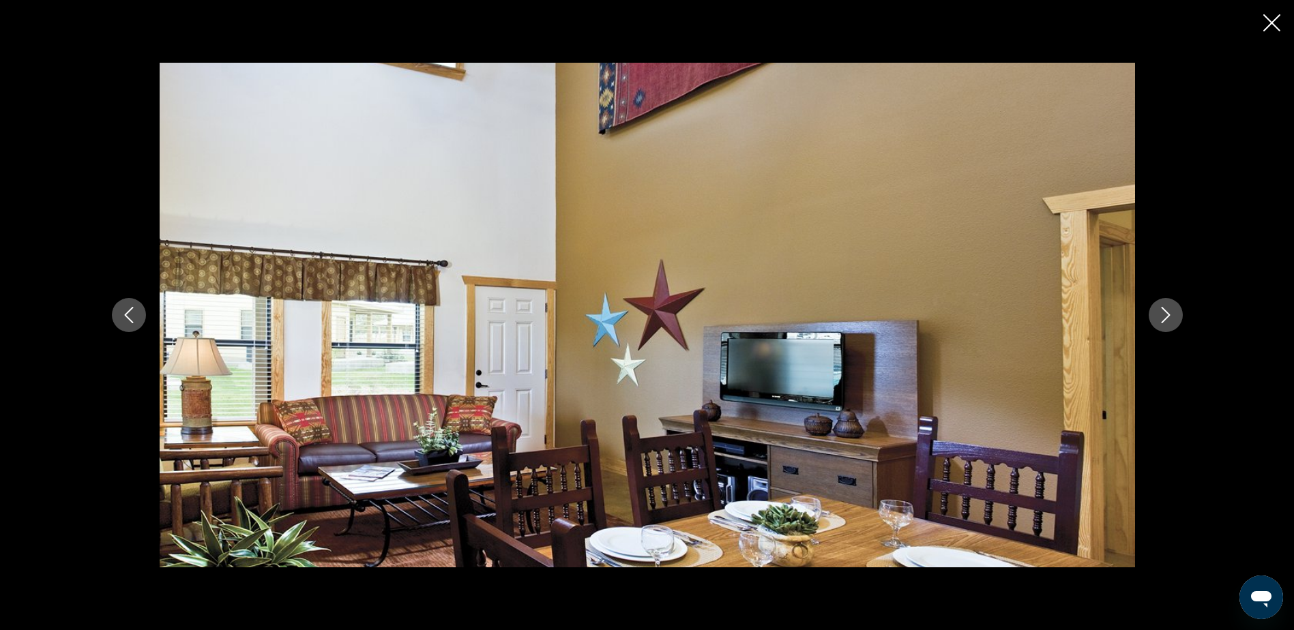
click at [1169, 316] on icon "Next image" at bounding box center [1166, 315] width 16 height 16
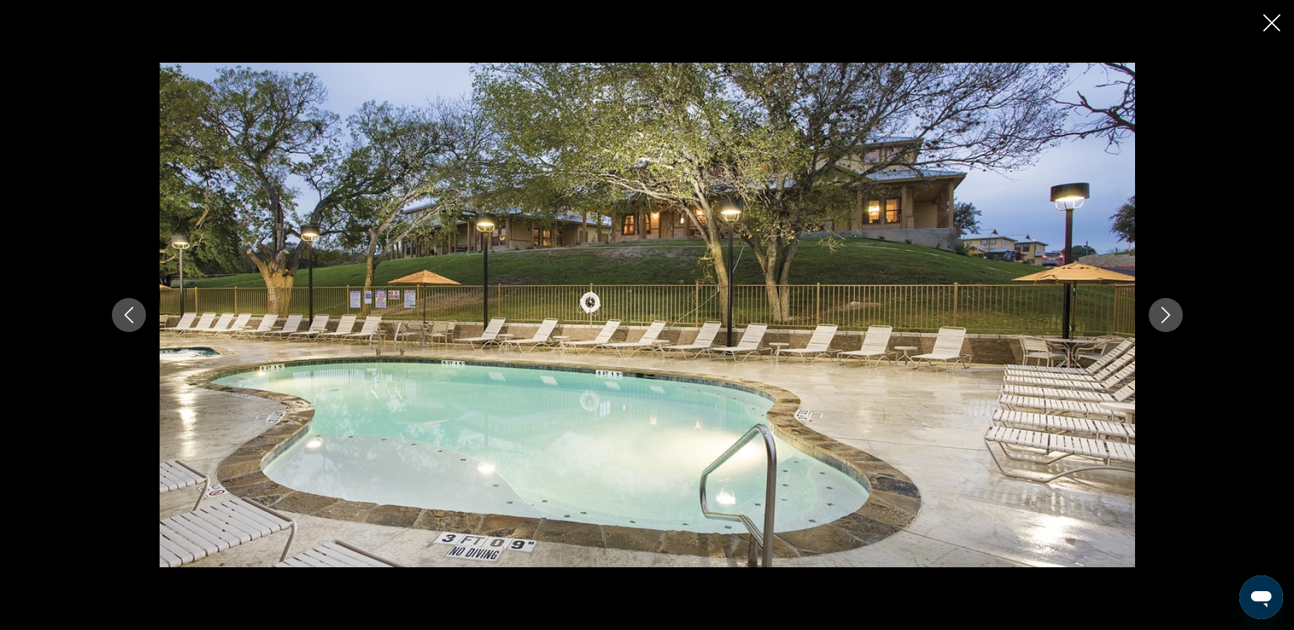
click at [1169, 316] on icon "Next image" at bounding box center [1166, 315] width 16 height 16
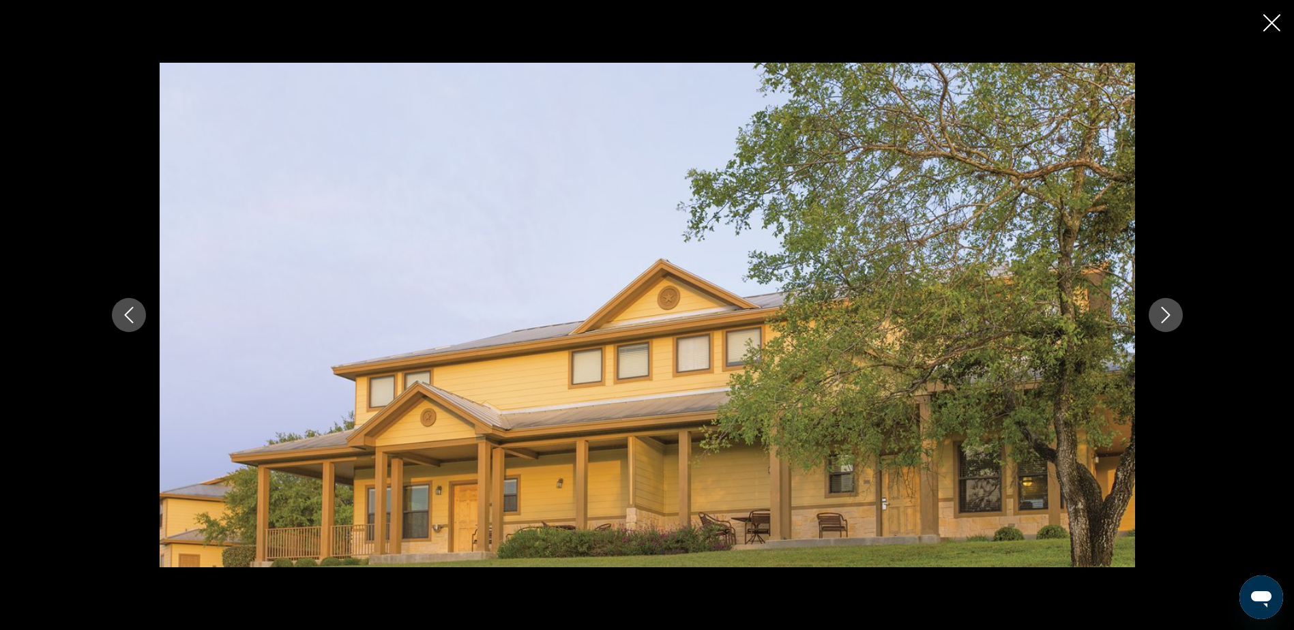
click at [1169, 316] on icon "Next image" at bounding box center [1166, 315] width 16 height 16
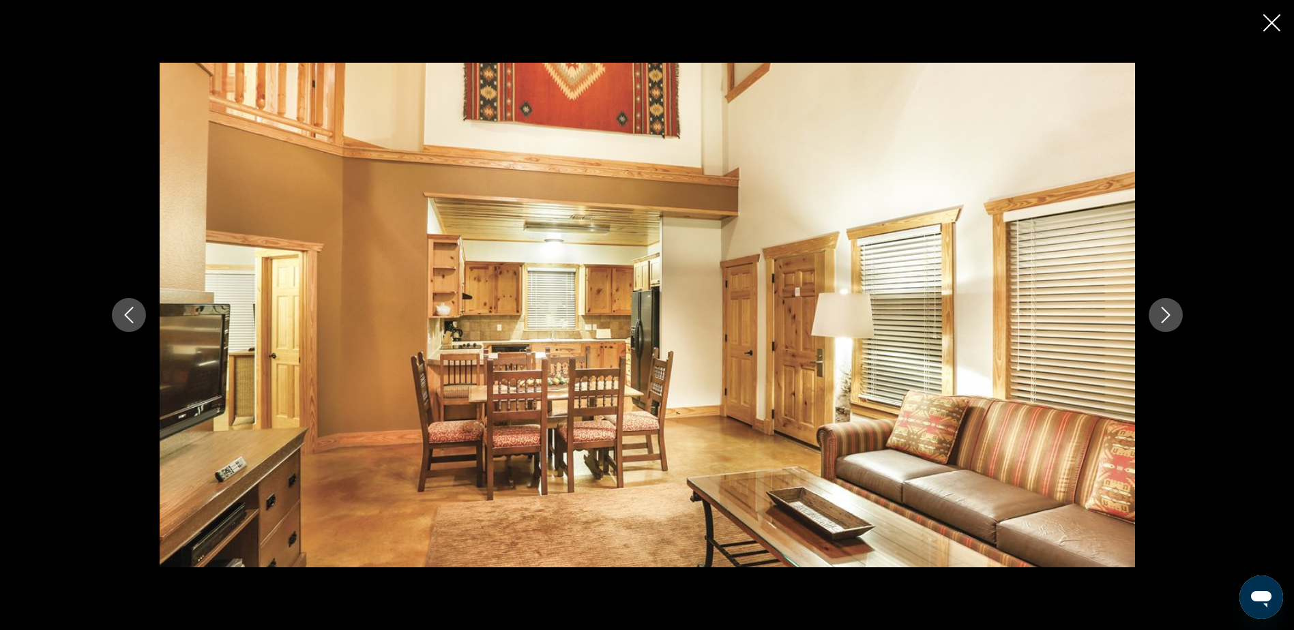
click at [1169, 316] on icon "Next image" at bounding box center [1166, 315] width 16 height 16
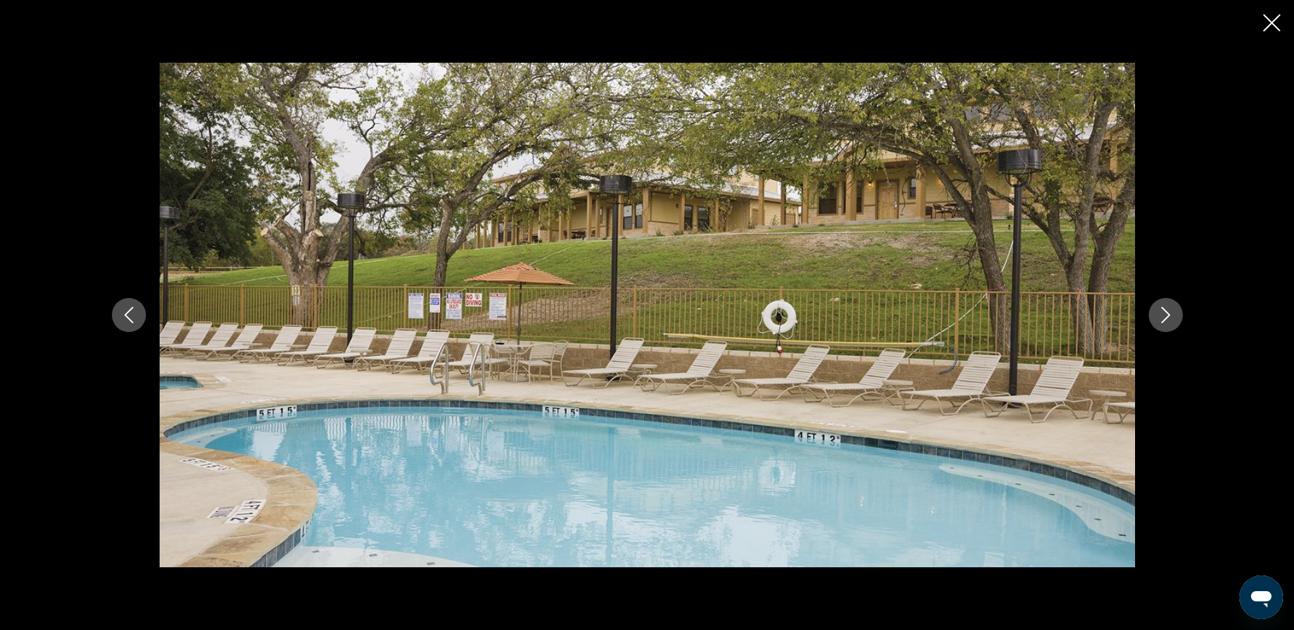
click at [1169, 316] on icon "Next image" at bounding box center [1166, 315] width 16 height 16
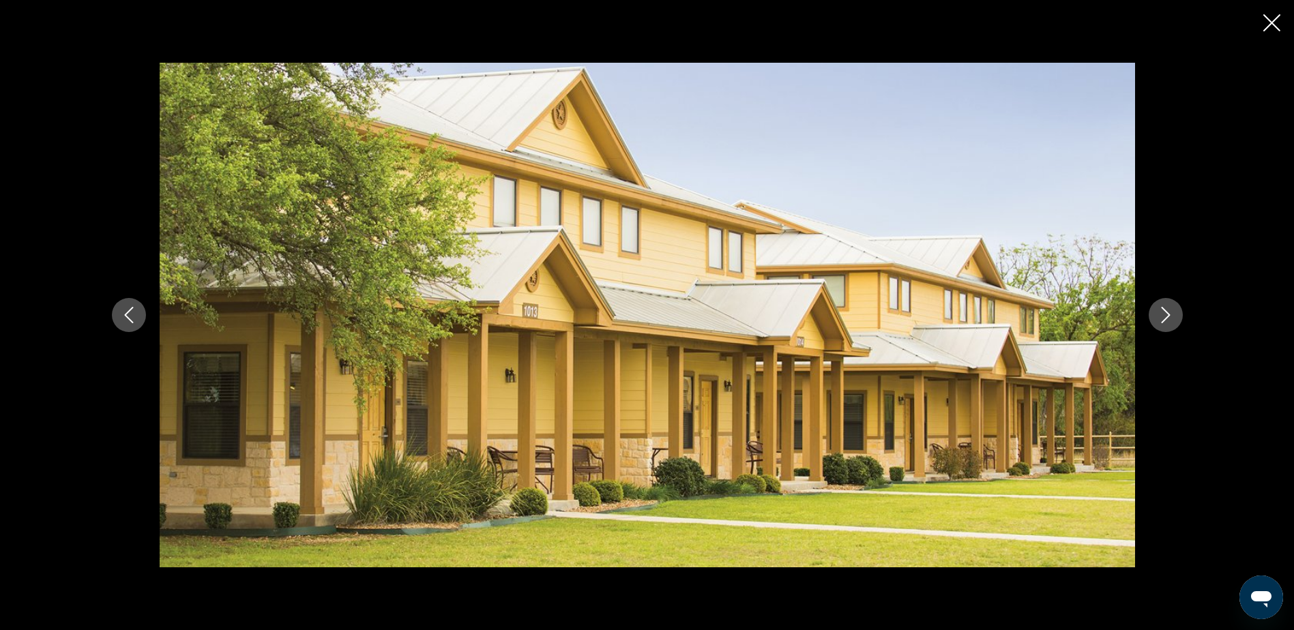
click at [1169, 316] on icon "Next image" at bounding box center [1166, 315] width 16 height 16
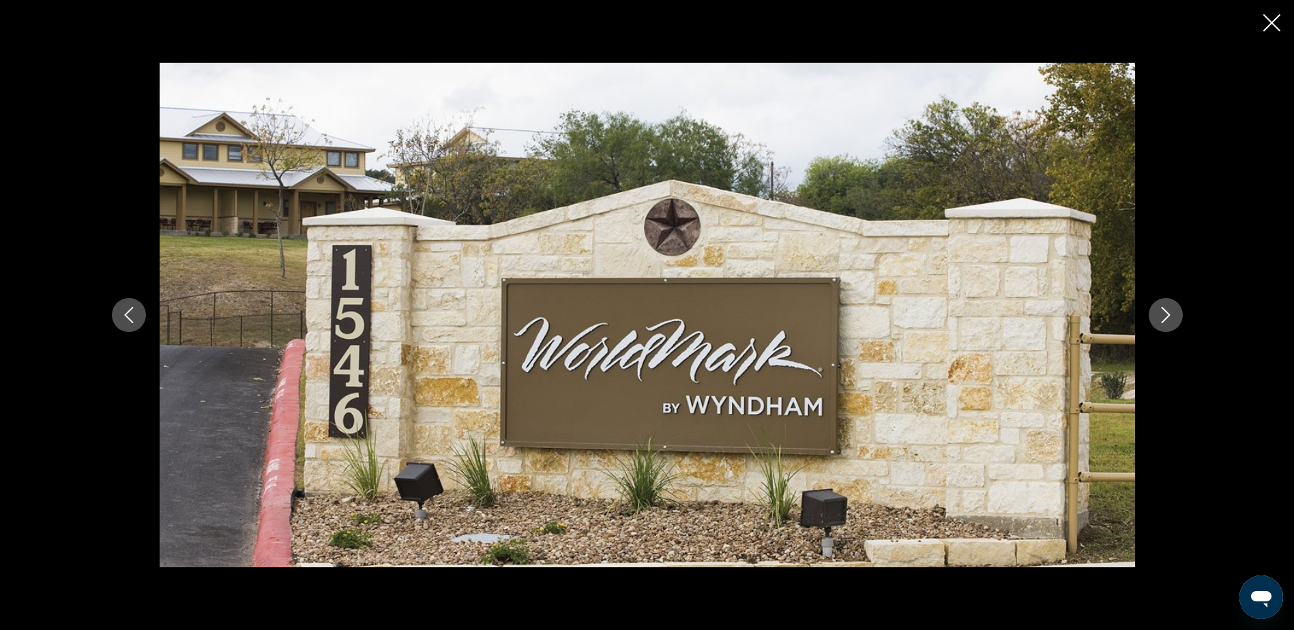
click at [1169, 316] on icon "Next image" at bounding box center [1166, 315] width 16 height 16
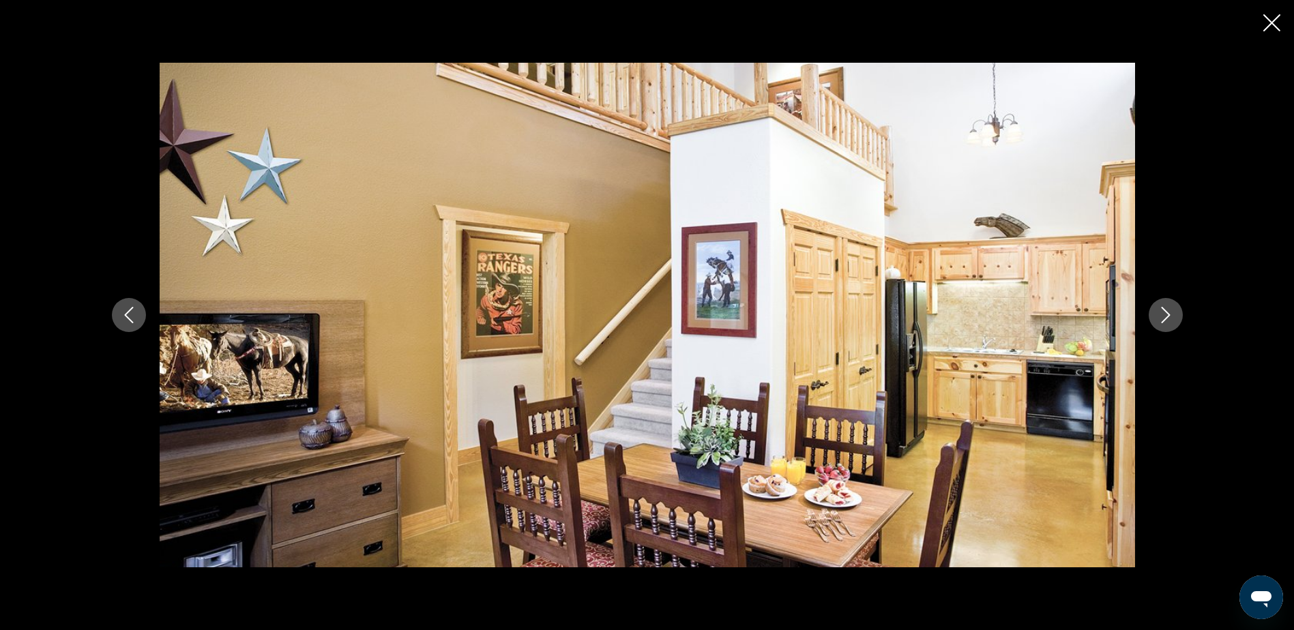
click at [1169, 316] on icon "Next image" at bounding box center [1166, 315] width 16 height 16
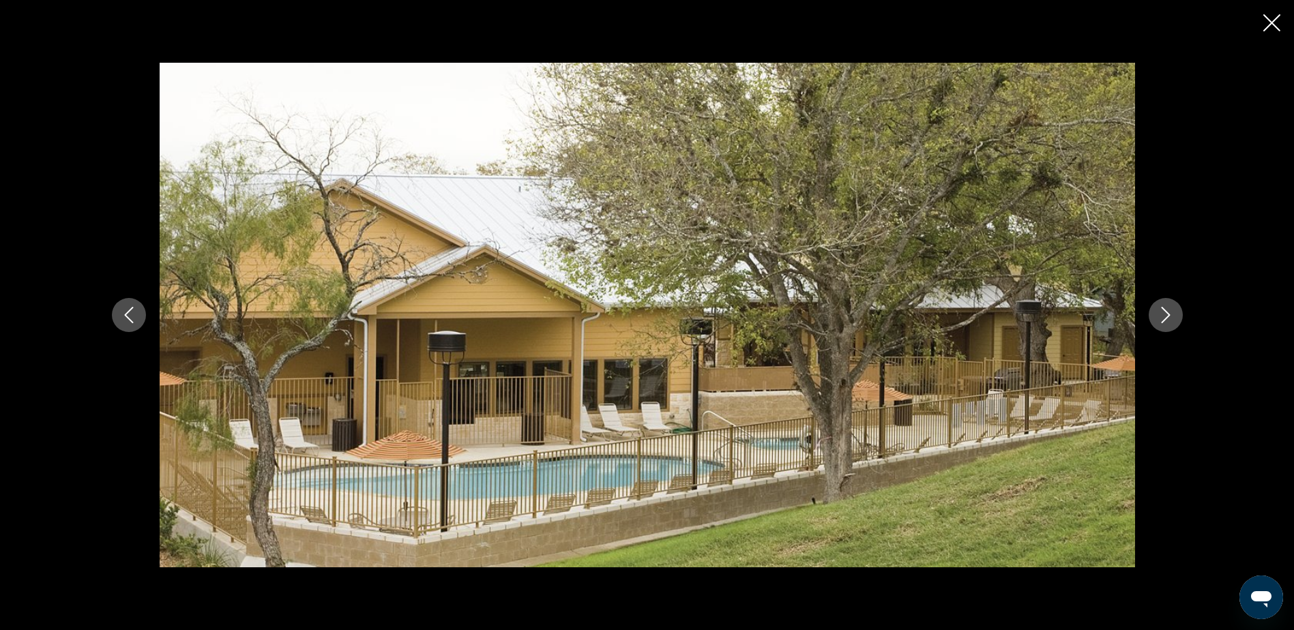
click at [1169, 316] on icon "Next image" at bounding box center [1166, 315] width 16 height 16
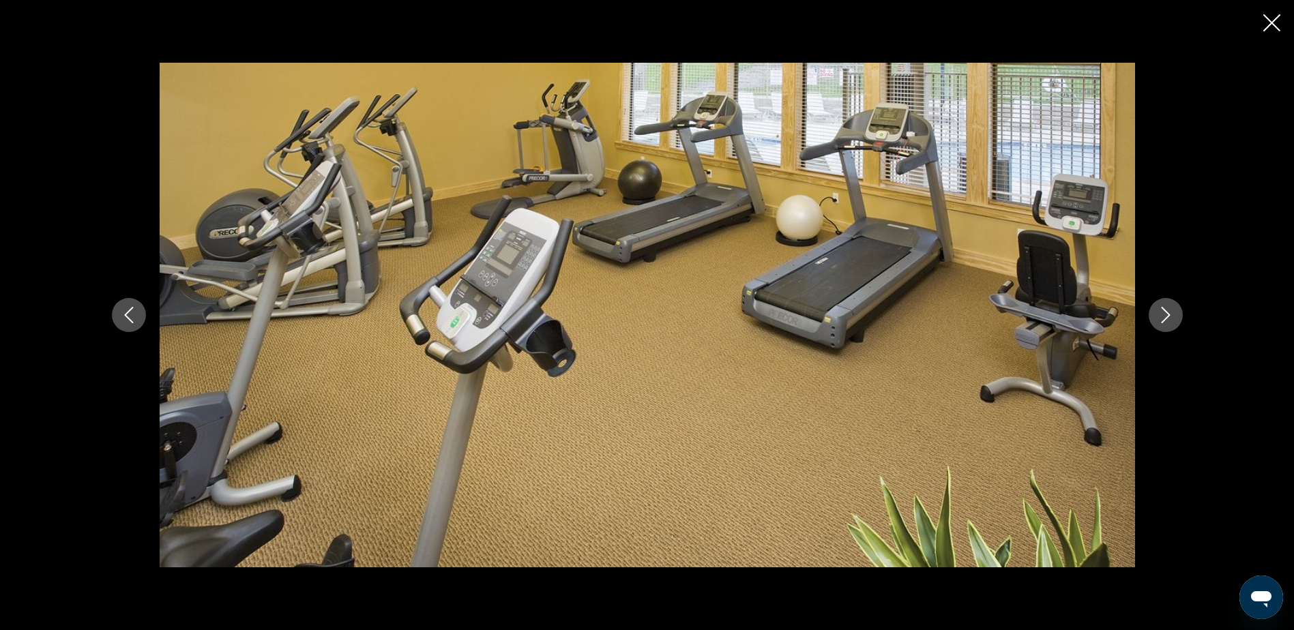
click at [1169, 316] on icon "Next image" at bounding box center [1166, 315] width 16 height 16
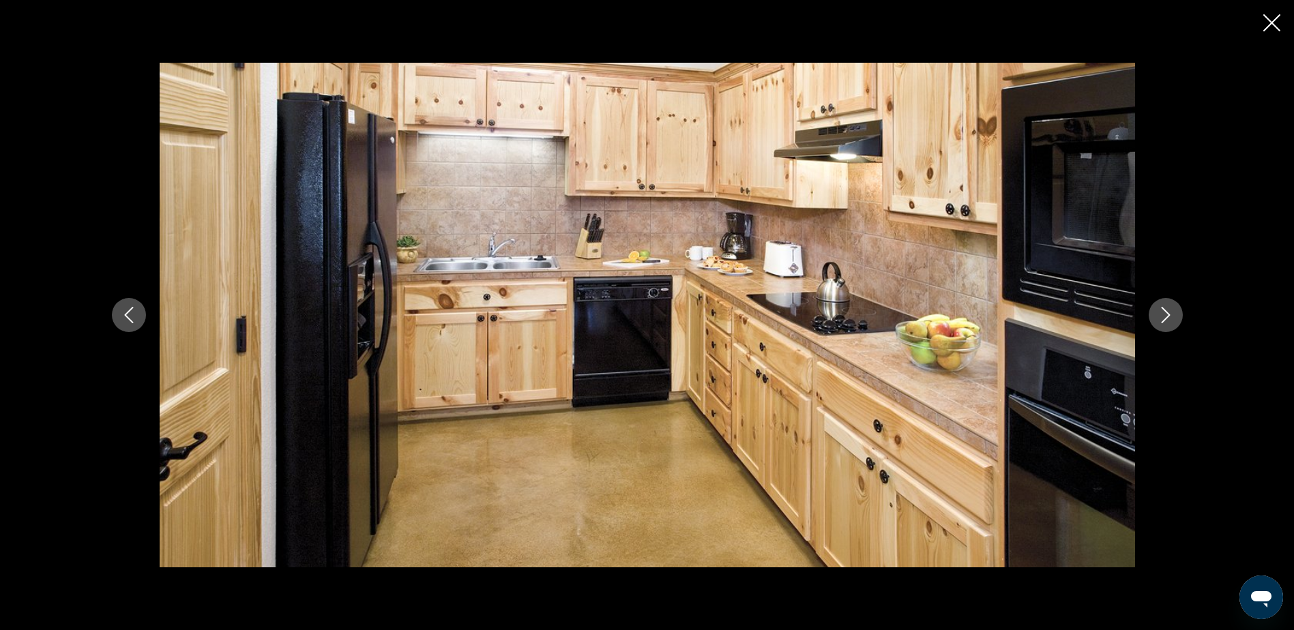
click at [1169, 316] on icon "Next image" at bounding box center [1166, 315] width 16 height 16
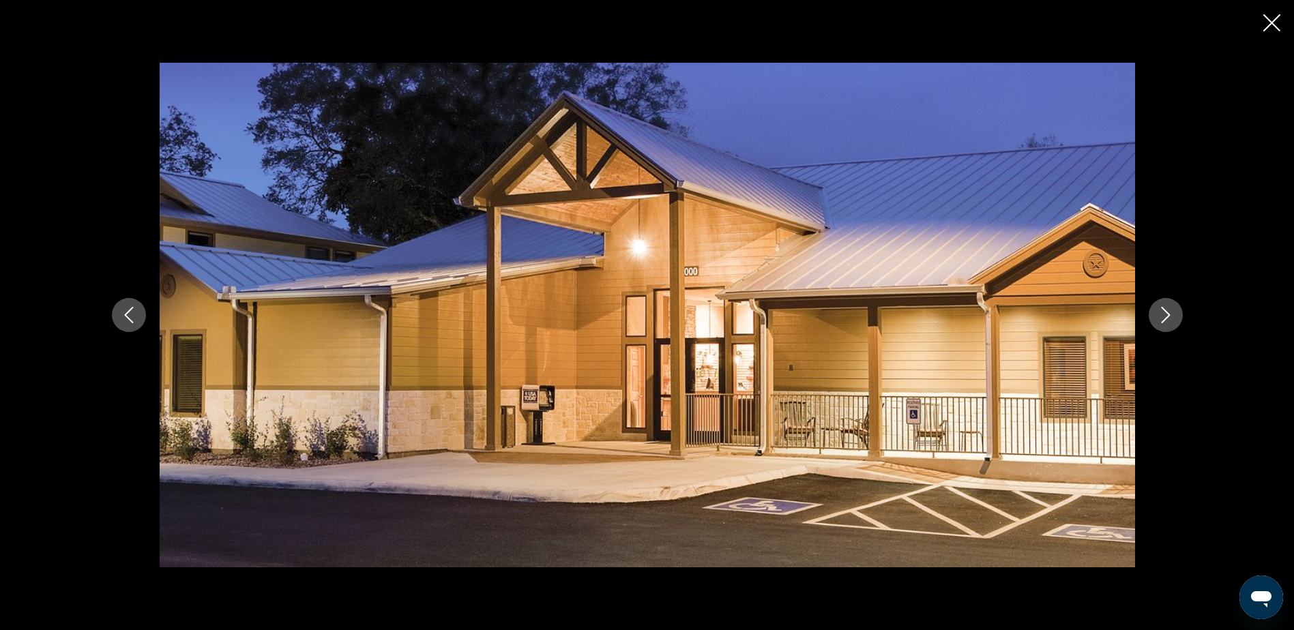
click at [1169, 316] on icon "Next image" at bounding box center [1166, 315] width 16 height 16
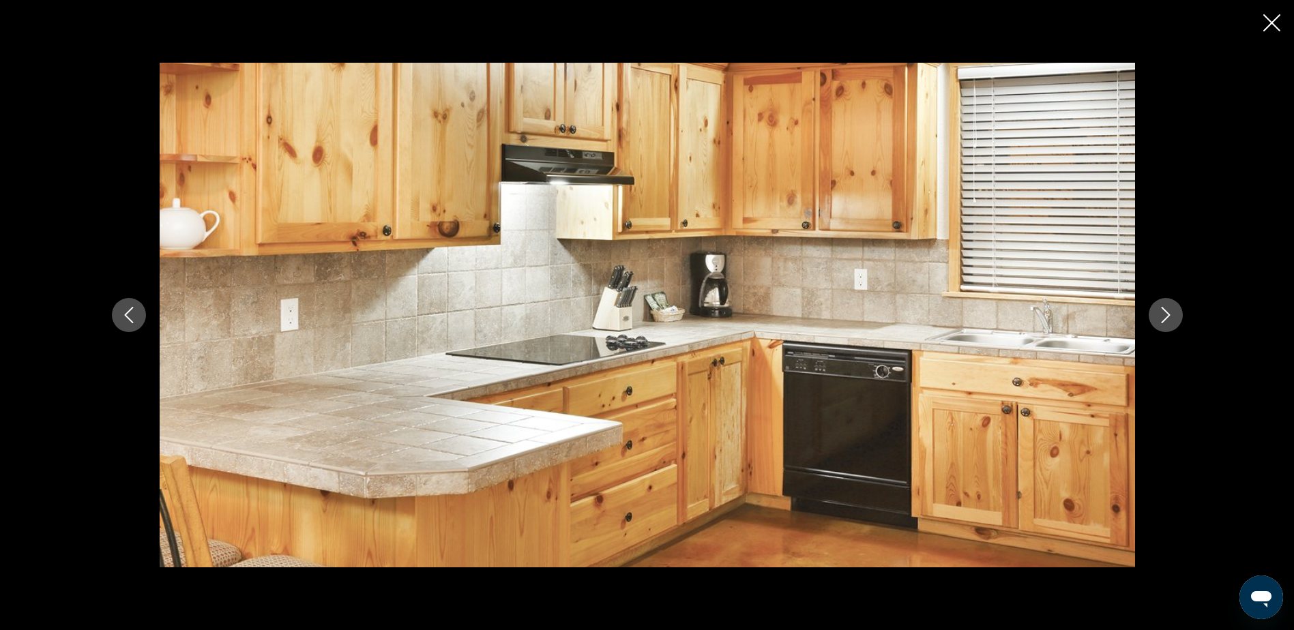
click at [1169, 316] on icon "Next image" at bounding box center [1166, 315] width 16 height 16
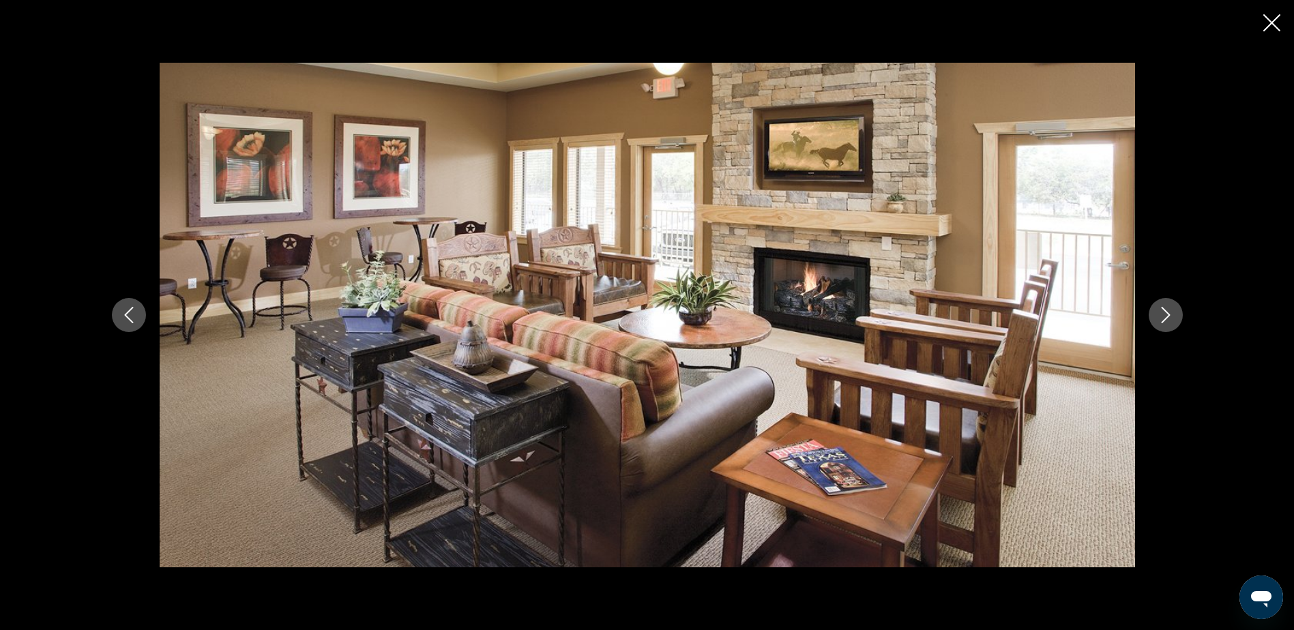
click at [1169, 316] on icon "Next image" at bounding box center [1166, 315] width 16 height 16
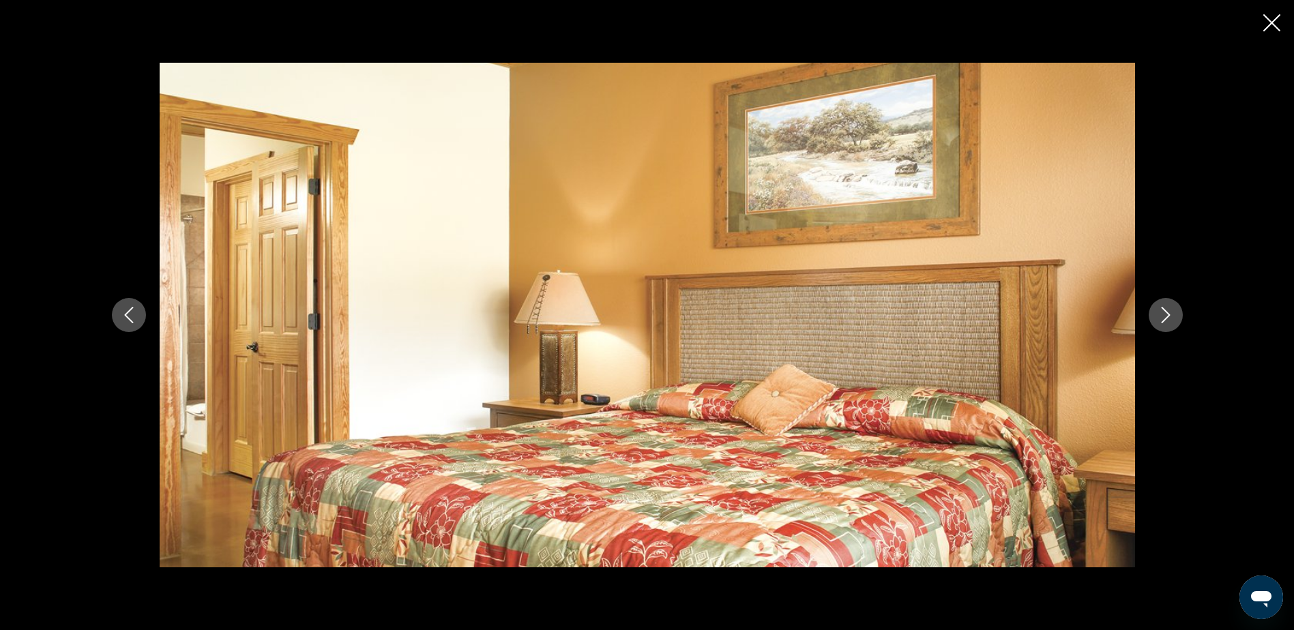
click at [1169, 316] on icon "Next image" at bounding box center [1166, 315] width 16 height 16
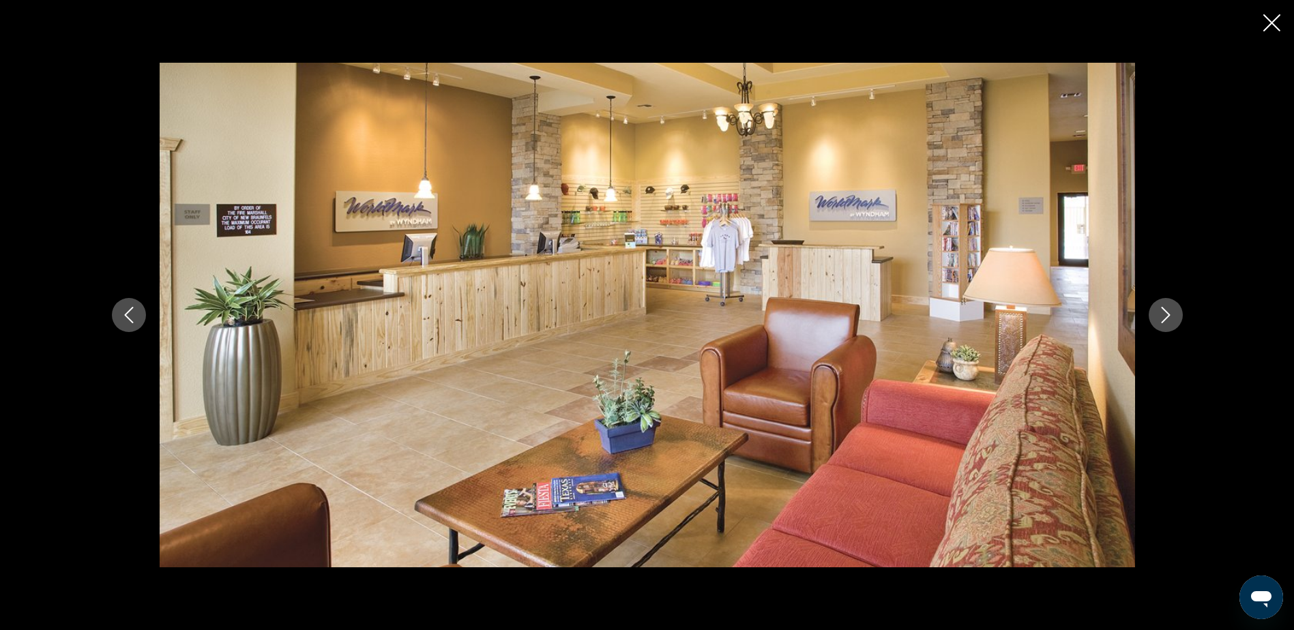
click at [1169, 316] on icon "Next image" at bounding box center [1166, 315] width 16 height 16
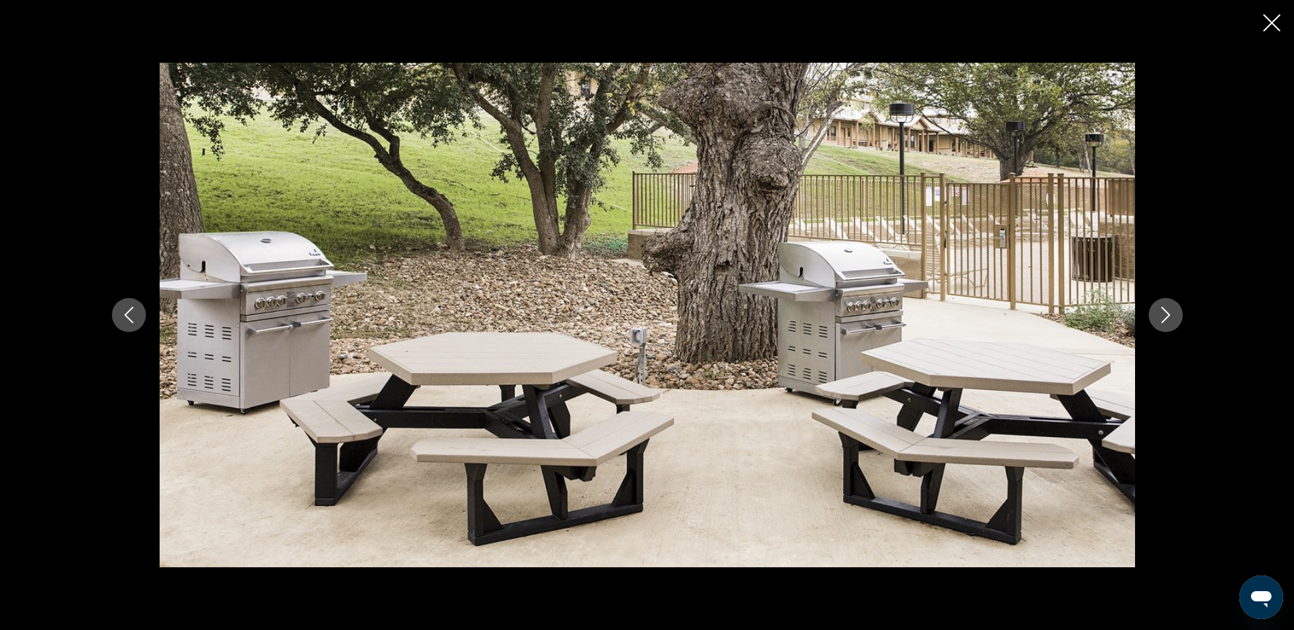
click at [1169, 316] on icon "Next image" at bounding box center [1166, 315] width 16 height 16
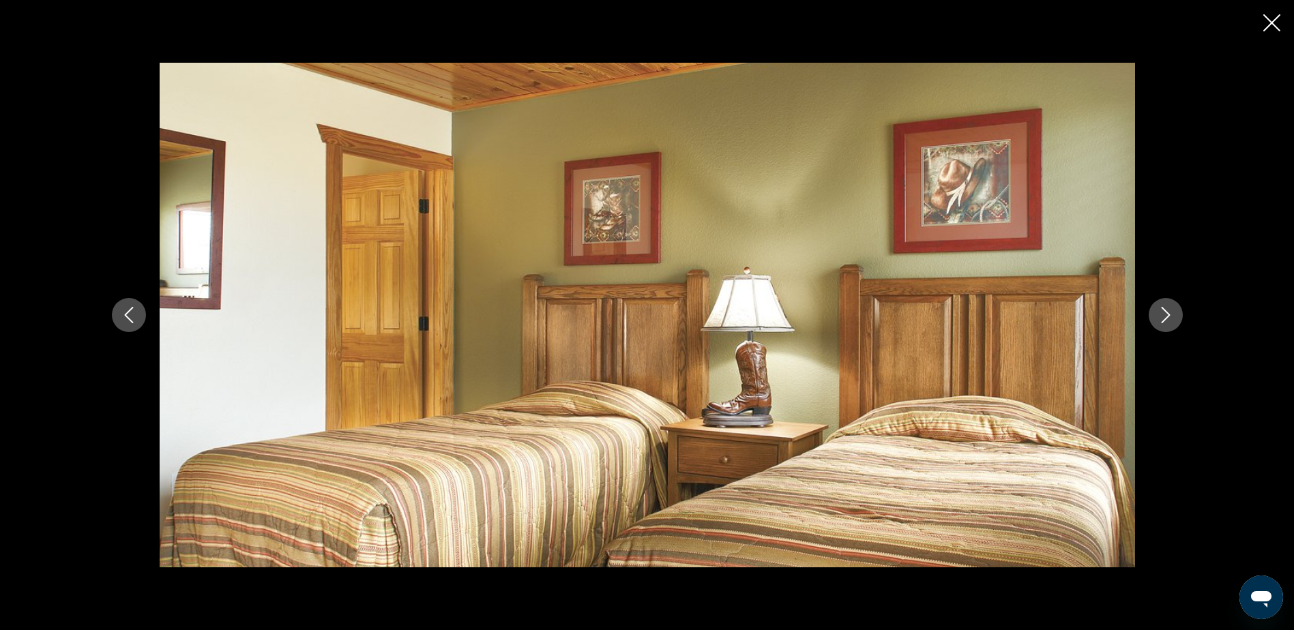
click at [1169, 316] on icon "Next image" at bounding box center [1166, 315] width 16 height 16
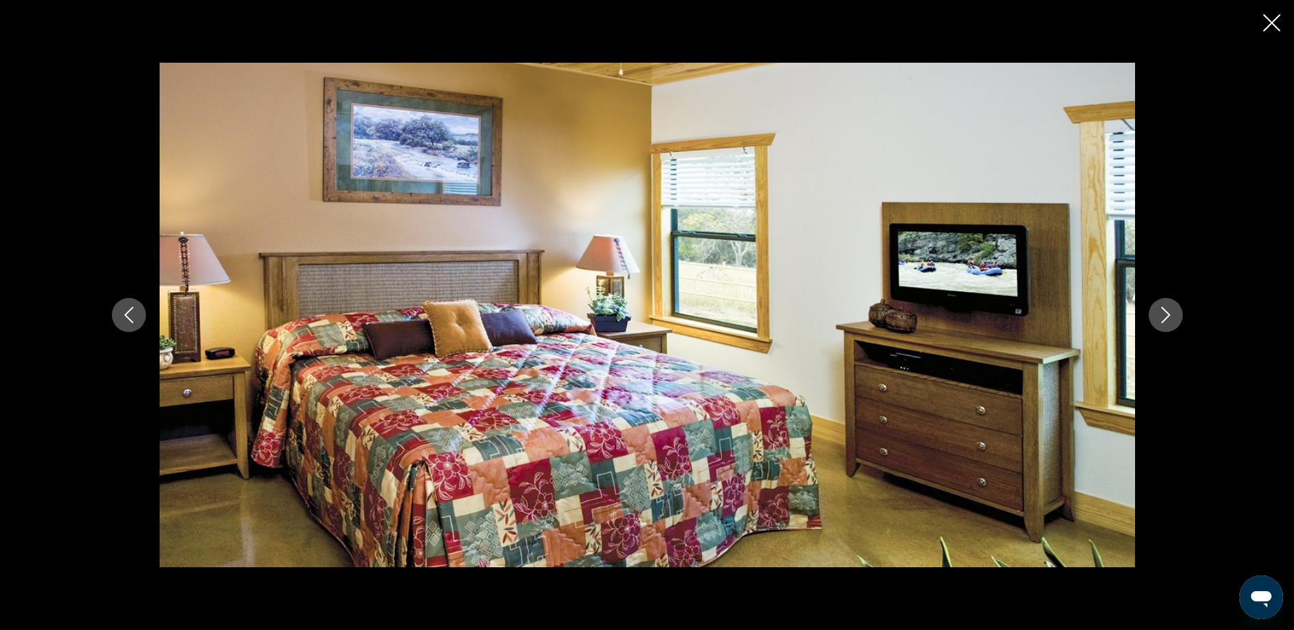
click at [1169, 316] on icon "Next image" at bounding box center [1166, 315] width 16 height 16
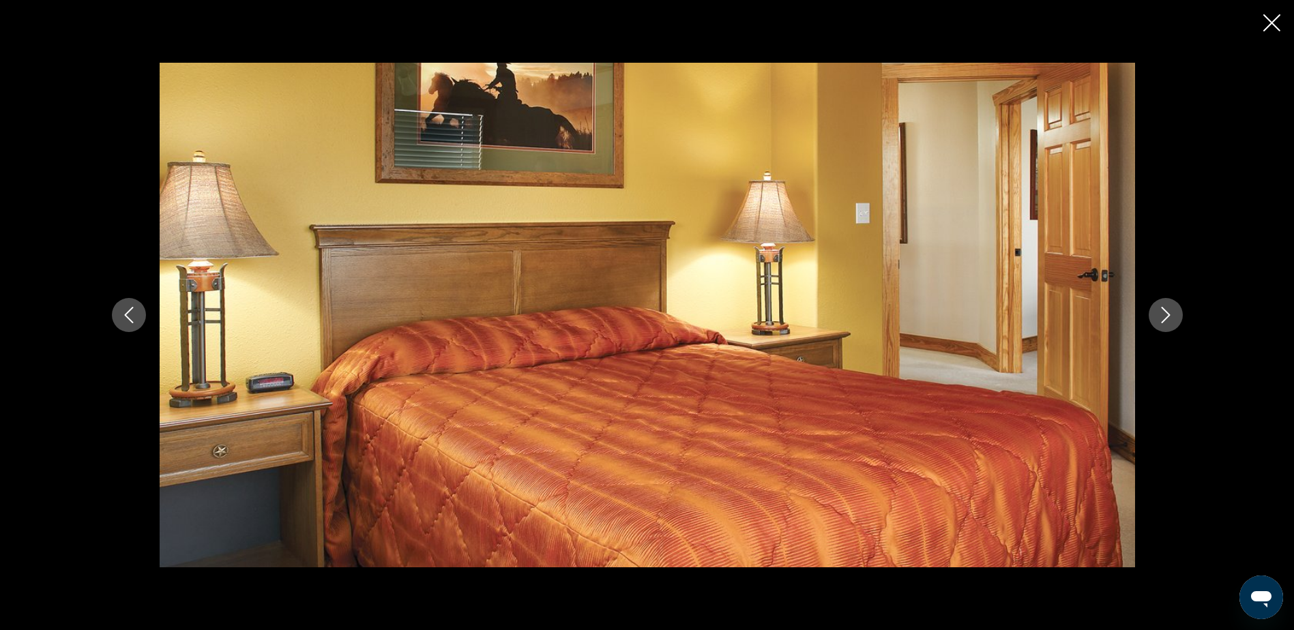
click at [1169, 316] on icon "Next image" at bounding box center [1166, 315] width 16 height 16
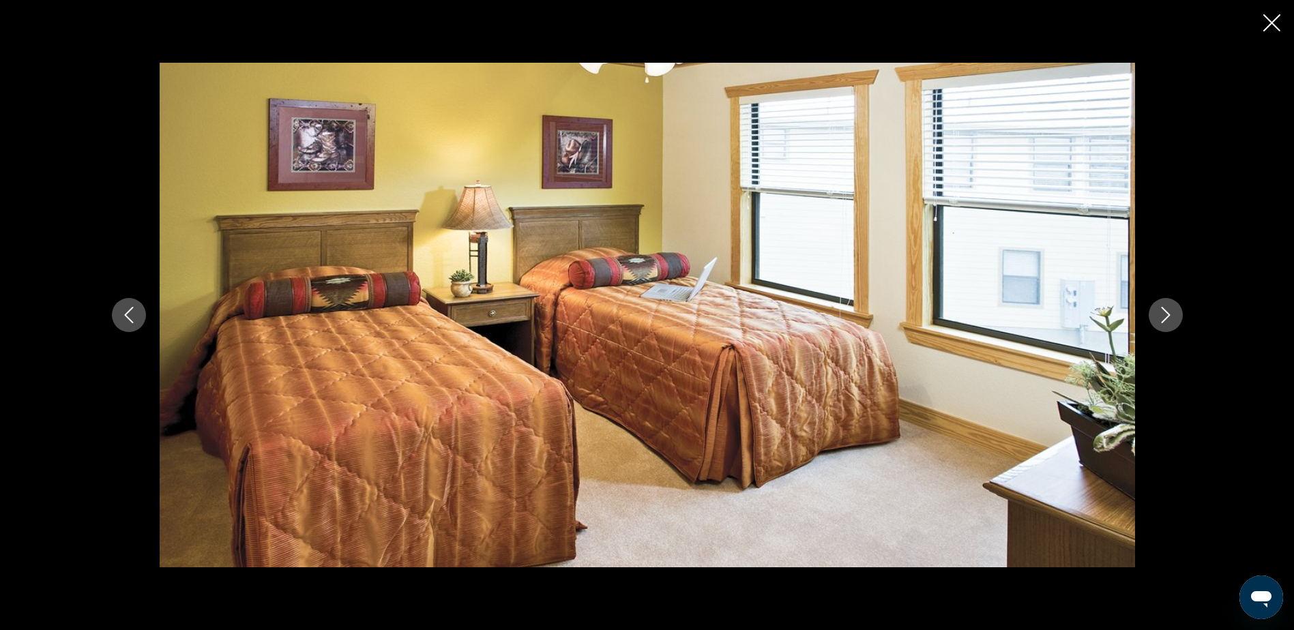
click at [1161, 306] on button "Next image" at bounding box center [1166, 315] width 34 height 34
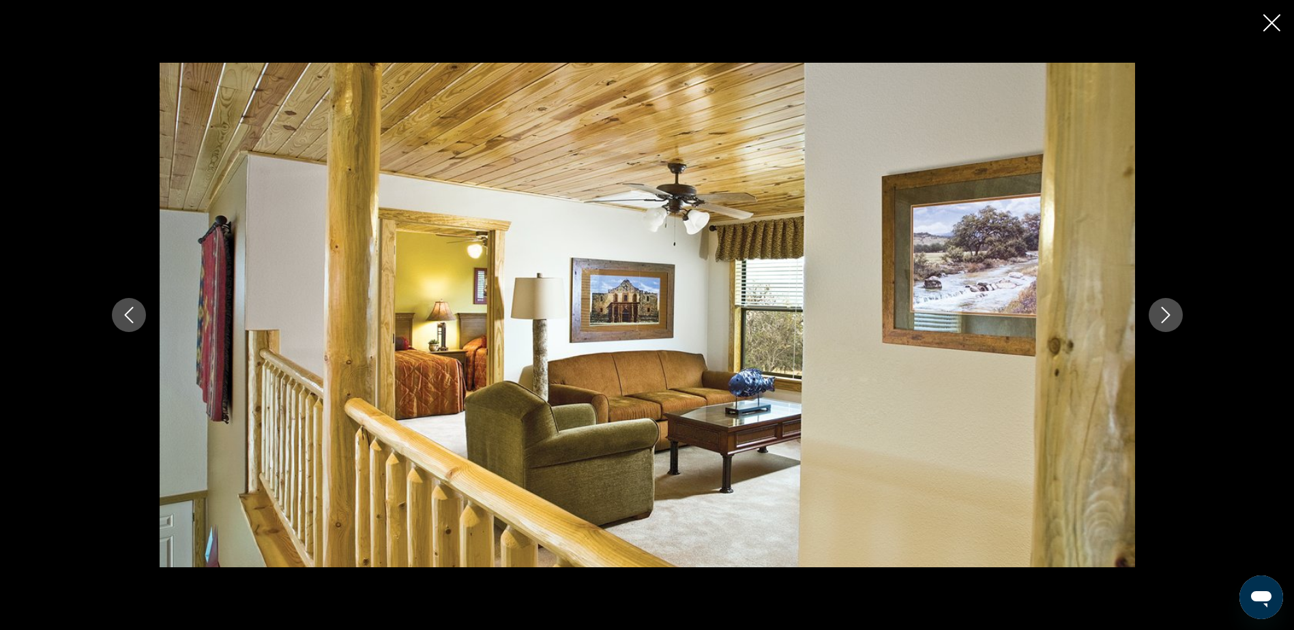
click at [1161, 306] on button "Next image" at bounding box center [1166, 315] width 34 height 34
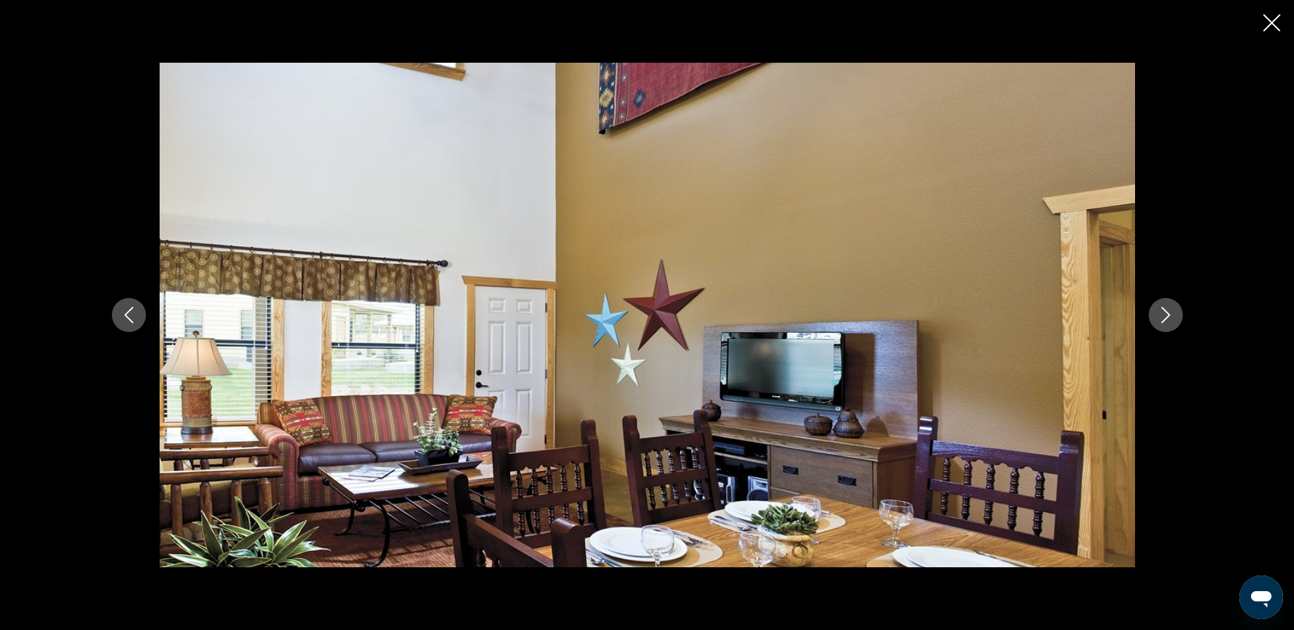
click at [1161, 306] on button "Next image" at bounding box center [1166, 315] width 34 height 34
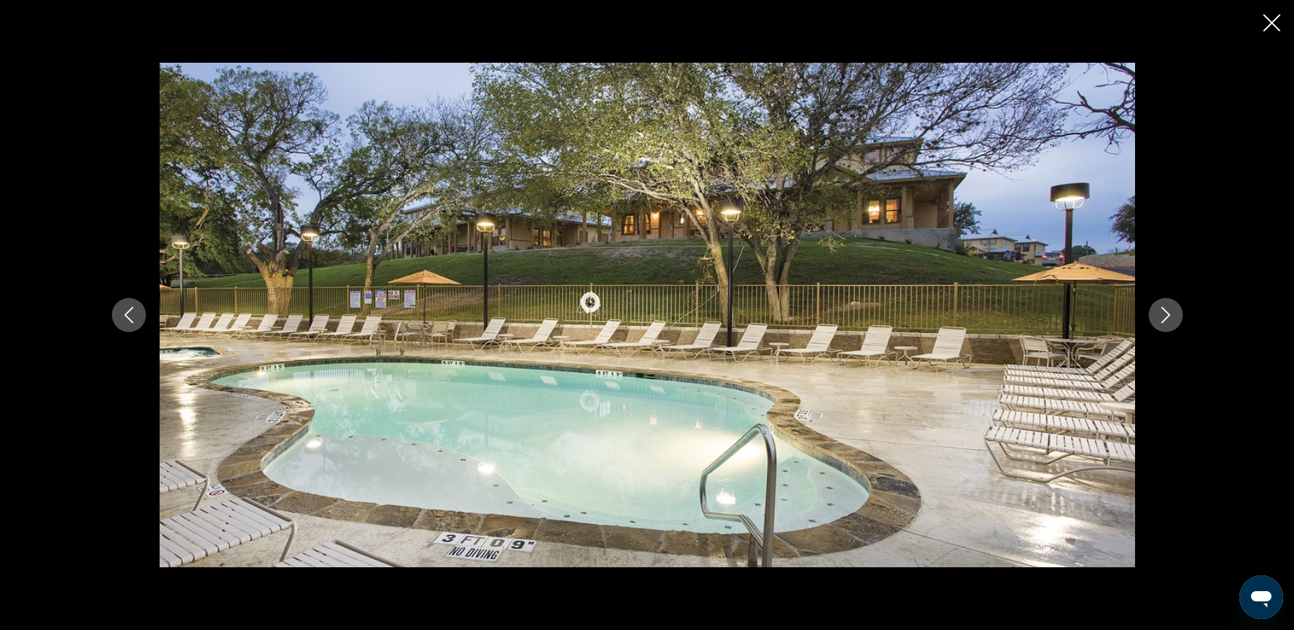
click at [1161, 306] on button "Next image" at bounding box center [1166, 315] width 34 height 34
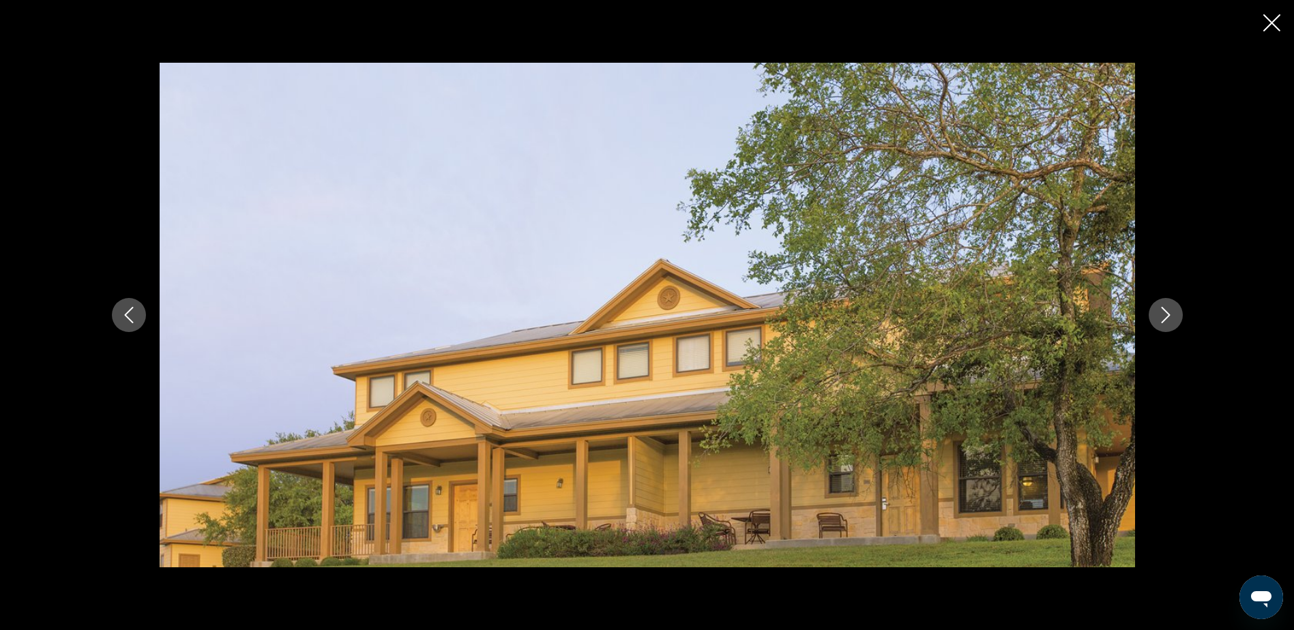
click at [1269, 13] on div "prev next" at bounding box center [647, 315] width 1294 height 630
click at [1269, 21] on icon "Close slideshow" at bounding box center [1271, 22] width 17 height 17
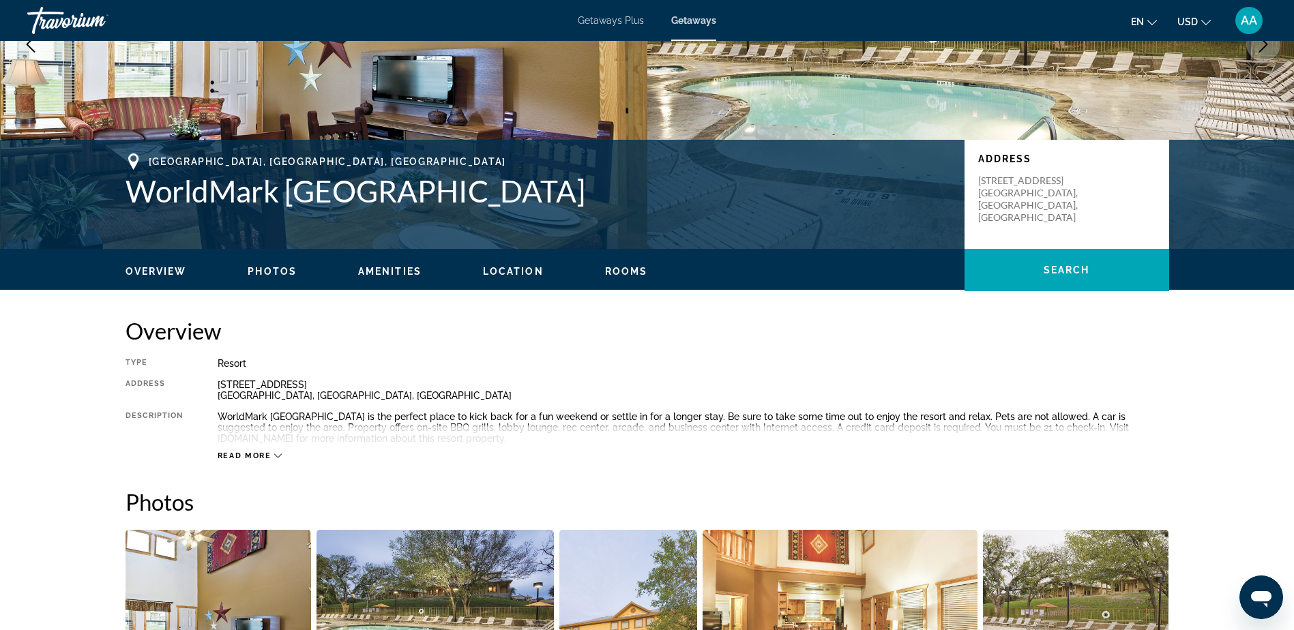
scroll to position [0, 0]
